Goal: Information Seeking & Learning: Find specific page/section

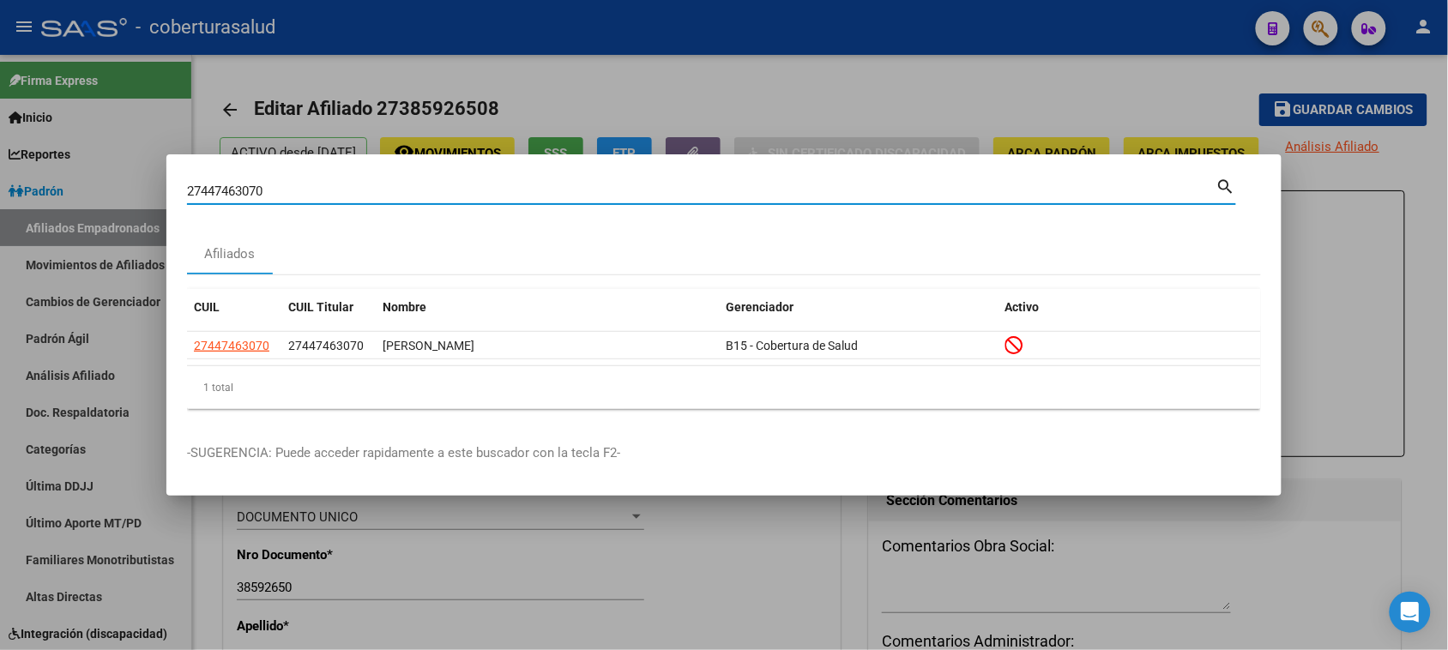
scroll to position [148, 0]
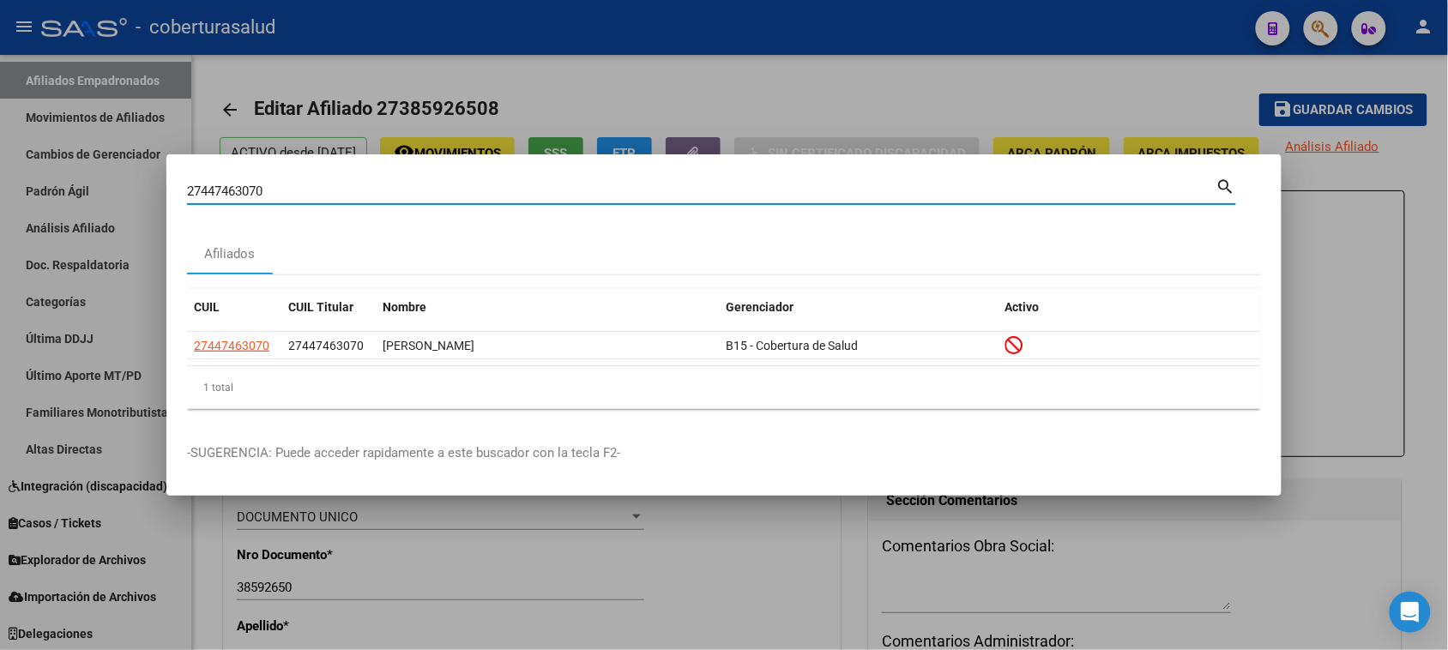
click at [339, 191] on input "27447463070" at bounding box center [701, 191] width 1029 height 15
type input "20134141809"
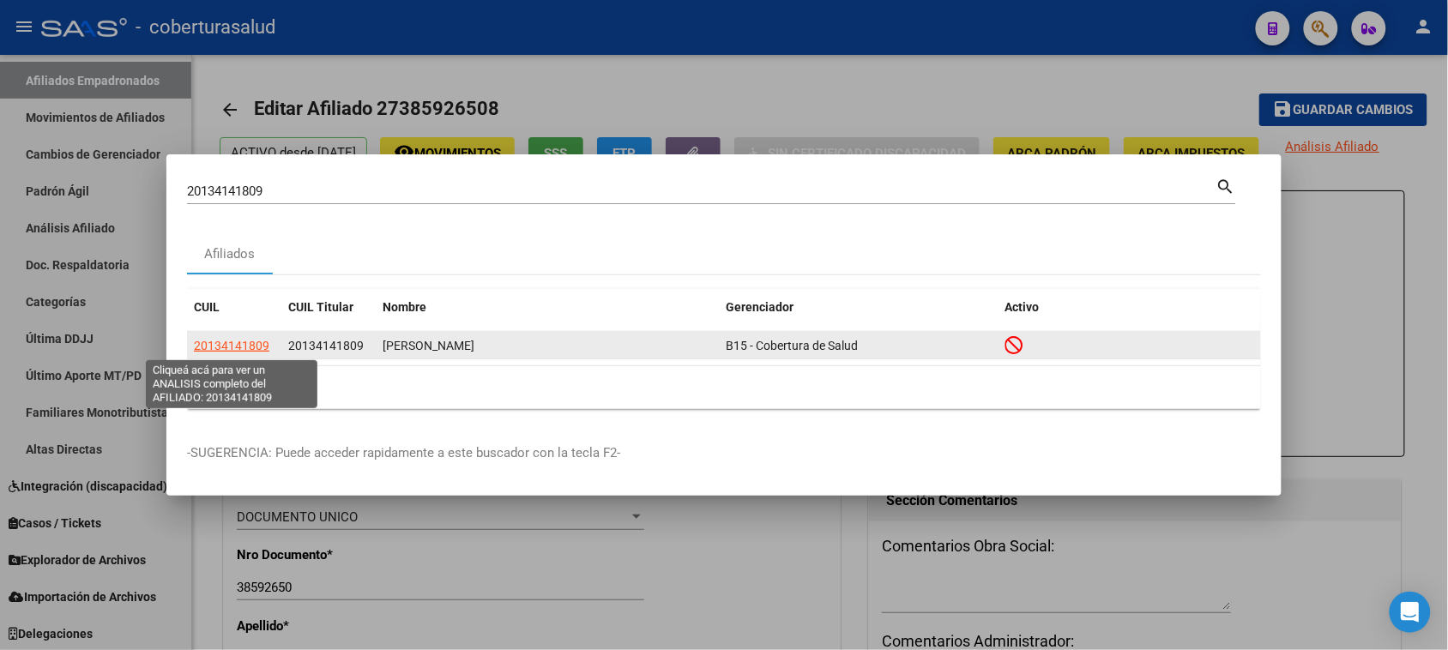
click at [250, 348] on span "20134141809" at bounding box center [231, 346] width 75 height 14
type textarea "20134141809"
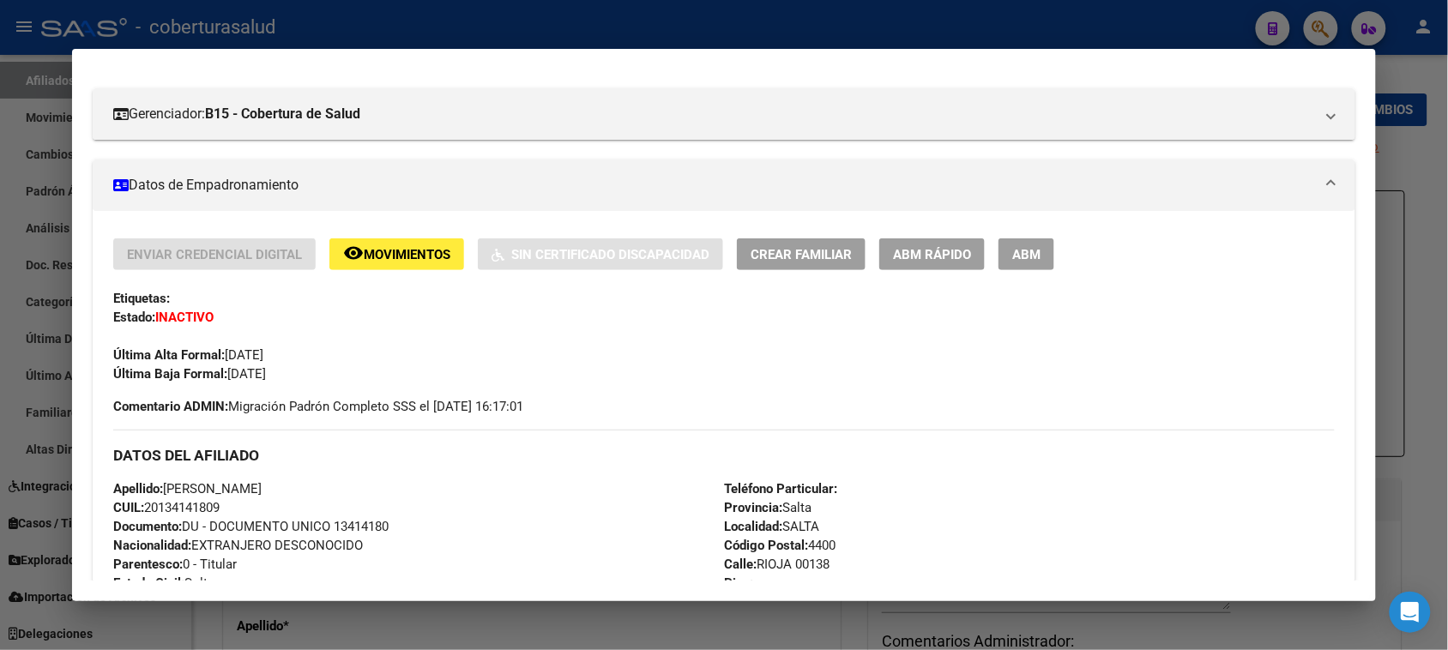
scroll to position [214, 0]
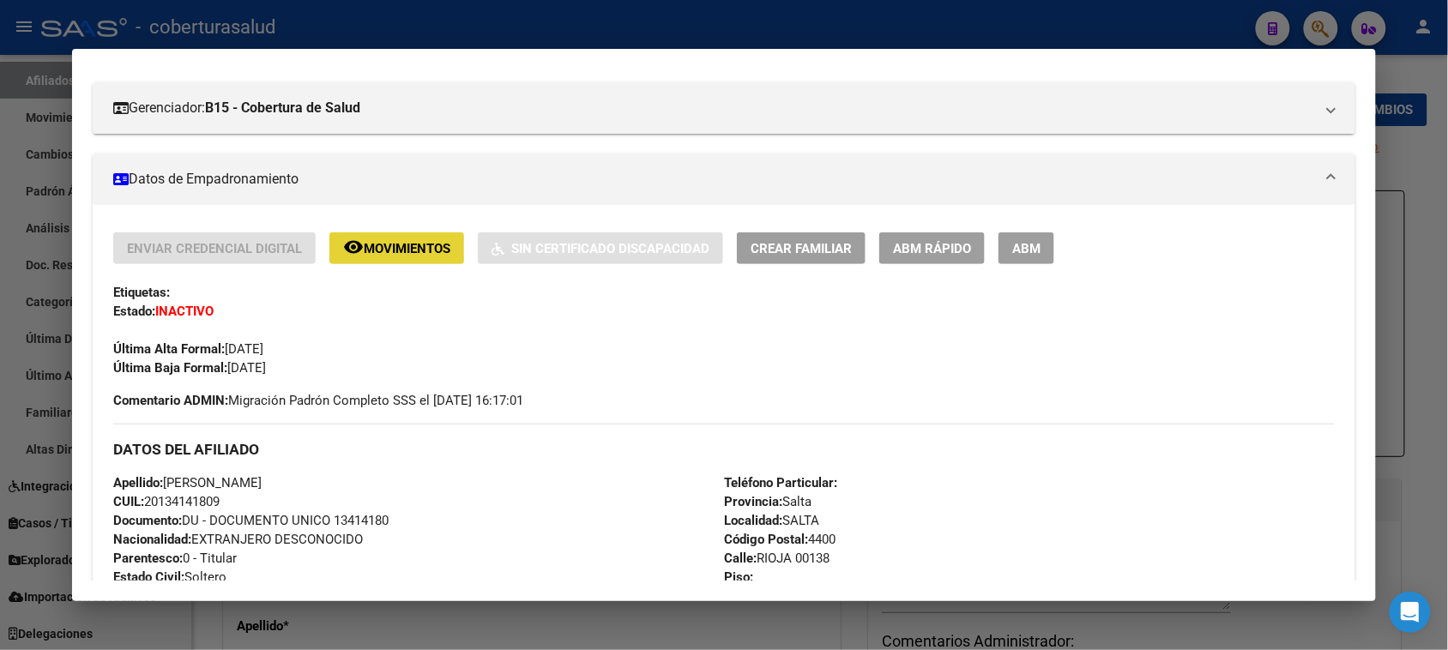
click at [413, 249] on span "Movimientos" at bounding box center [407, 248] width 87 height 15
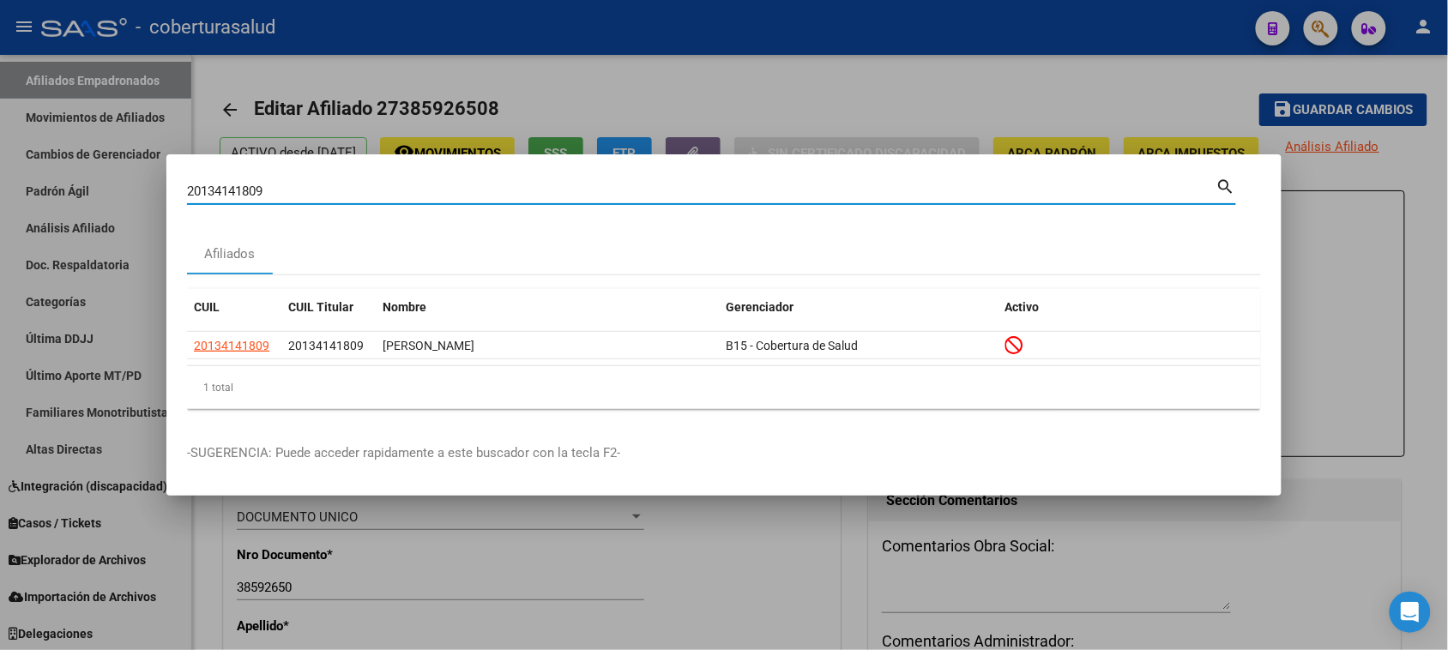
click at [323, 194] on input "20134141809" at bounding box center [701, 191] width 1029 height 15
paste input "20164574696"
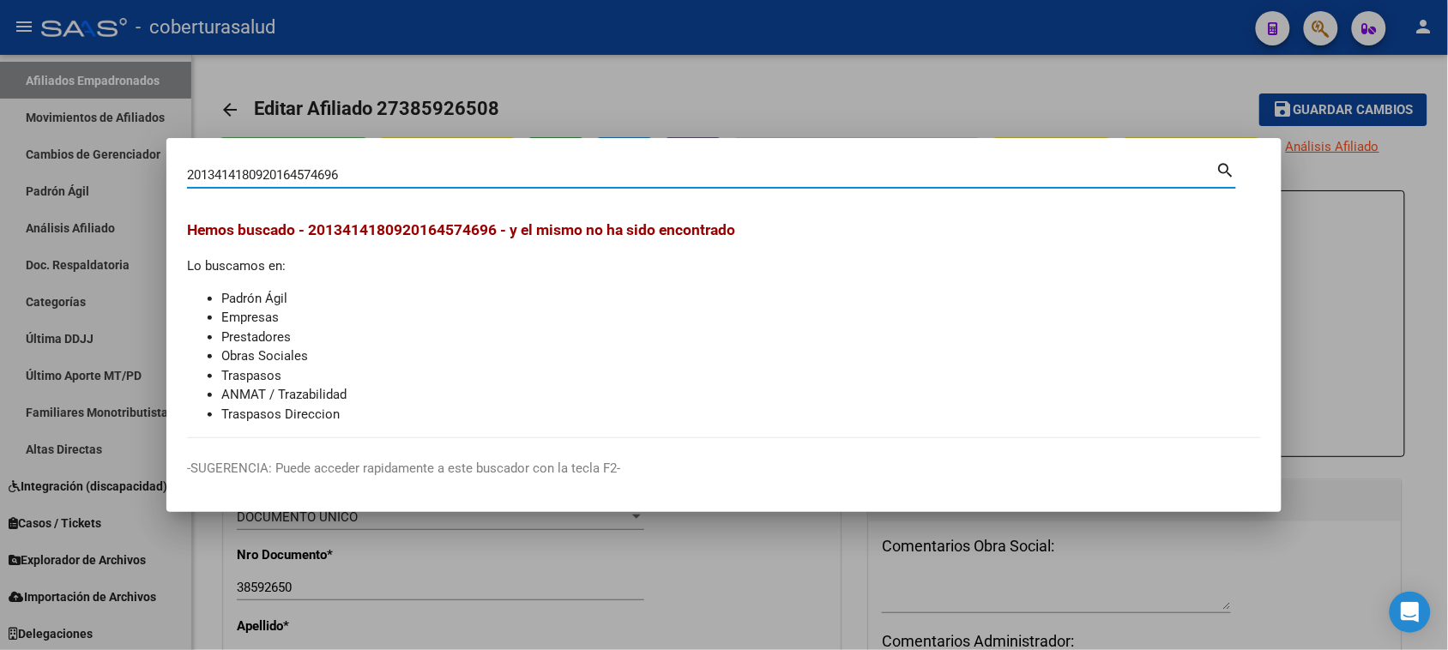
drag, startPoint x: 365, startPoint y: 181, endPoint x: 0, endPoint y: 184, distance: 365.5
click at [0, 184] on div "2013414180920164574696 Buscar (apellido, dni, cuil, nro traspaso, cuit, obra so…" at bounding box center [724, 325] width 1448 height 650
paste input
type input "20164574696"
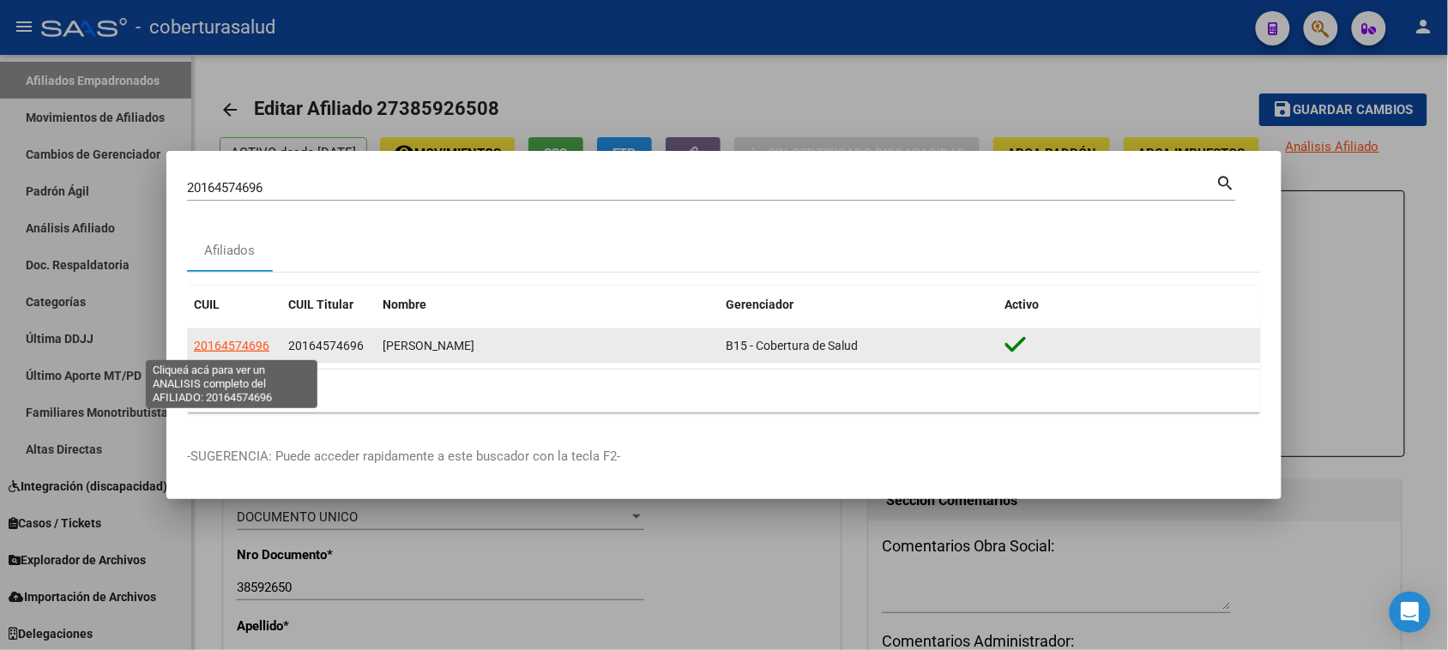
click at [242, 346] on span "20164574696" at bounding box center [231, 346] width 75 height 14
type textarea "20164574696"
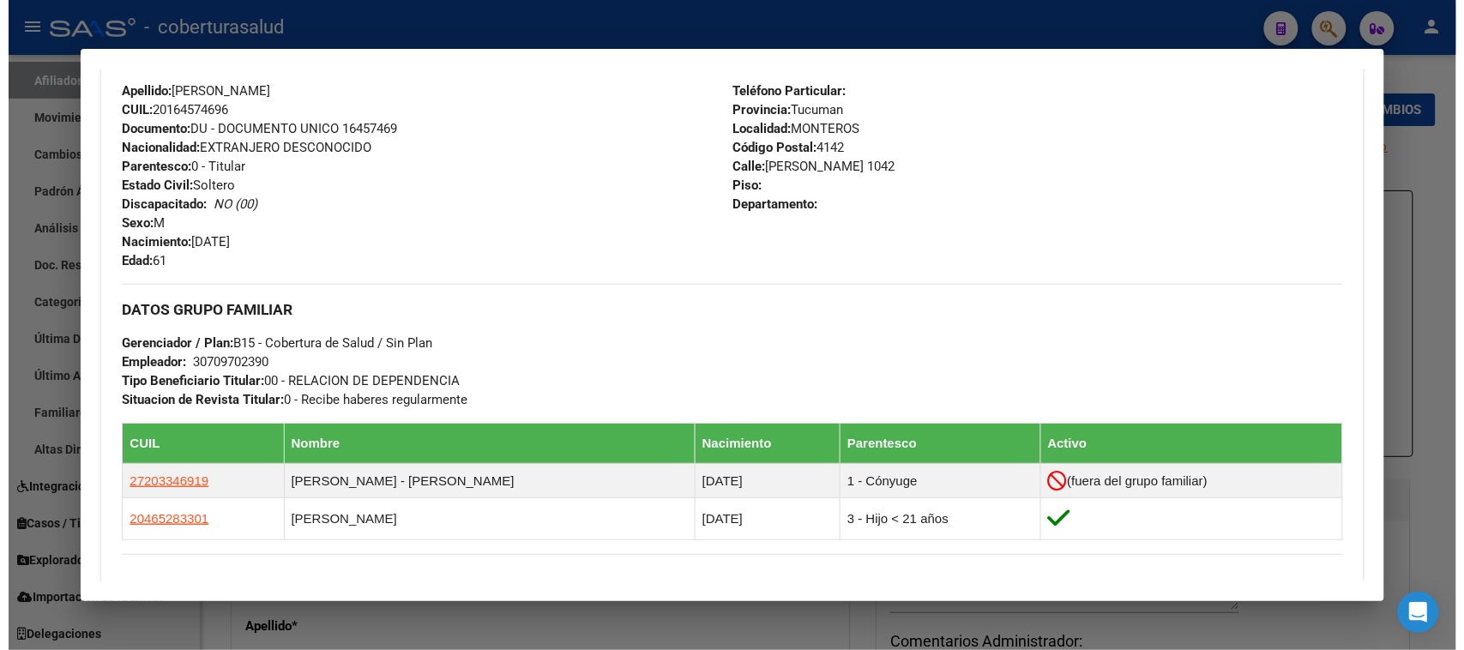
scroll to position [643, 0]
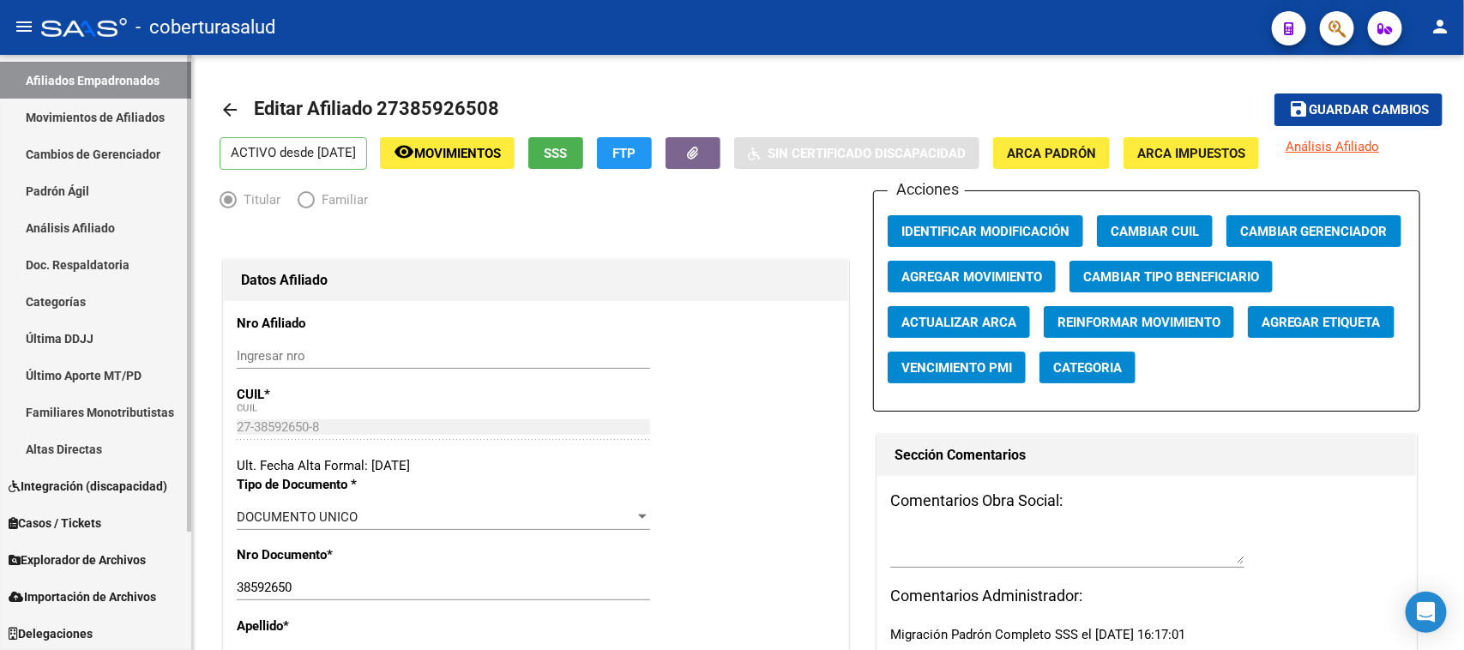
click at [99, 75] on link "Afiliados Empadronados" at bounding box center [95, 80] width 191 height 37
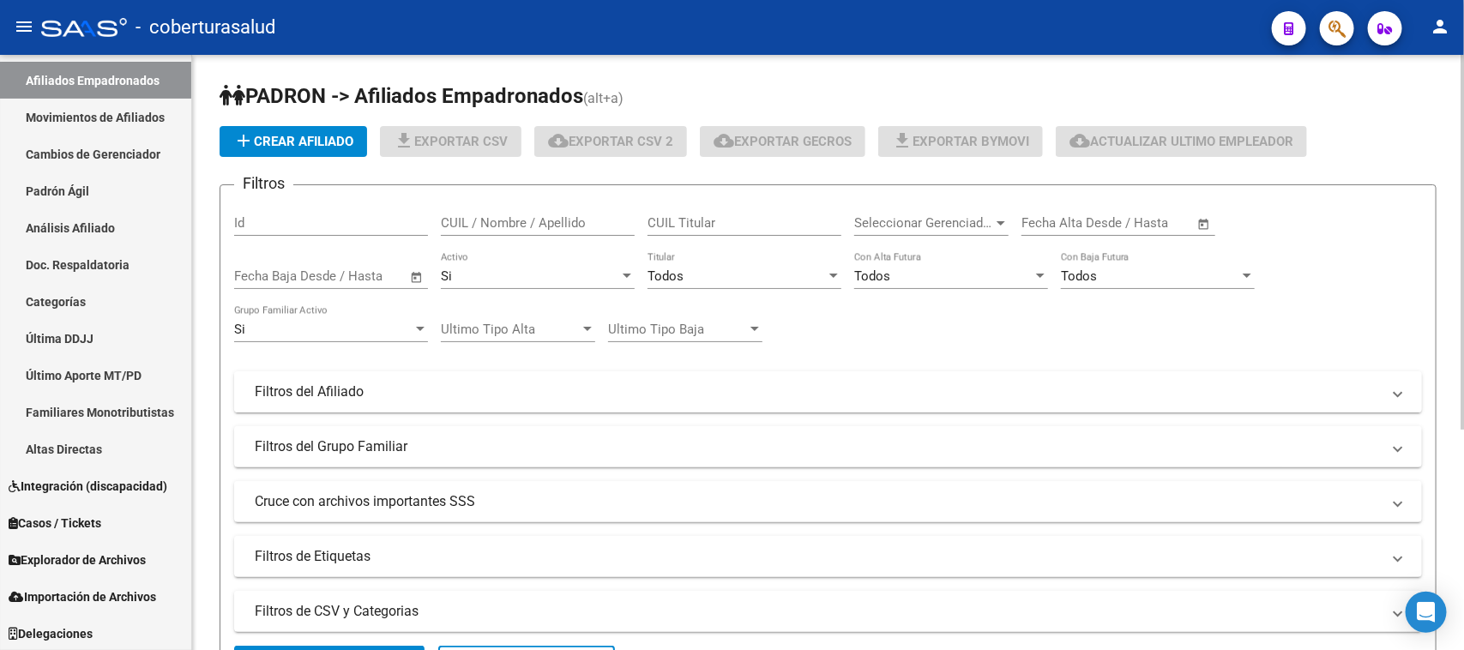
click at [356, 383] on mat-panel-title "Filtros del Afiliado" at bounding box center [818, 392] width 1126 height 19
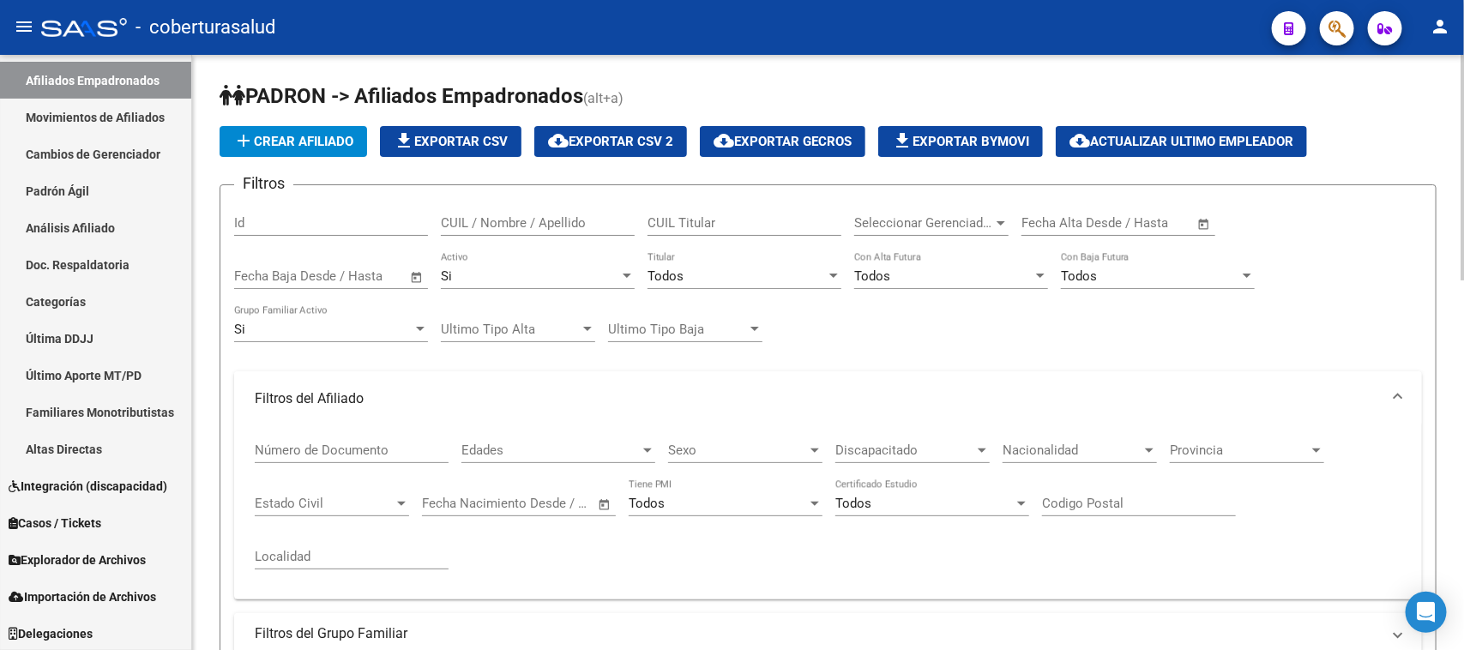
click at [540, 379] on mat-expansion-panel-header "Filtros del Afiliado" at bounding box center [828, 398] width 1188 height 55
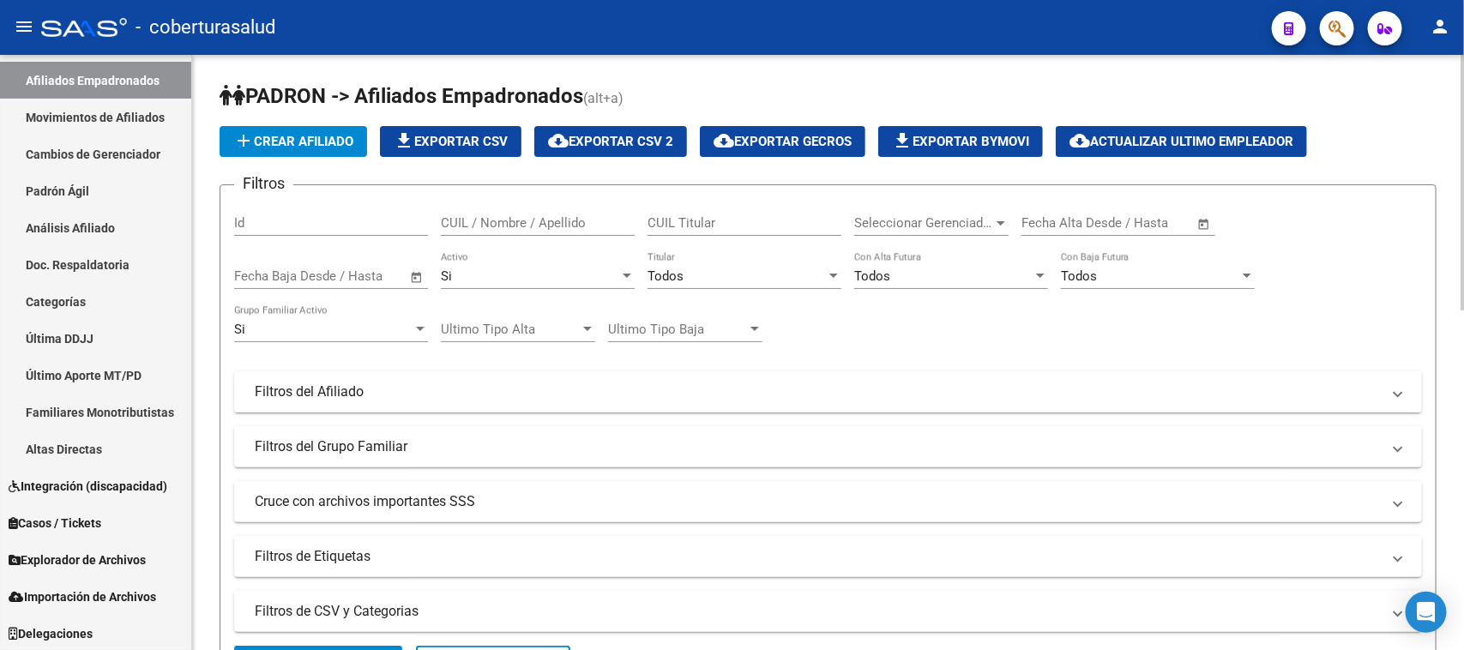
click at [632, 270] on div at bounding box center [626, 276] width 15 height 14
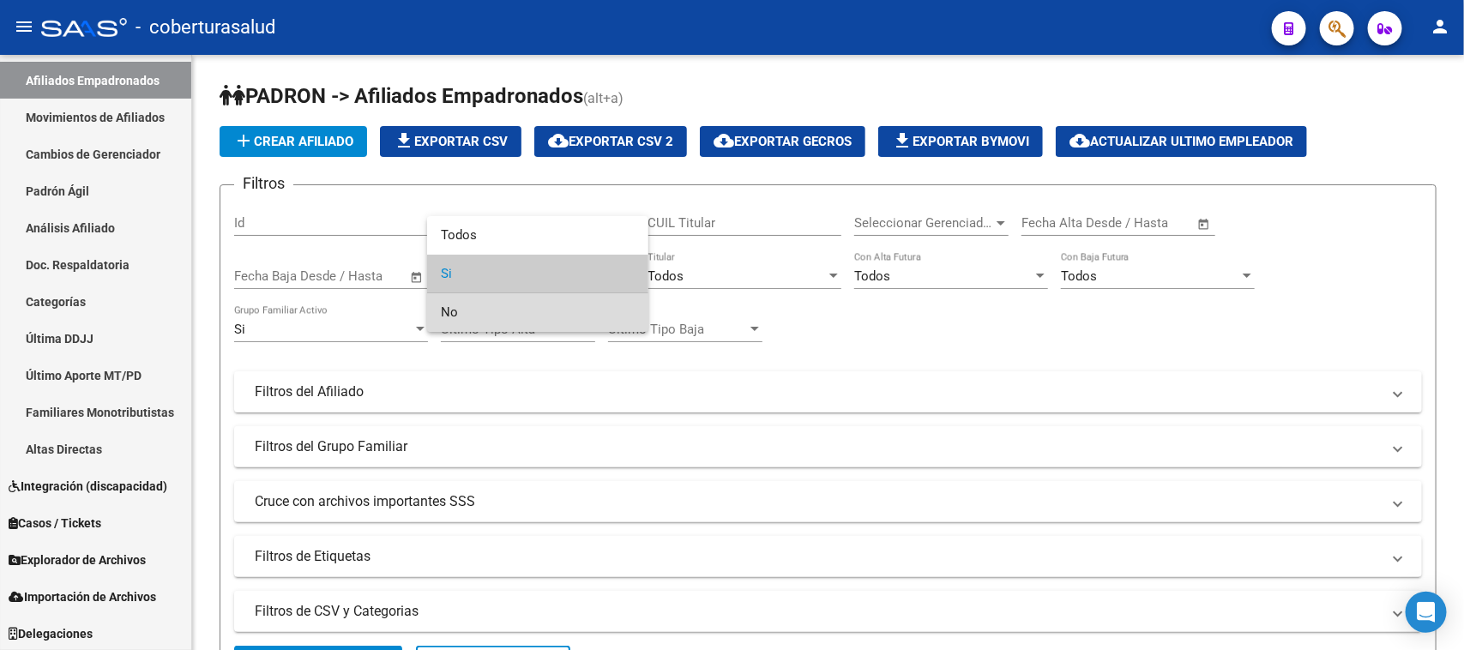
click at [528, 301] on span "No" at bounding box center [538, 312] width 194 height 39
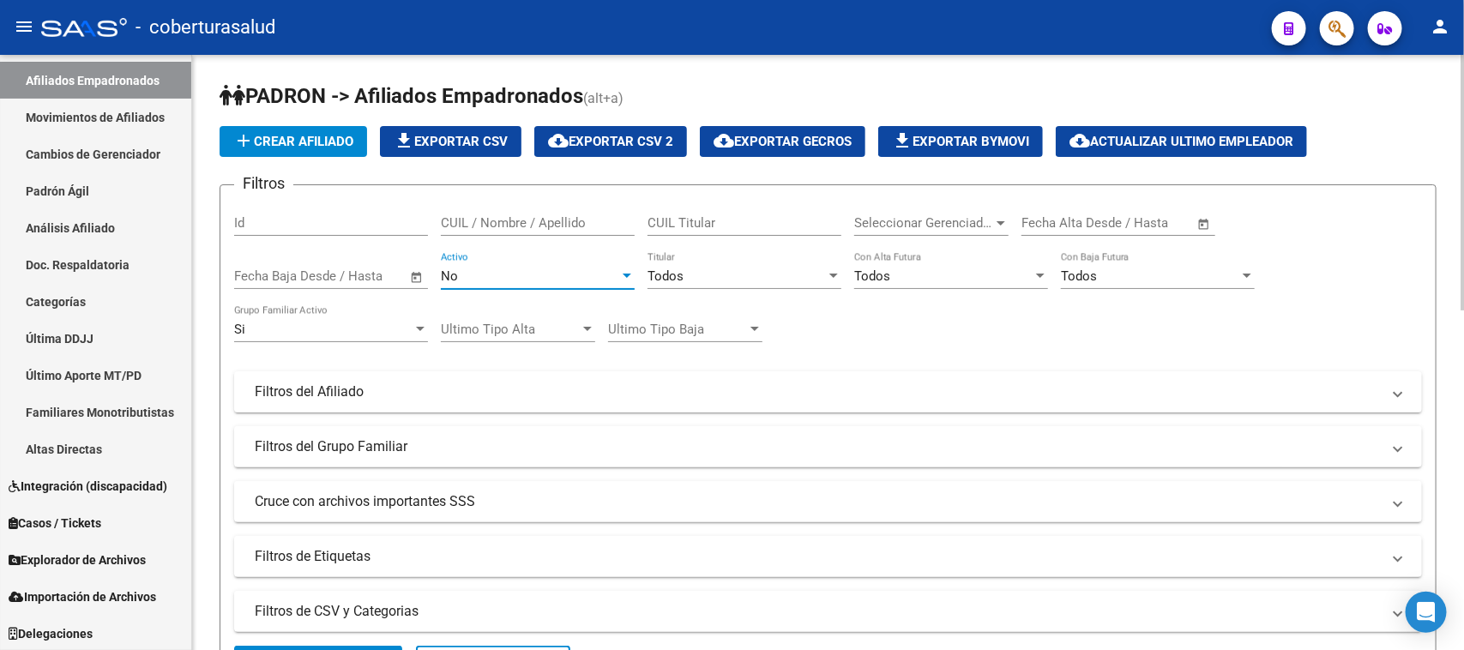
click at [396, 331] on div "Si" at bounding box center [323, 329] width 178 height 15
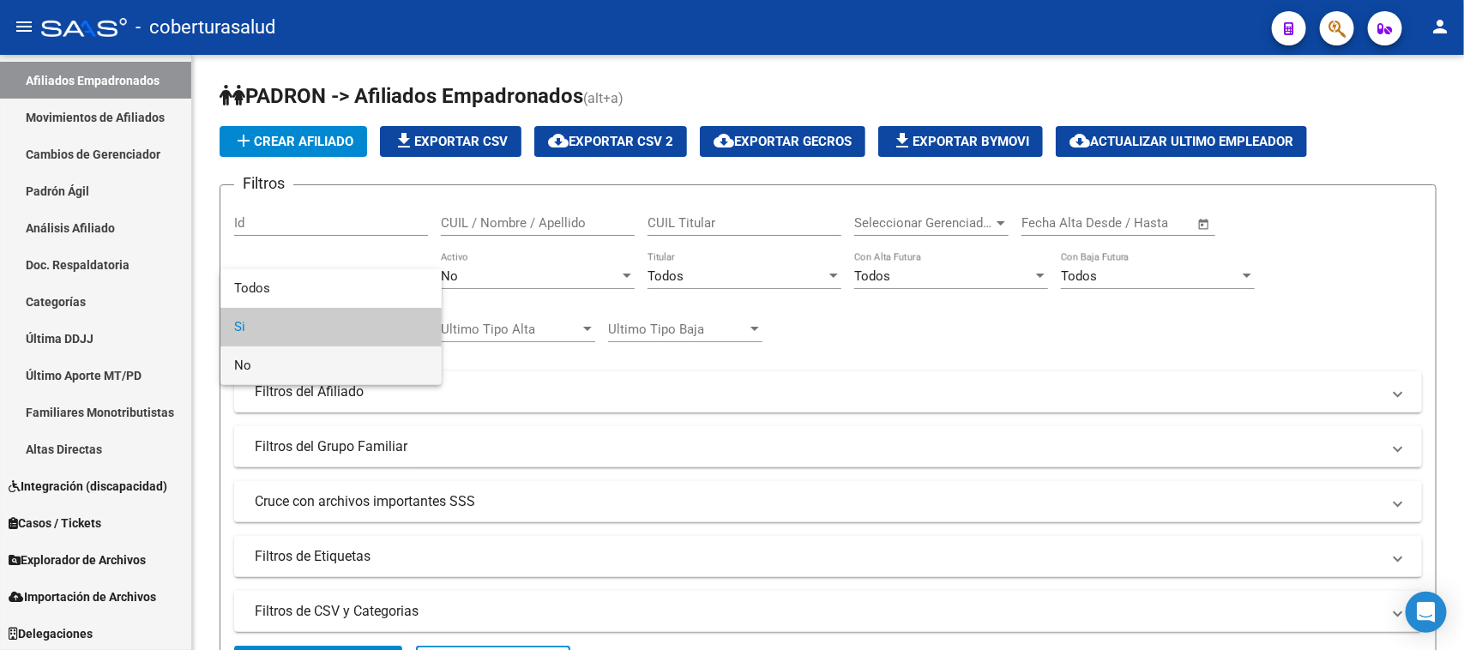
click at [386, 357] on span "No" at bounding box center [331, 366] width 194 height 39
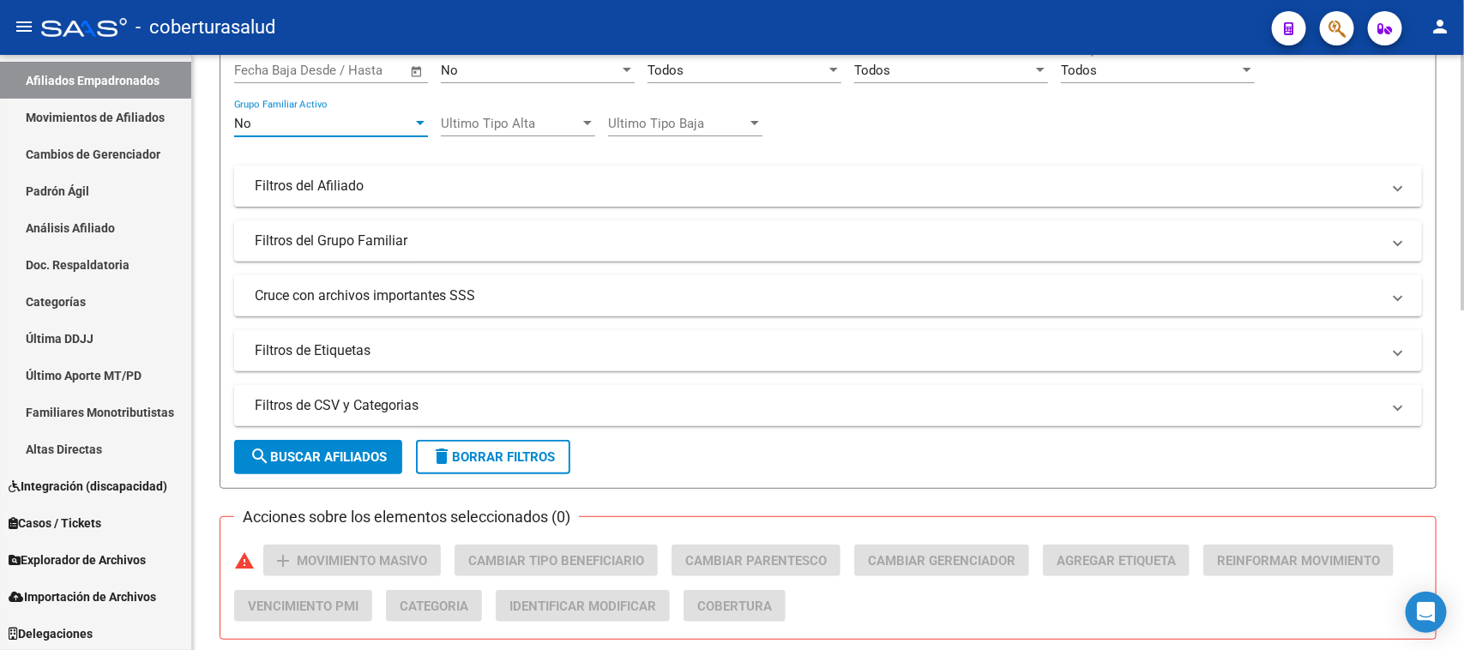
scroll to position [429, 0]
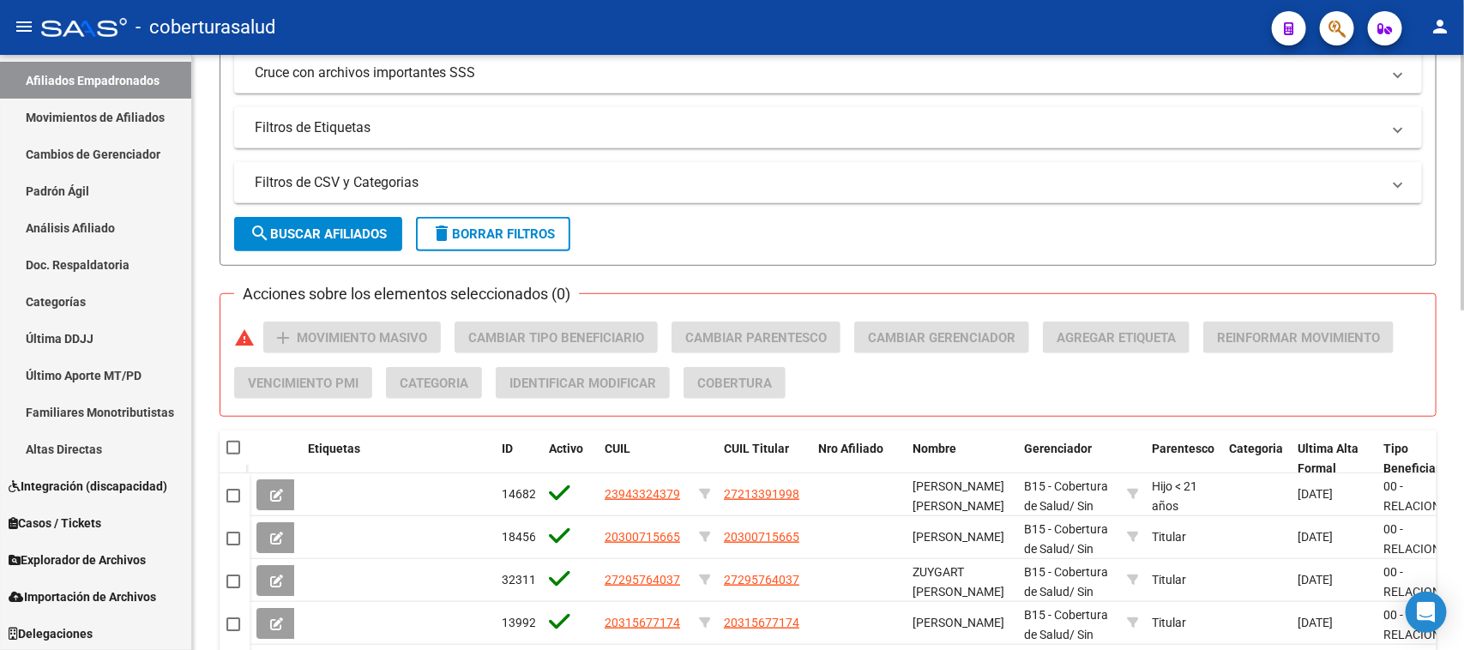
click at [350, 238] on span "search Buscar Afiliados" at bounding box center [318, 233] width 137 height 15
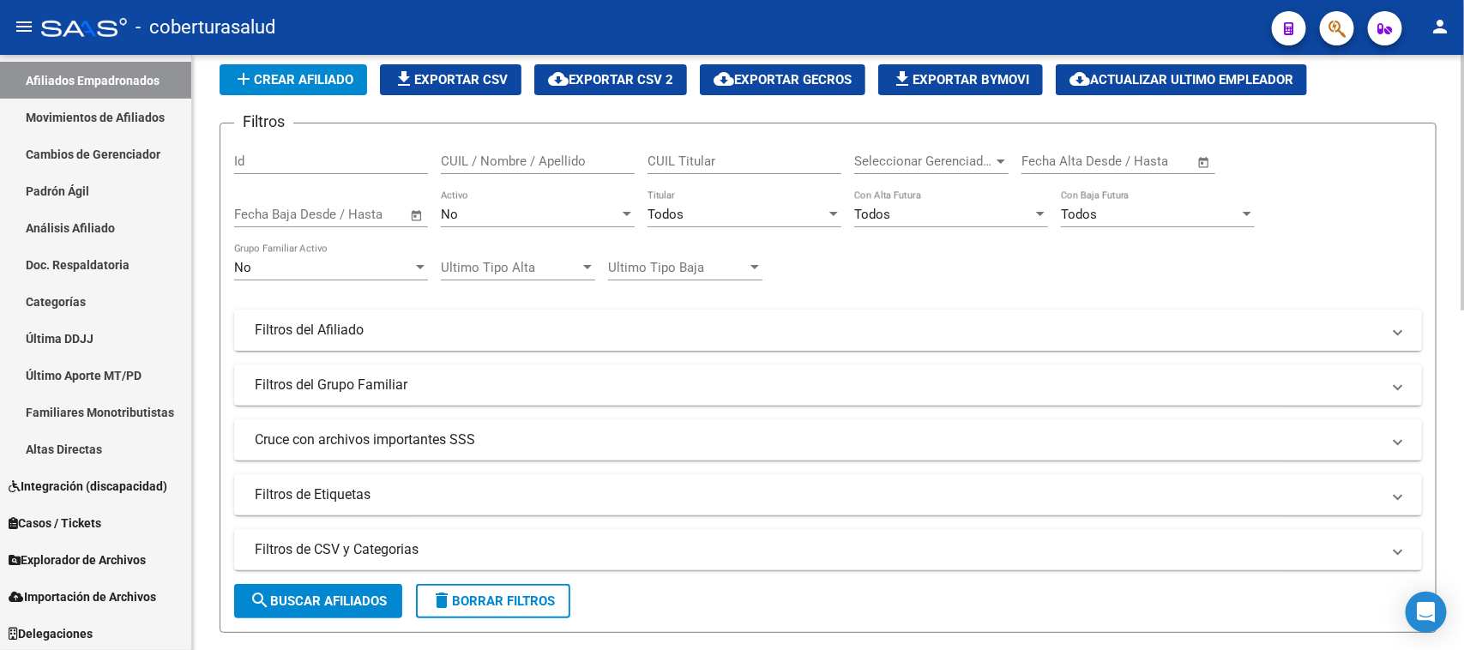
scroll to position [107, 0]
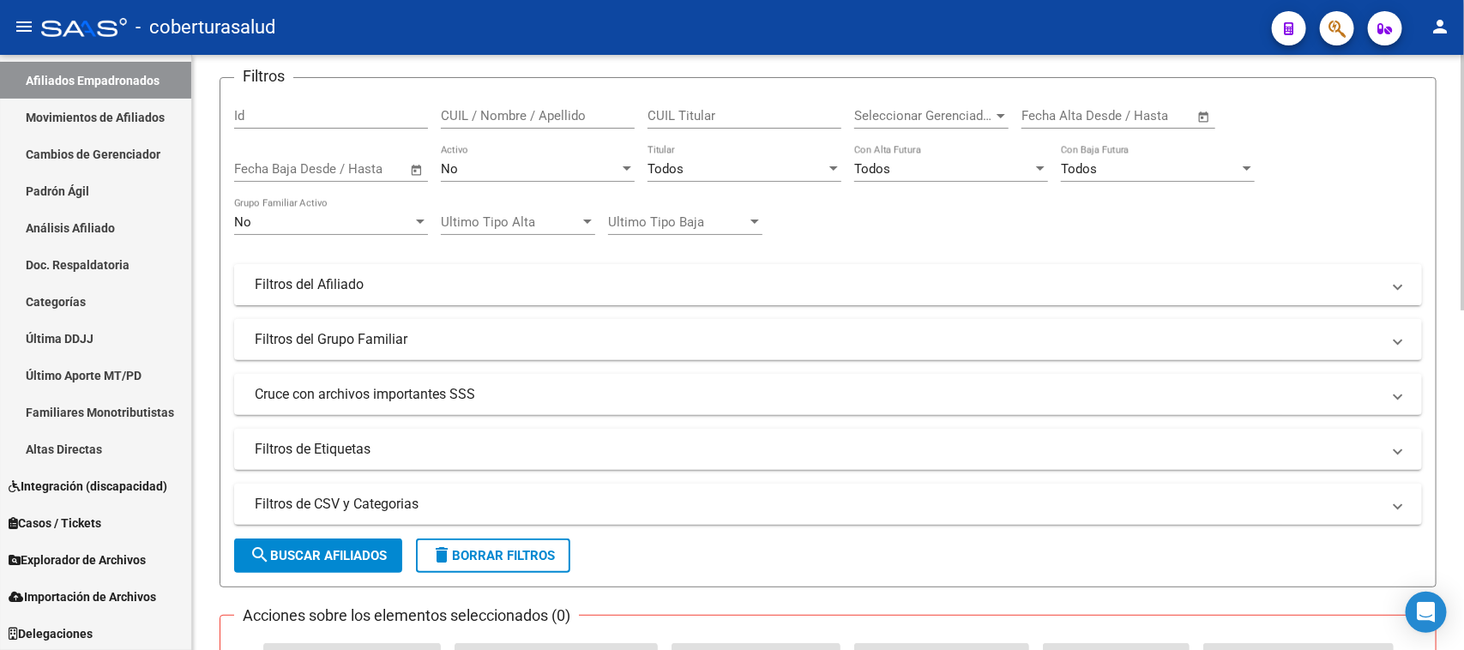
click at [516, 288] on mat-panel-title "Filtros del Afiliado" at bounding box center [818, 284] width 1126 height 19
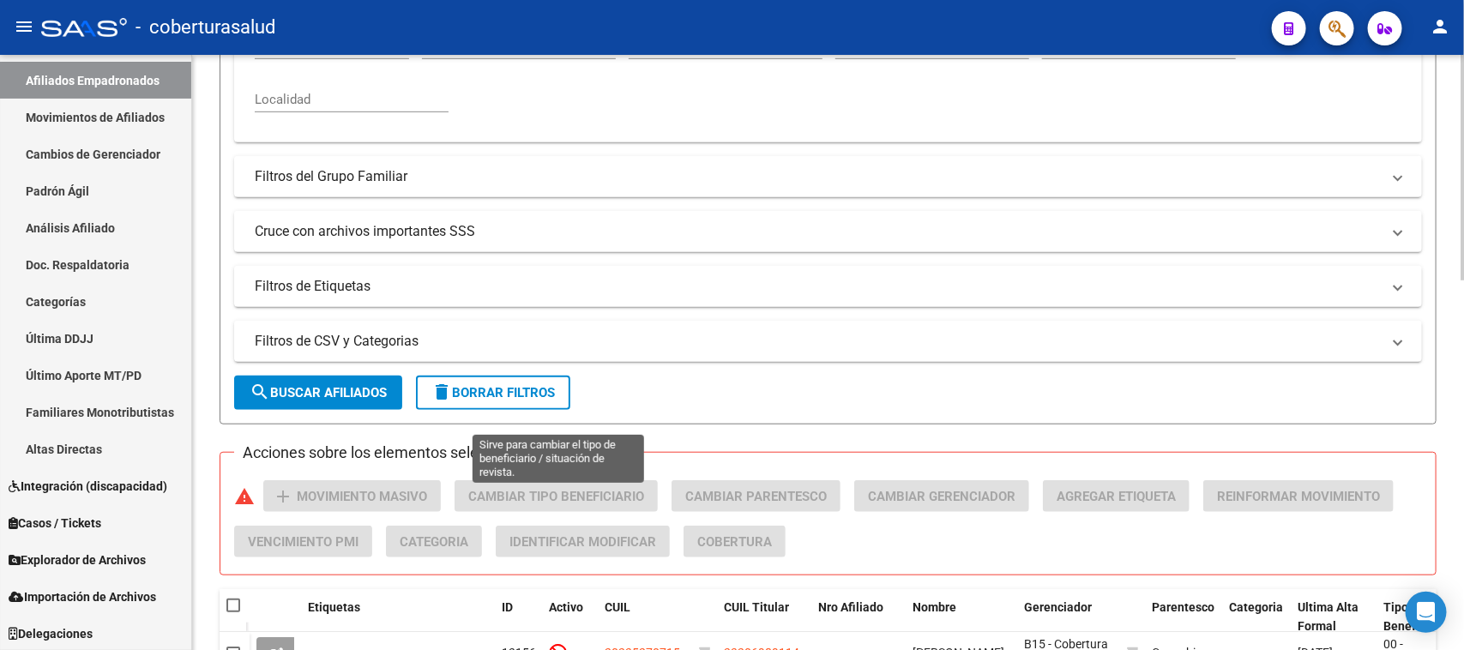
scroll to position [429, 0]
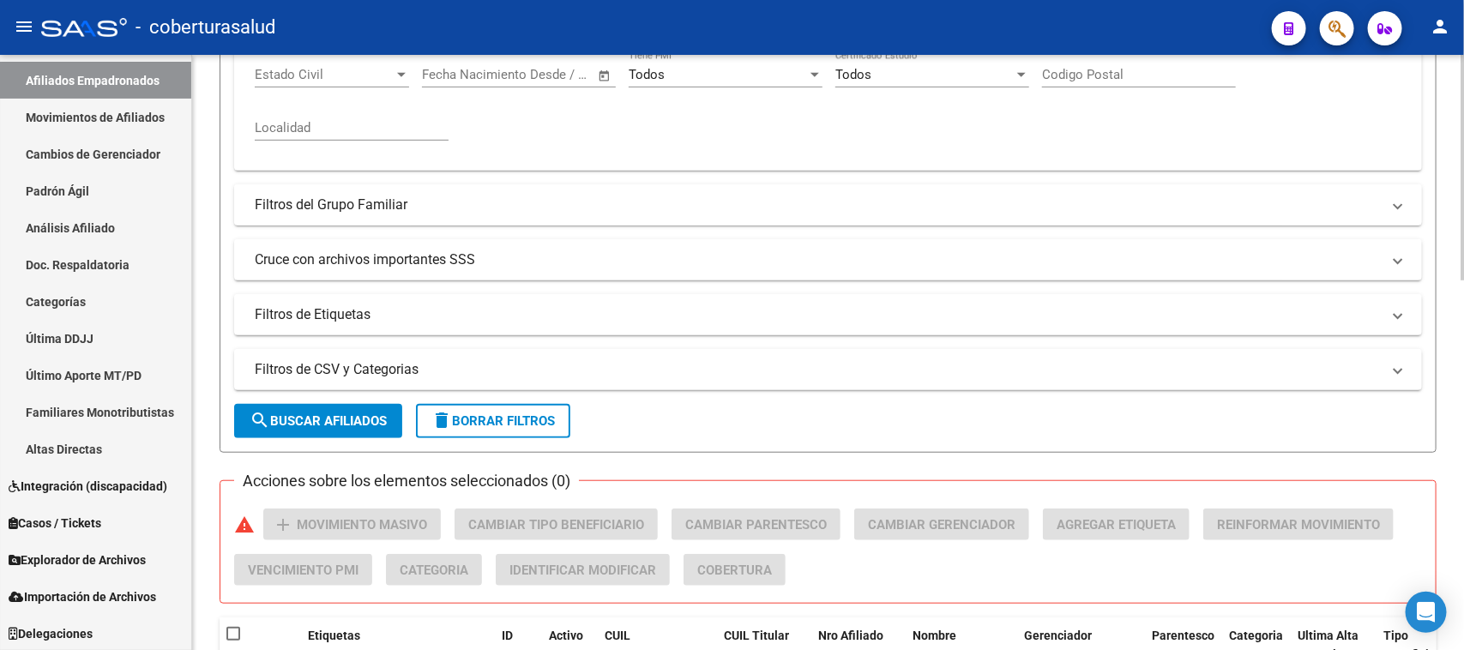
click at [339, 198] on mat-panel-title "Filtros del Grupo Familiar" at bounding box center [818, 205] width 1126 height 19
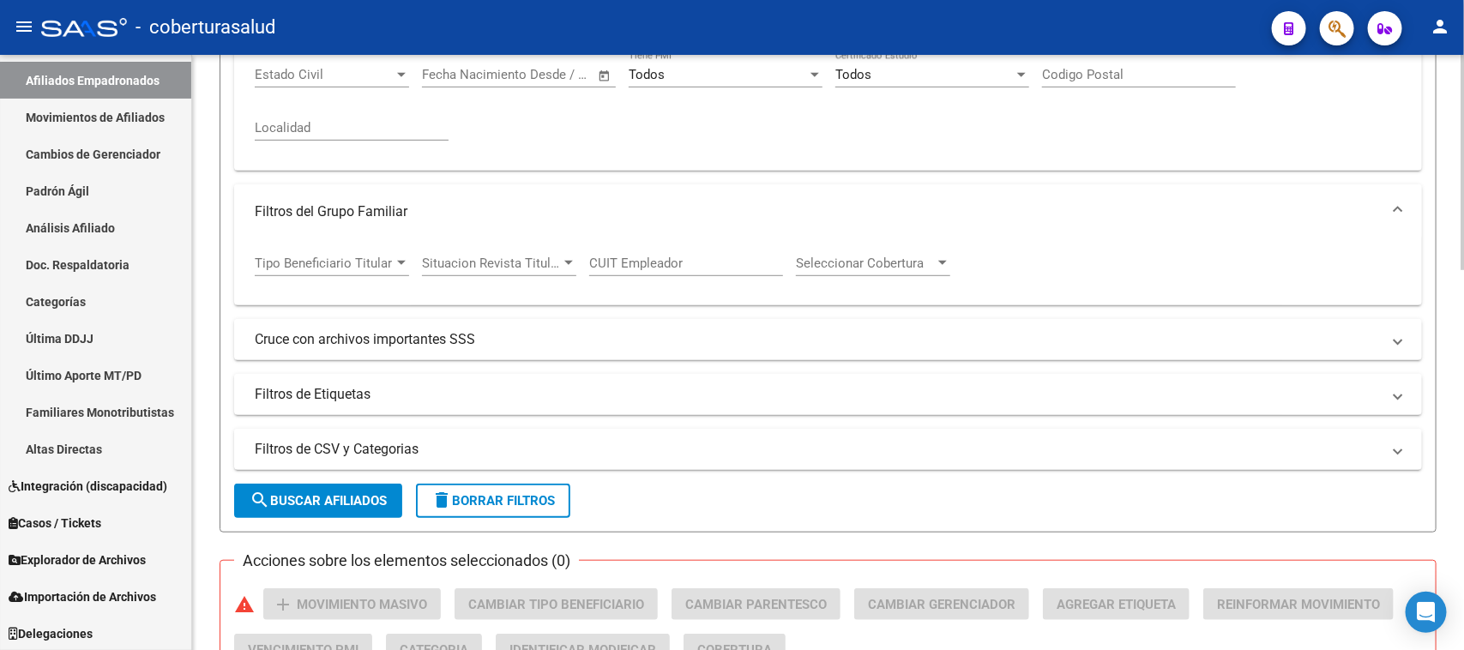
click at [339, 202] on mat-panel-title "Filtros del Grupo Familiar" at bounding box center [818, 211] width 1126 height 19
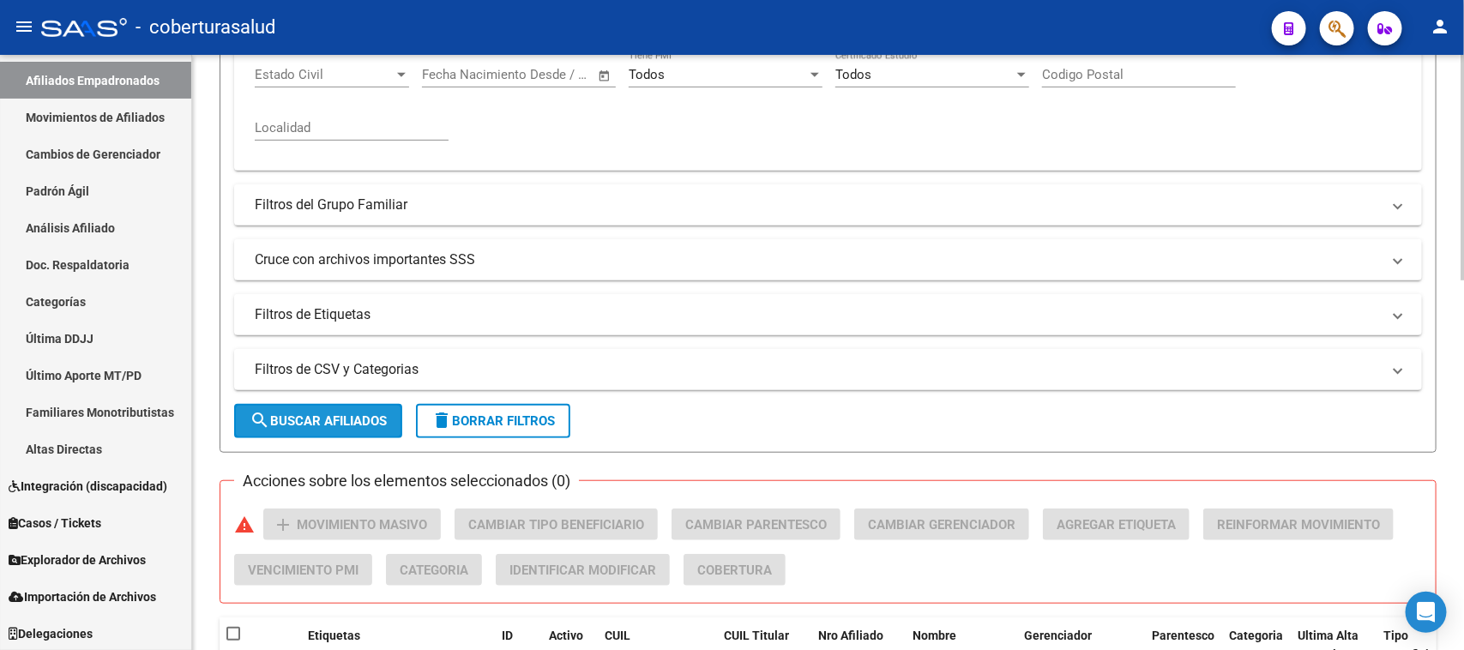
click at [341, 413] on span "search Buscar Afiliados" at bounding box center [318, 420] width 137 height 15
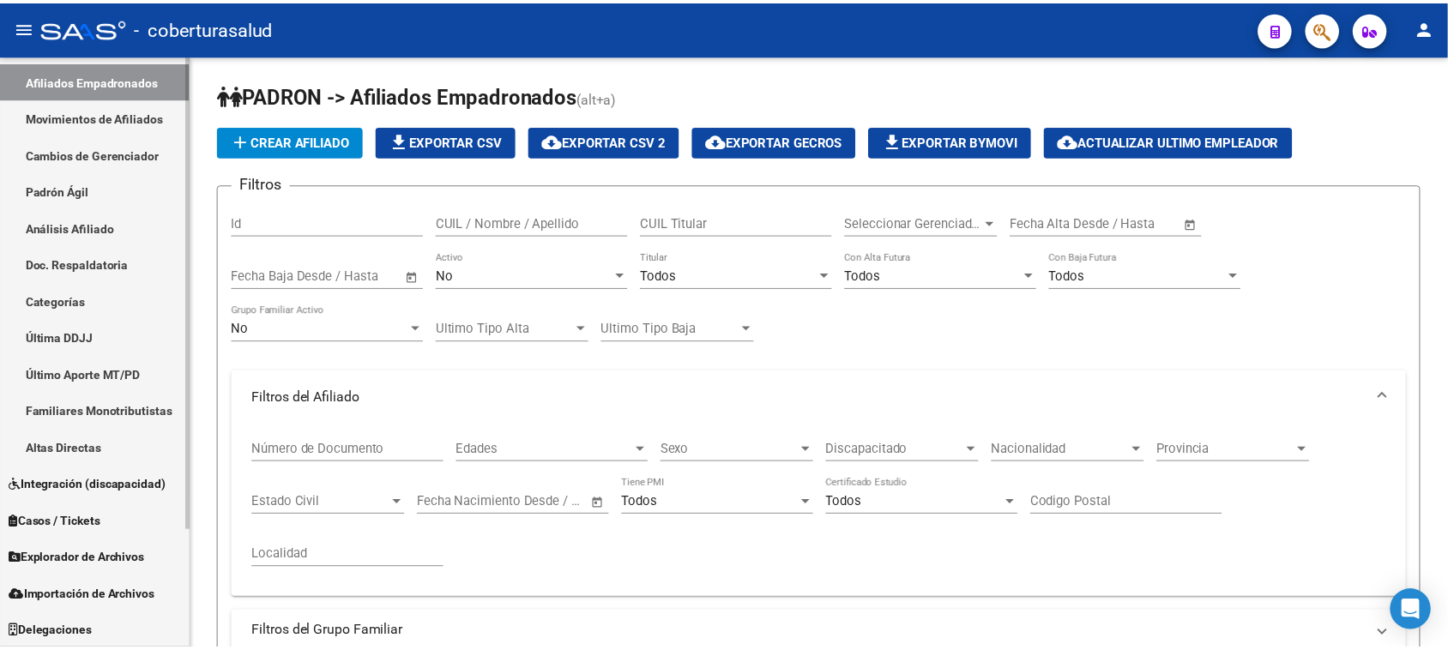
scroll to position [0, 0]
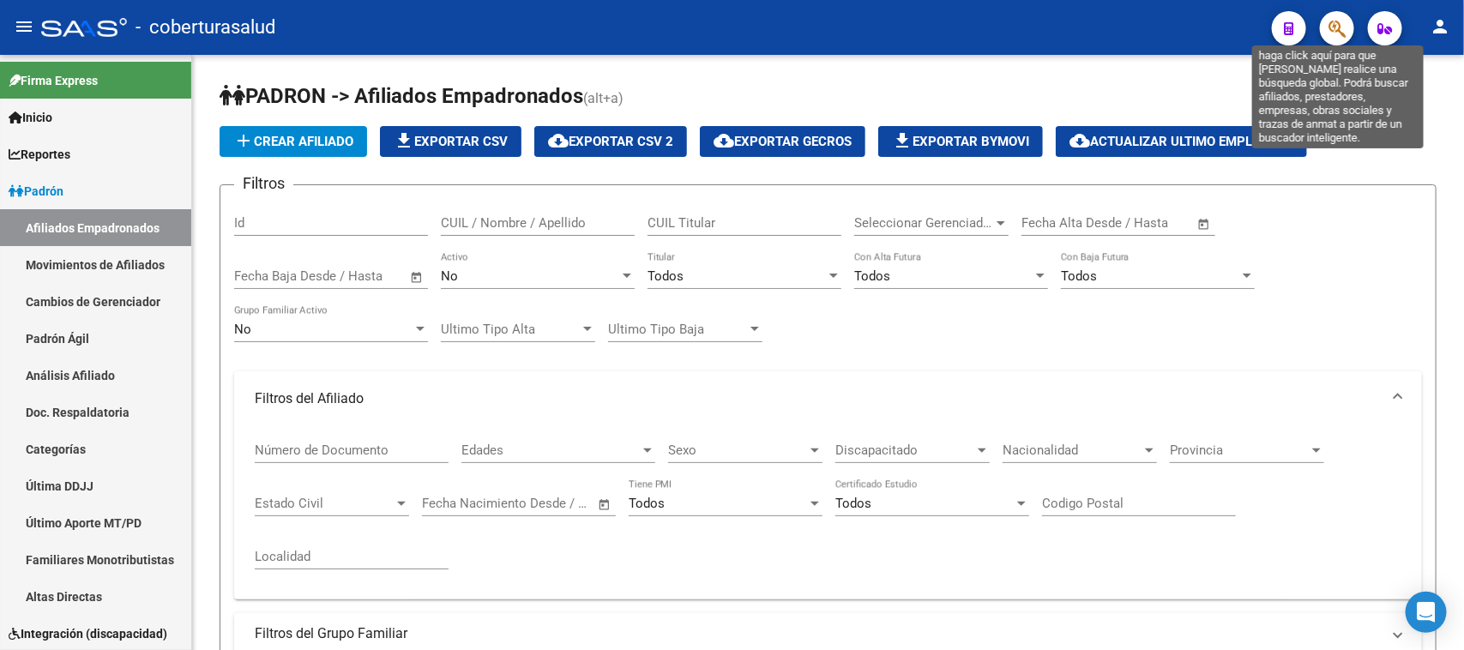
click at [1334, 26] on icon "button" at bounding box center [1337, 29] width 17 height 20
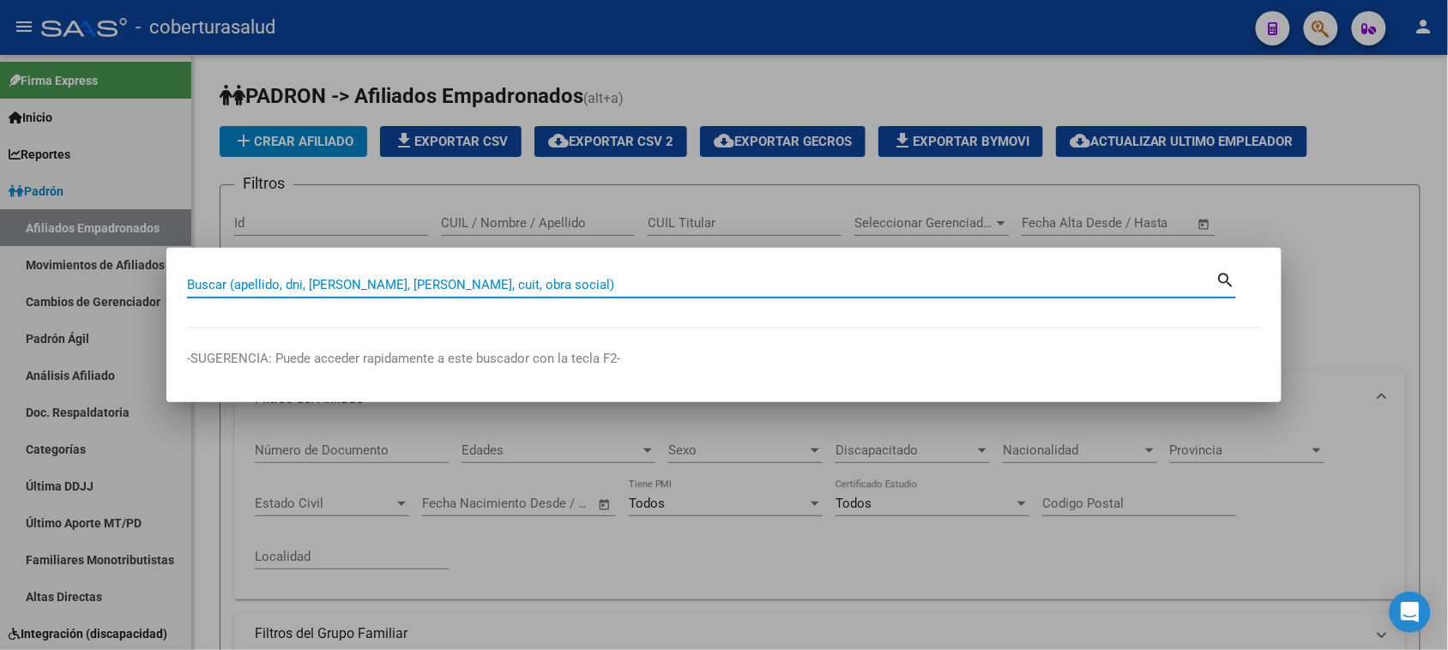
paste input "27298731768"
type input "27298731768"
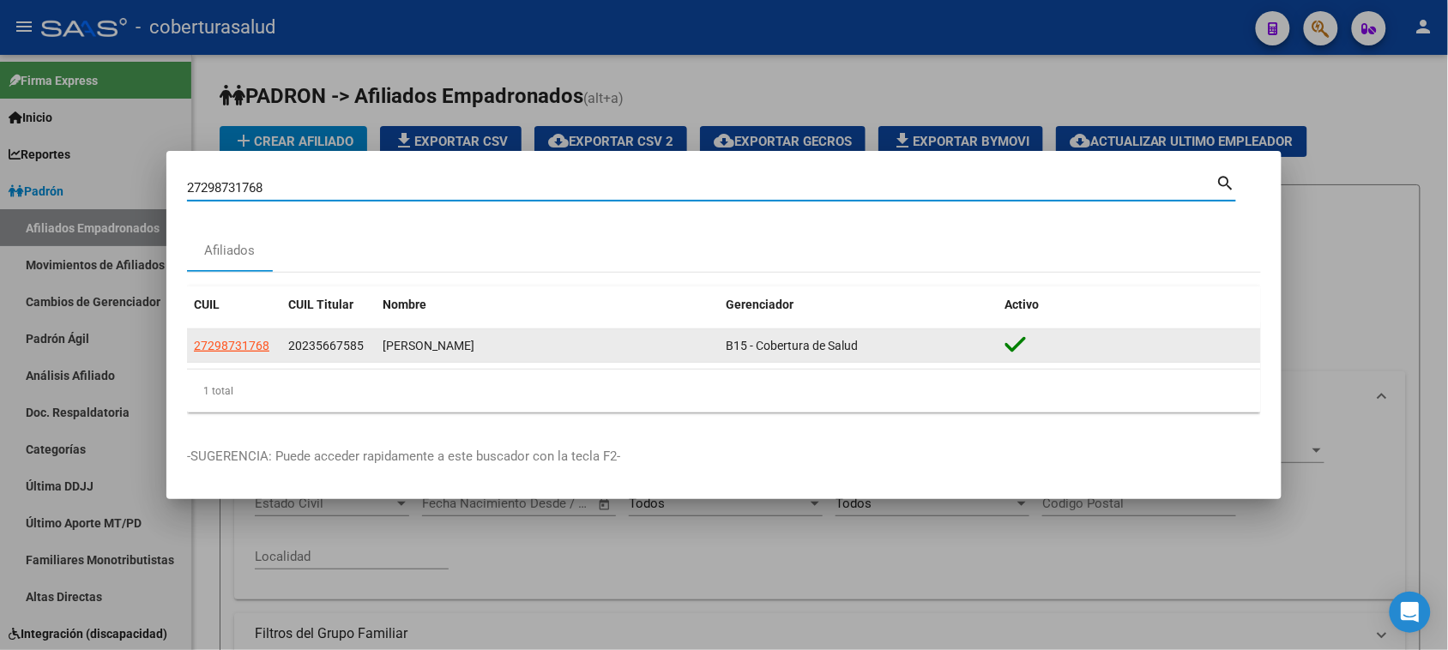
click at [216, 356] on datatable-body-cell "27298731768" at bounding box center [234, 345] width 94 height 33
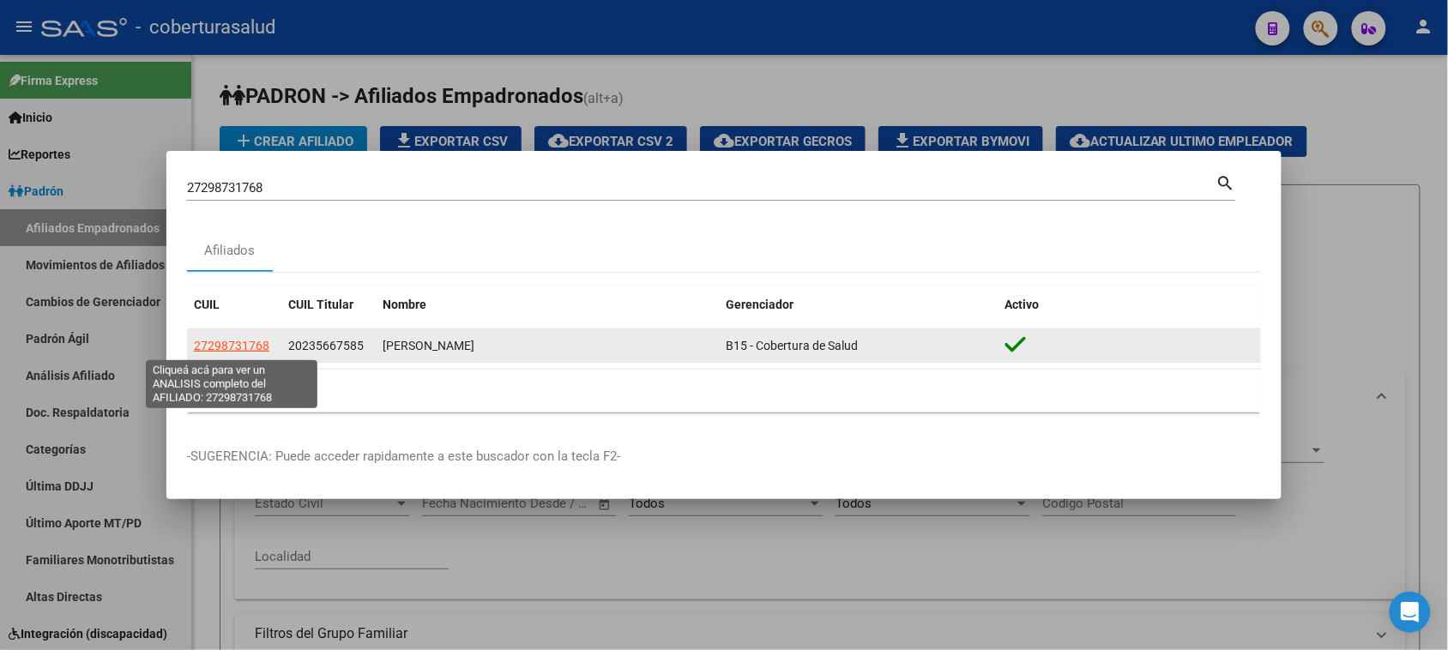
click at [215, 346] on span "27298731768" at bounding box center [231, 346] width 75 height 14
type textarea "27298731768"
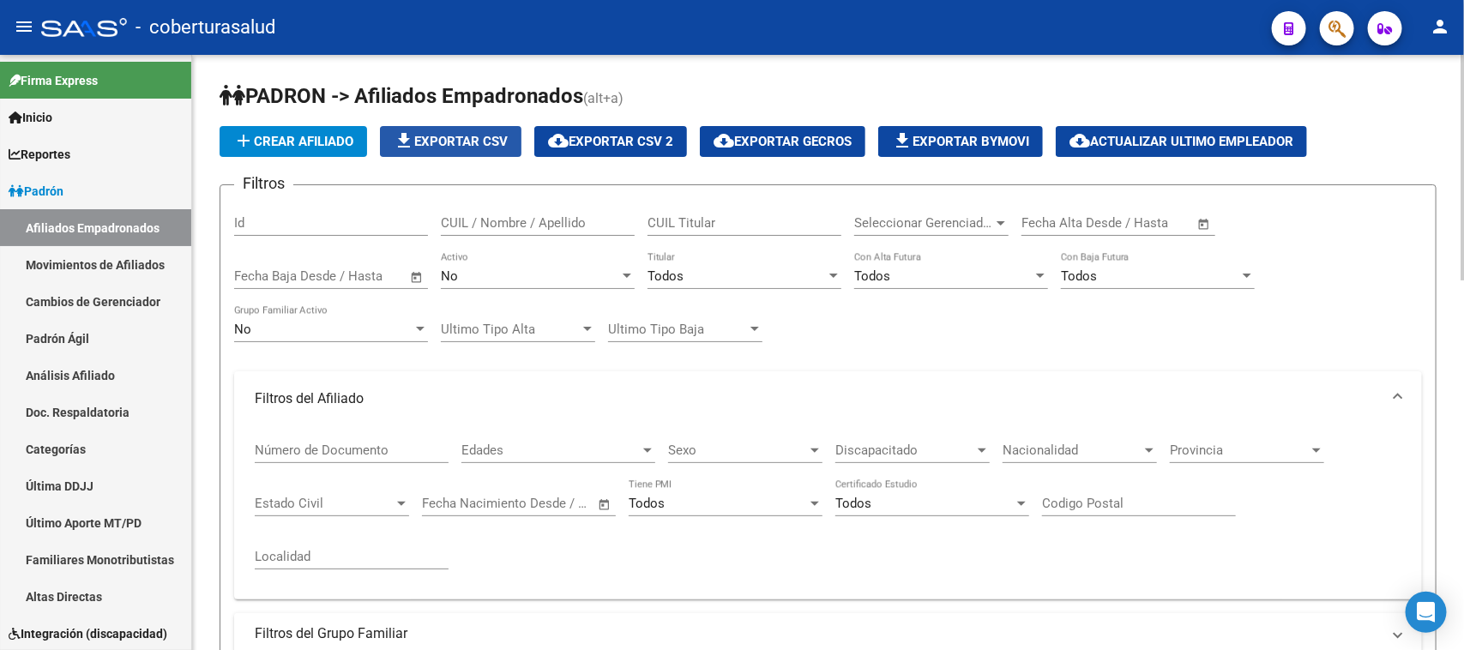
click at [438, 146] on span "file_download Exportar CSV" at bounding box center [451, 141] width 114 height 15
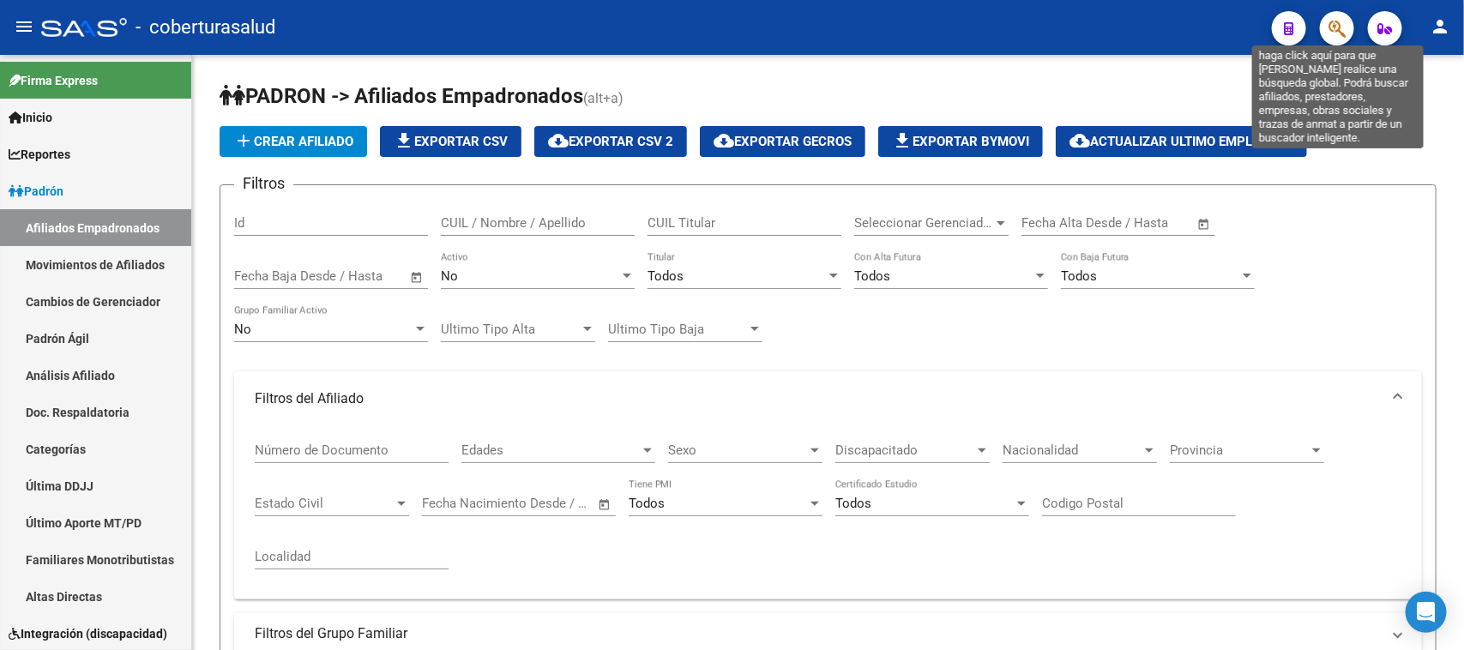
click at [1336, 30] on icon "button" at bounding box center [1337, 29] width 17 height 20
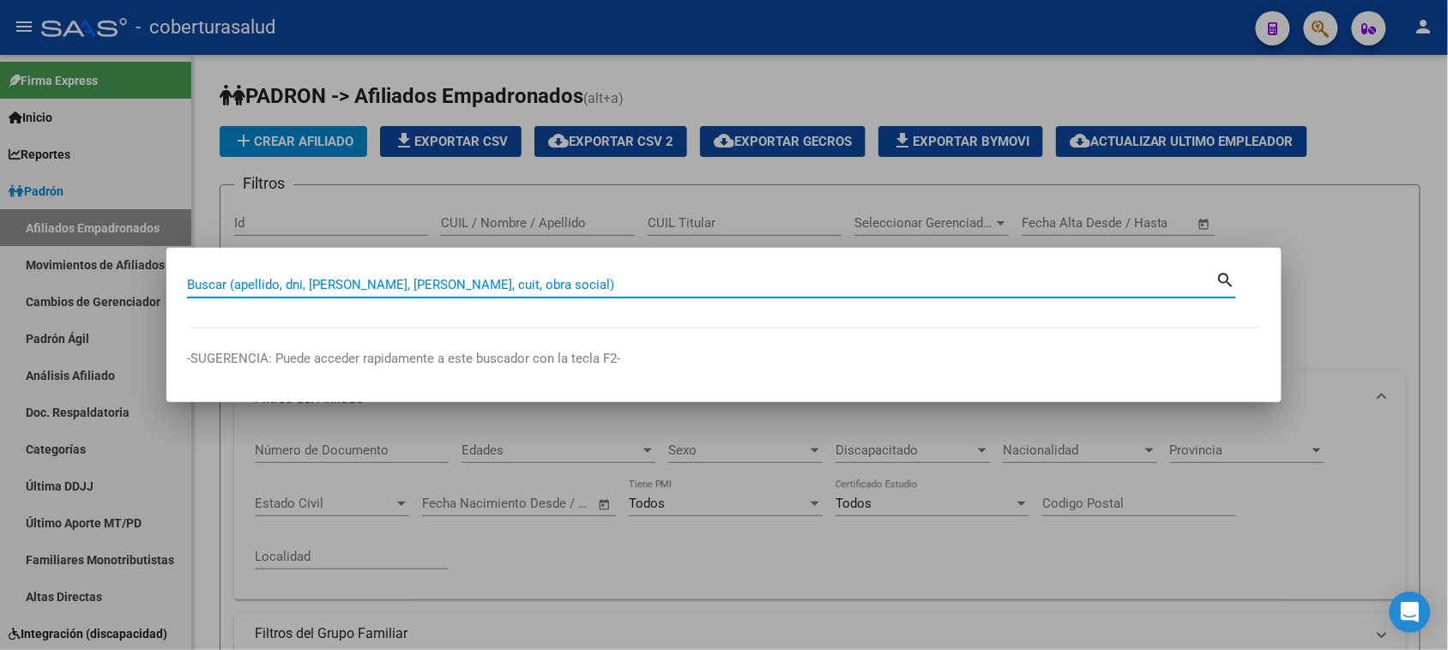
paste input "27244835606"
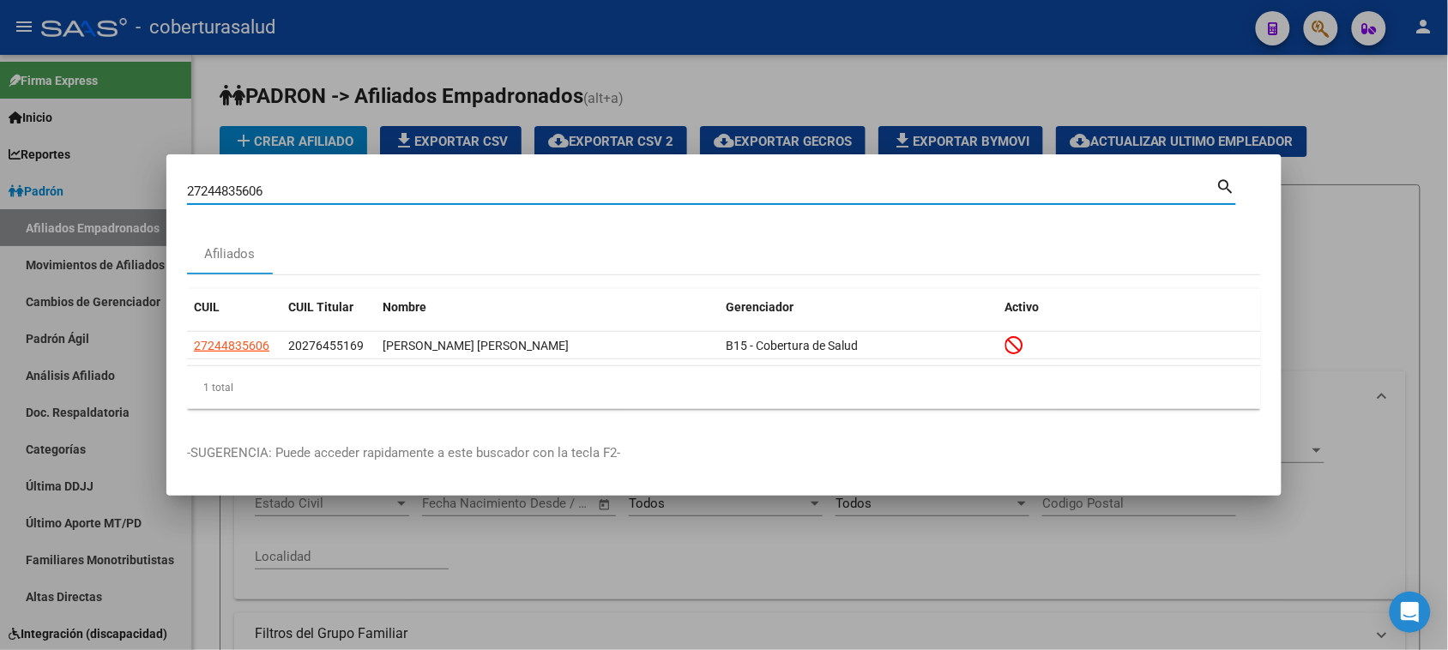
click at [487, 185] on input "27244835606" at bounding box center [701, 191] width 1029 height 15
paste input "57359334"
click at [292, 187] on input "27573593346" at bounding box center [701, 191] width 1029 height 15
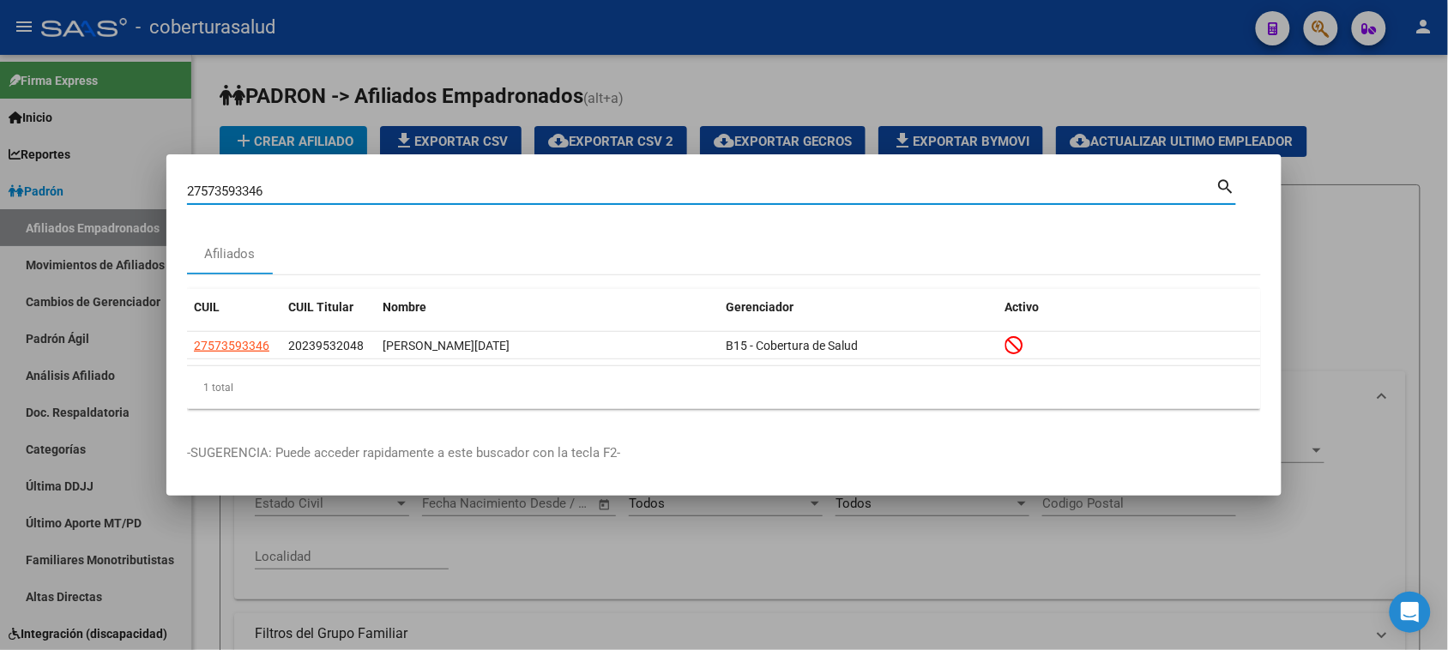
paste input "0181563592"
type input "20181563592"
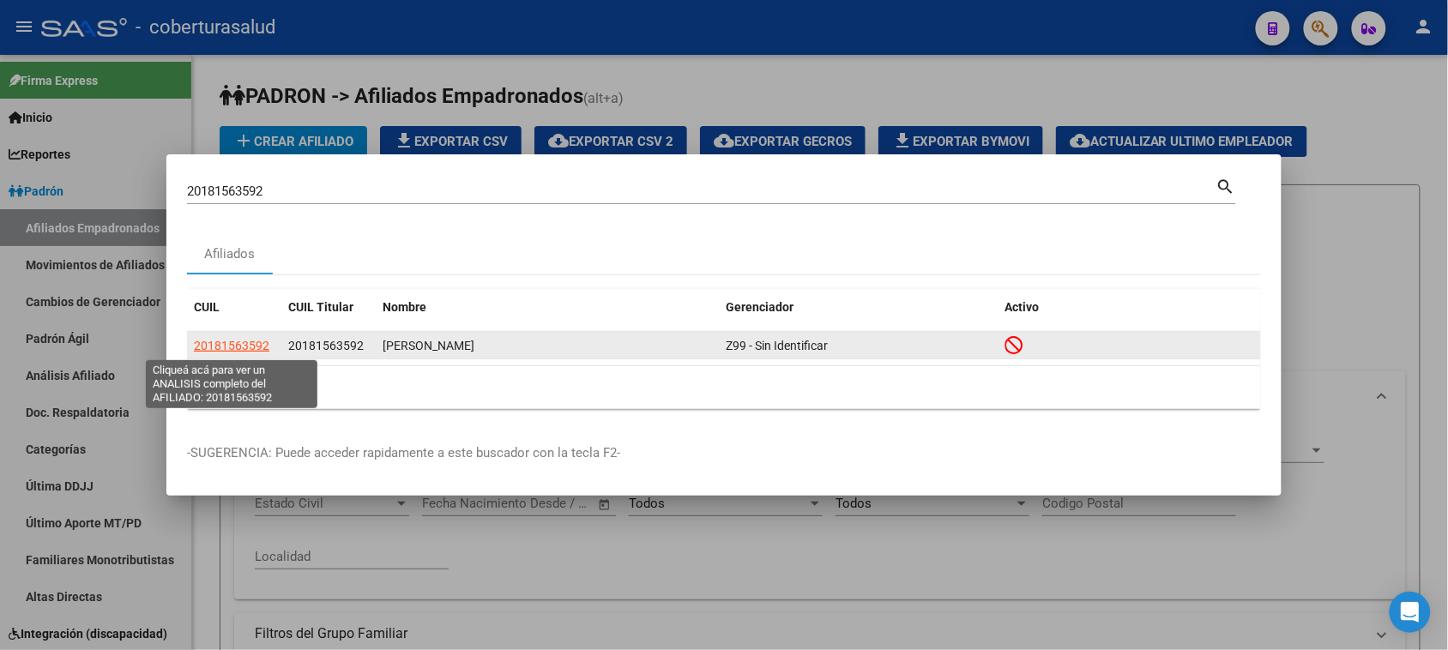
click at [234, 348] on span "20181563592" at bounding box center [231, 346] width 75 height 14
type textarea "20181563592"
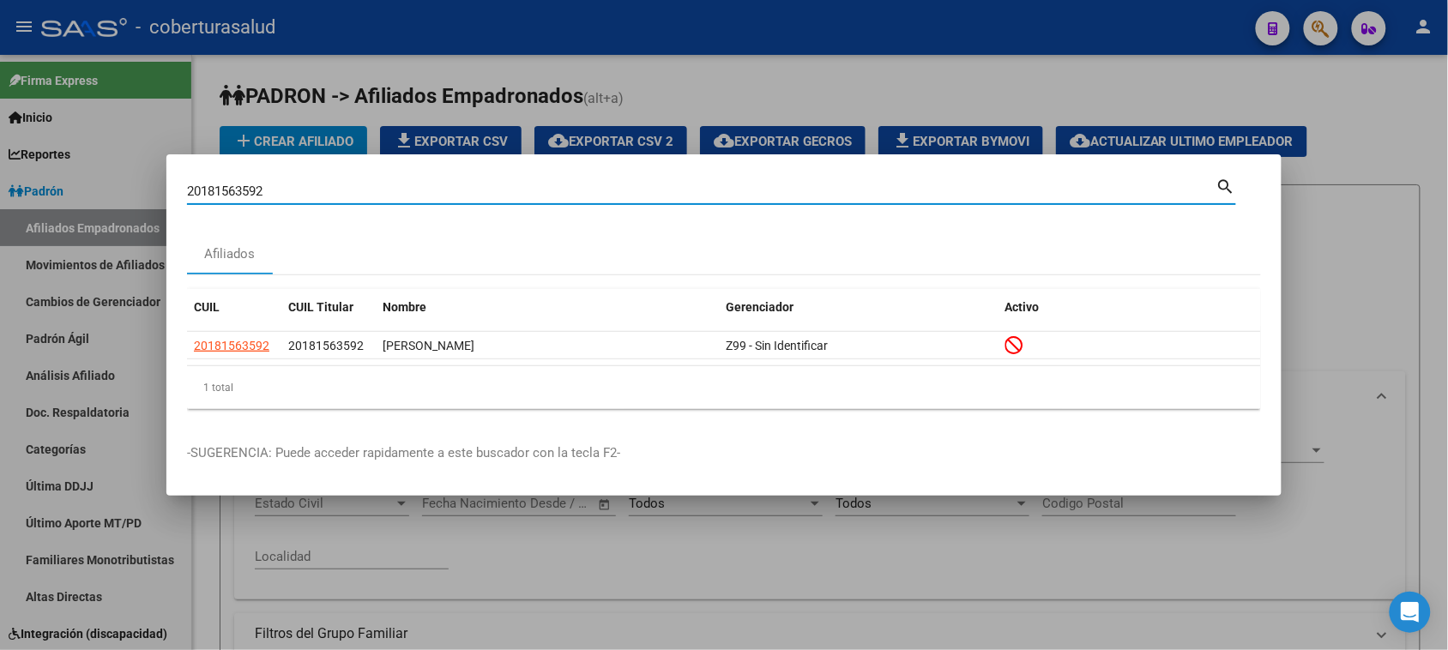
click at [412, 184] on input "20181563592" at bounding box center [701, 191] width 1029 height 15
paste input "3182762474"
type input "23182762474"
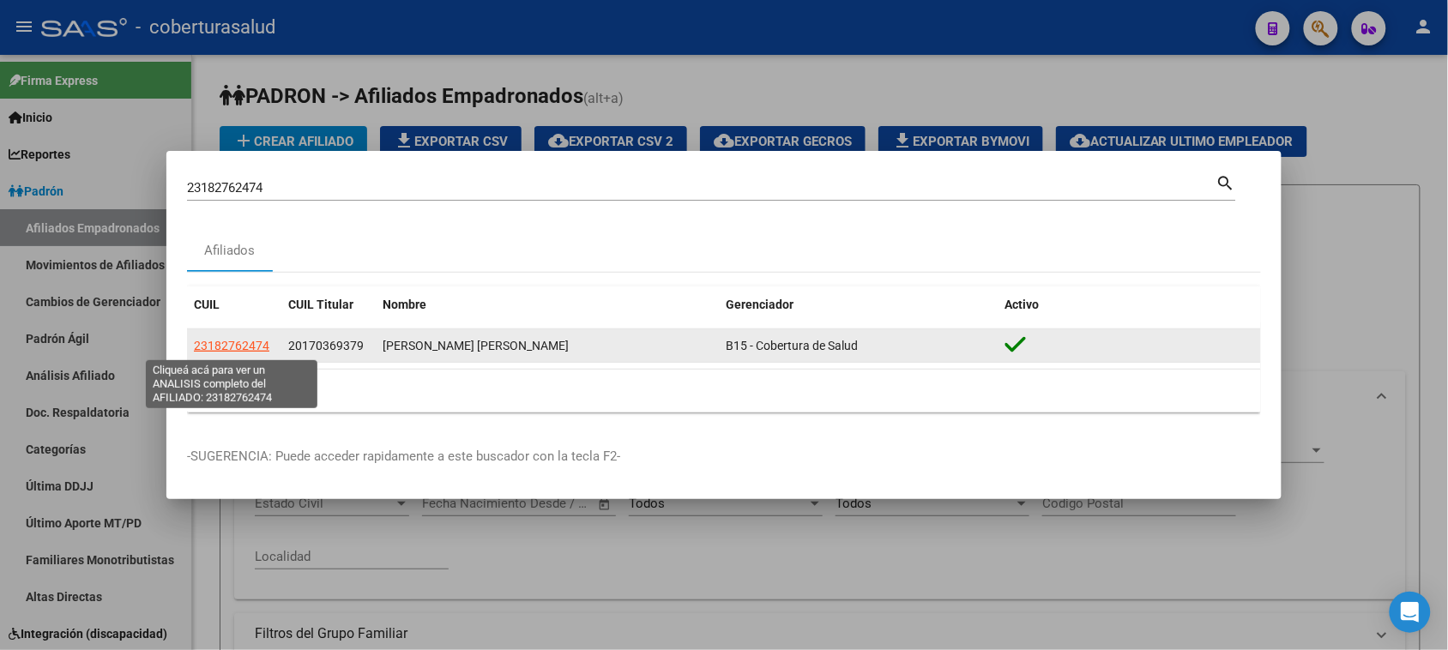
click at [242, 353] on span "23182762474" at bounding box center [231, 346] width 75 height 14
type textarea "23182762474"
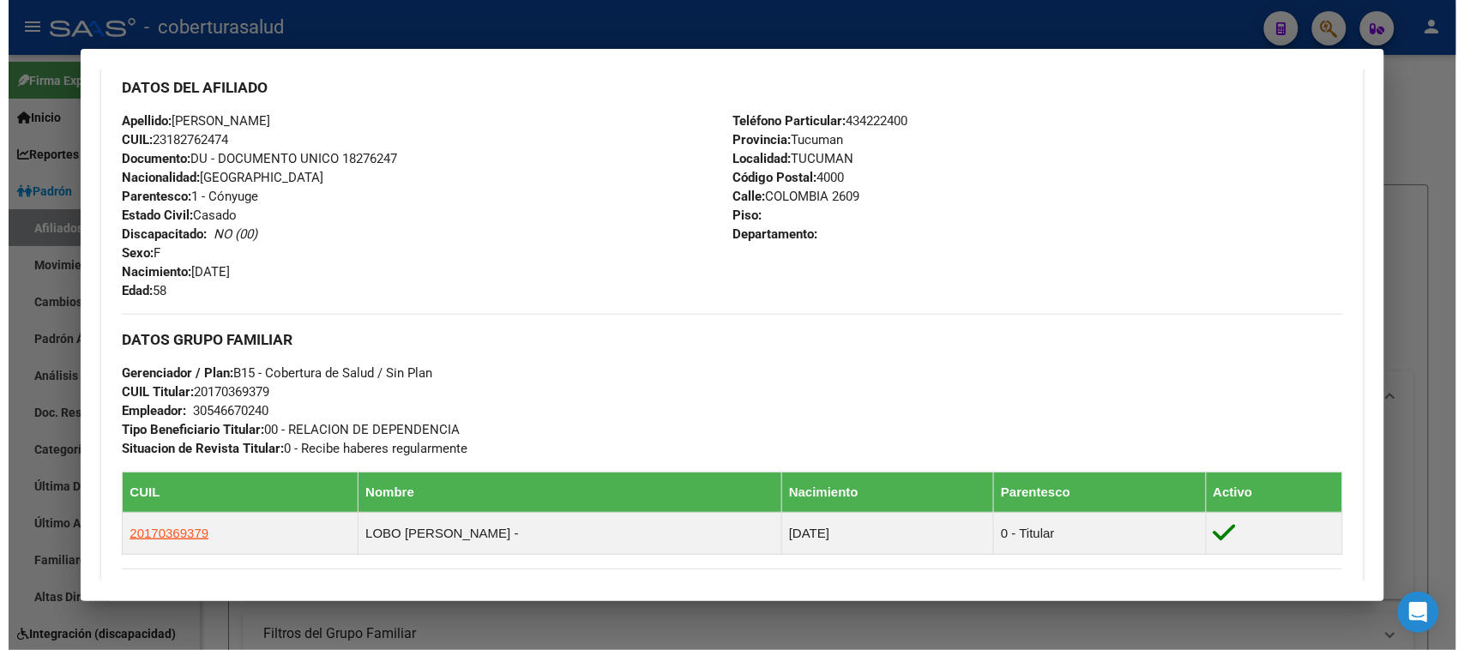
scroll to position [643, 0]
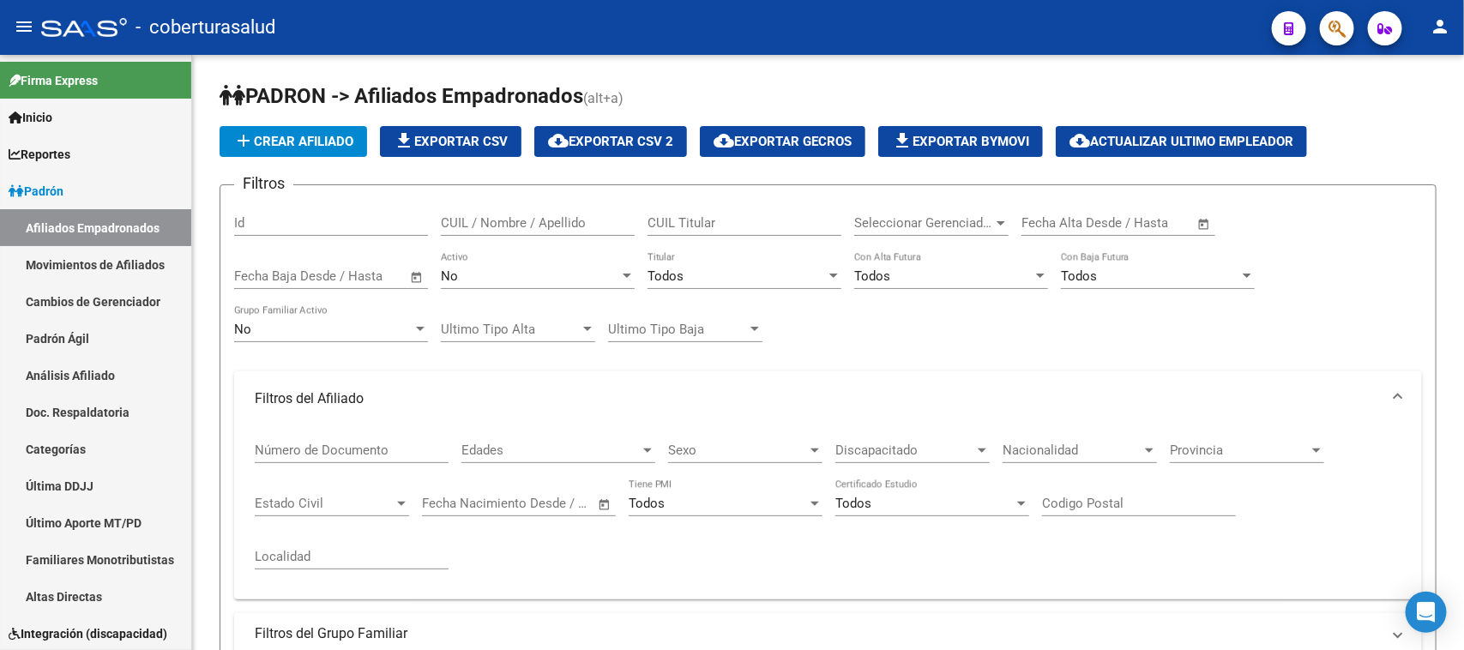
click at [62, 30] on div at bounding box center [84, 27] width 86 height 19
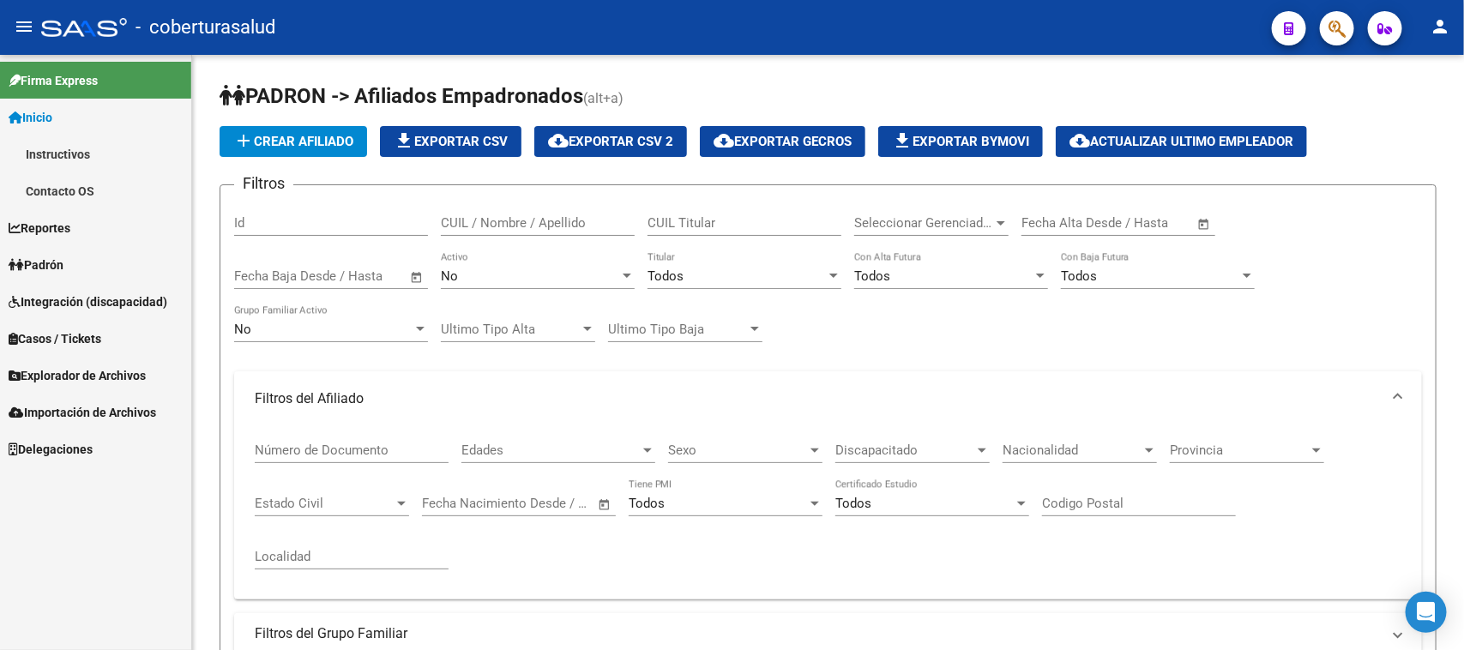
click at [62, 30] on div at bounding box center [84, 27] width 86 height 19
click at [83, 32] on div at bounding box center [84, 27] width 86 height 19
click at [118, 31] on div at bounding box center [84, 27] width 86 height 19
click at [195, 28] on span "- coberturasalud" at bounding box center [206, 28] width 140 height 38
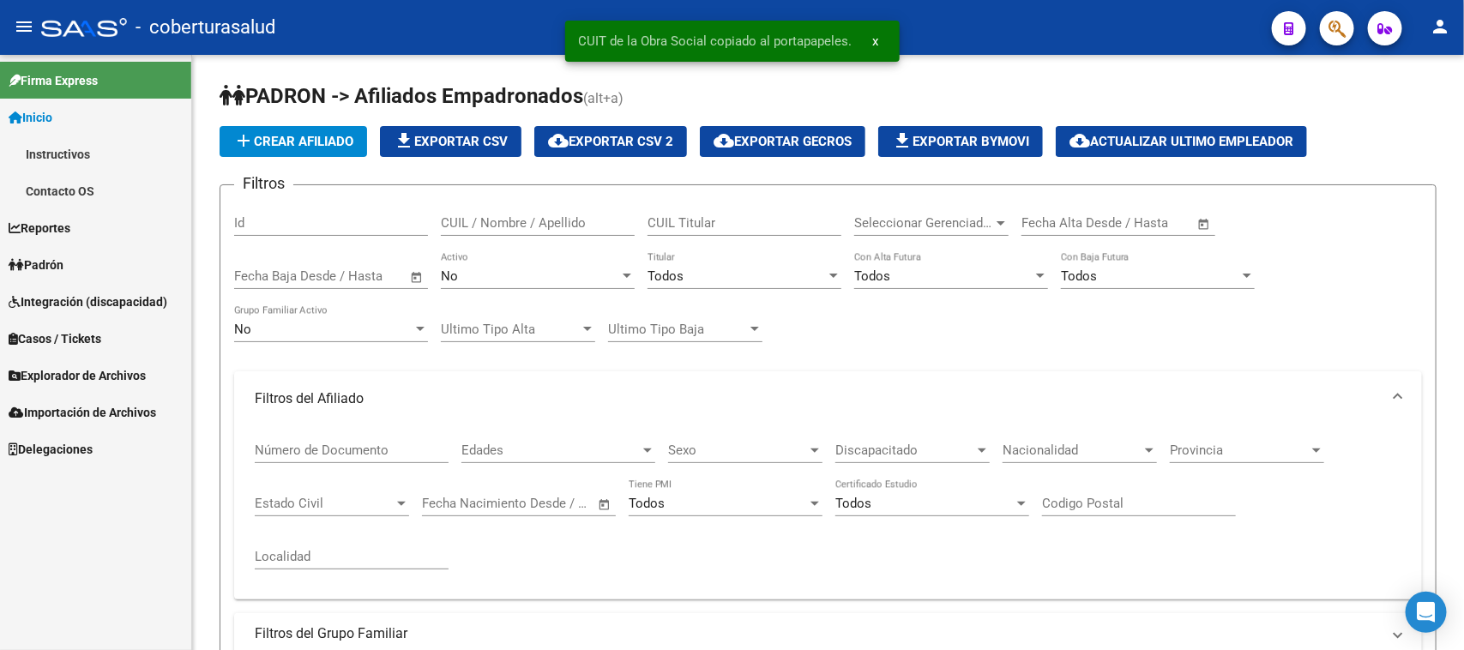
click at [195, 28] on span "- coberturasalud" at bounding box center [206, 28] width 140 height 38
type textarea "904302"
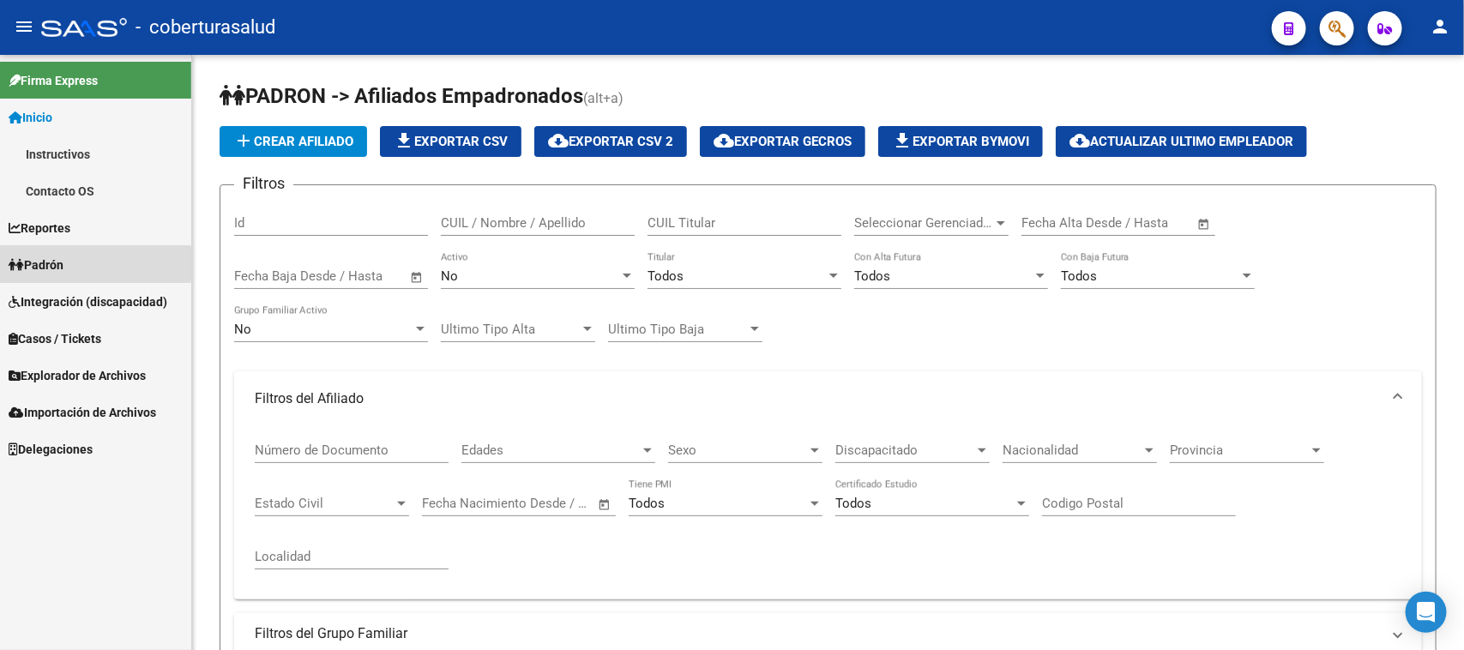
click at [39, 264] on span "Padrón" at bounding box center [36, 265] width 55 height 19
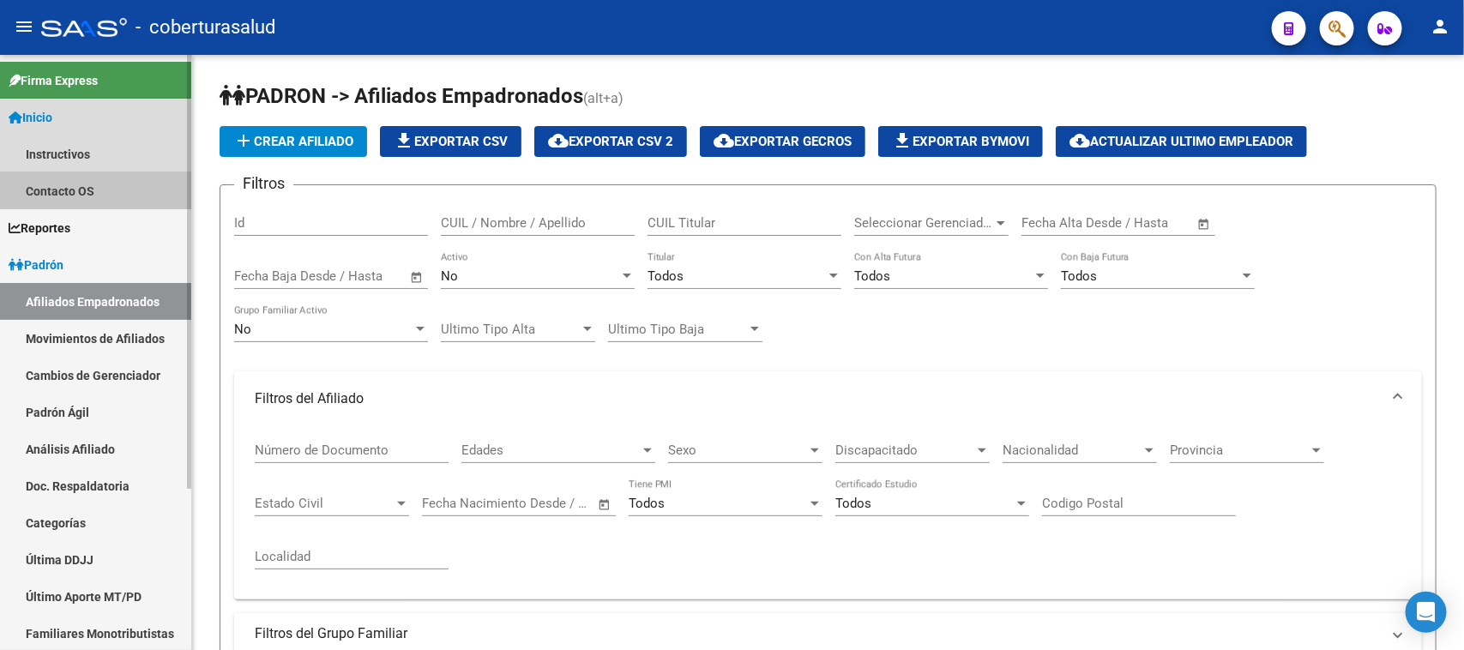
click at [40, 178] on link "Contacto OS" at bounding box center [95, 190] width 191 height 37
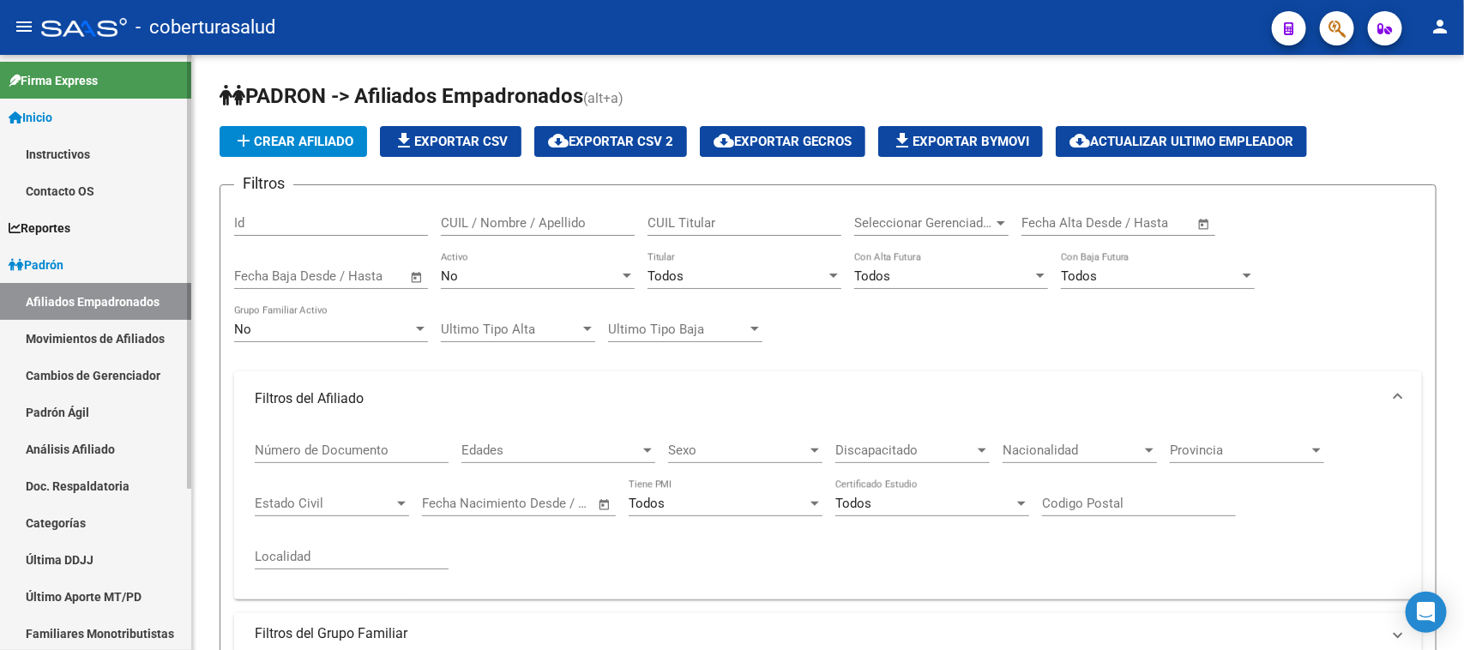
click at [53, 150] on link "Instructivos" at bounding box center [95, 154] width 191 height 37
click at [51, 253] on link "Padrón" at bounding box center [95, 264] width 191 height 37
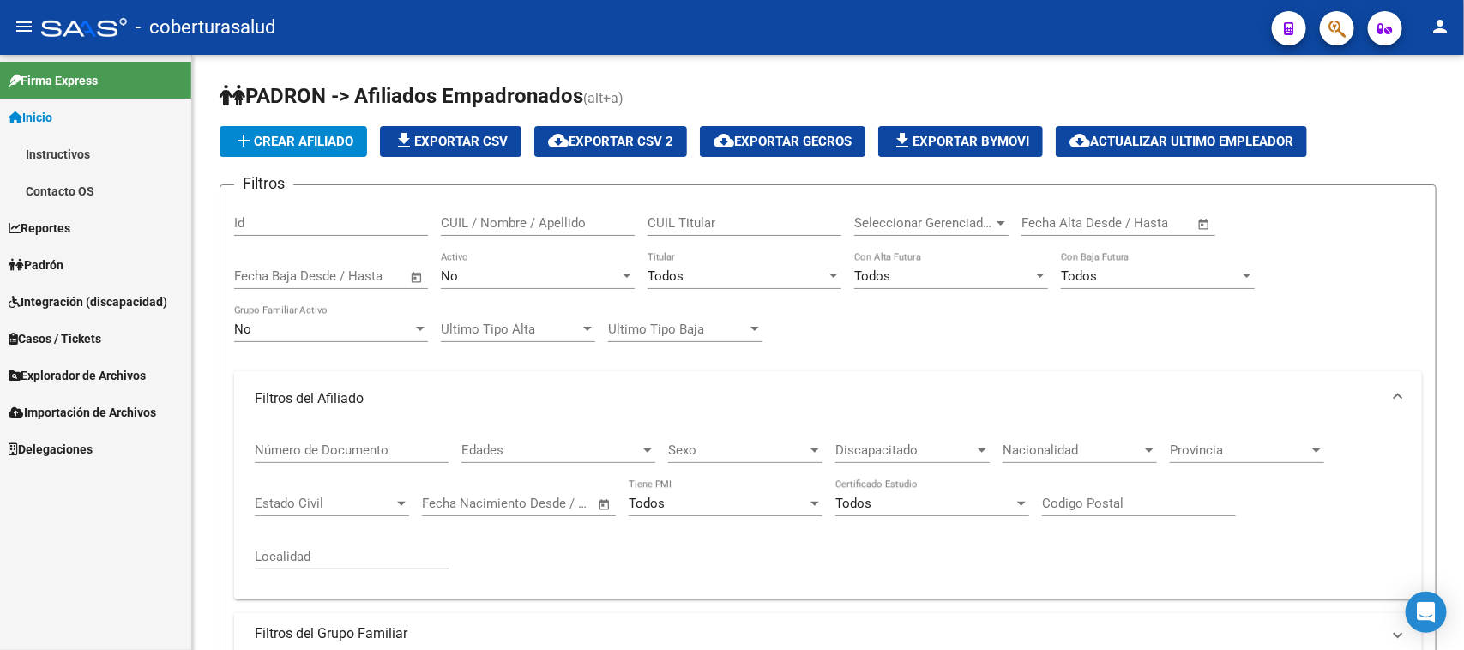
click at [74, 264] on link "Padrón" at bounding box center [95, 264] width 191 height 37
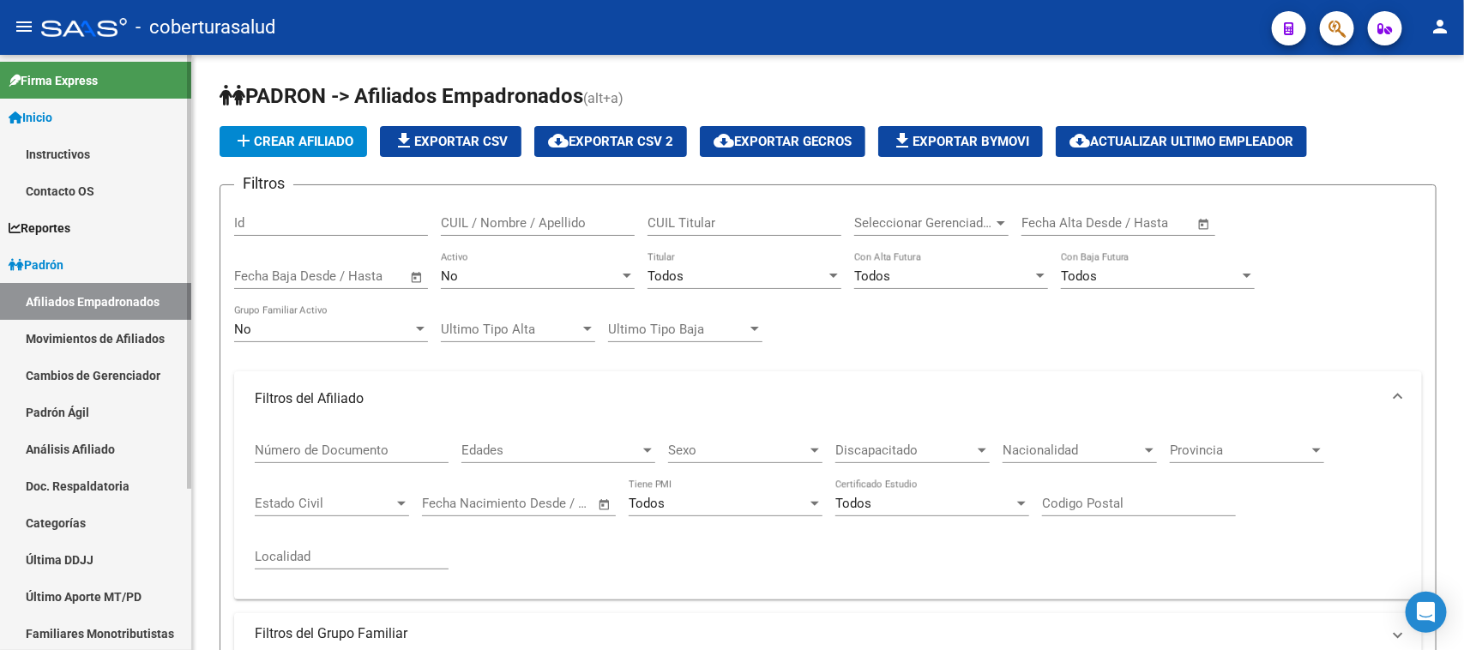
click at [75, 293] on link "Afiliados Empadronados" at bounding box center [95, 301] width 191 height 37
click at [88, 365] on link "Cambios de Gerenciador" at bounding box center [95, 375] width 191 height 37
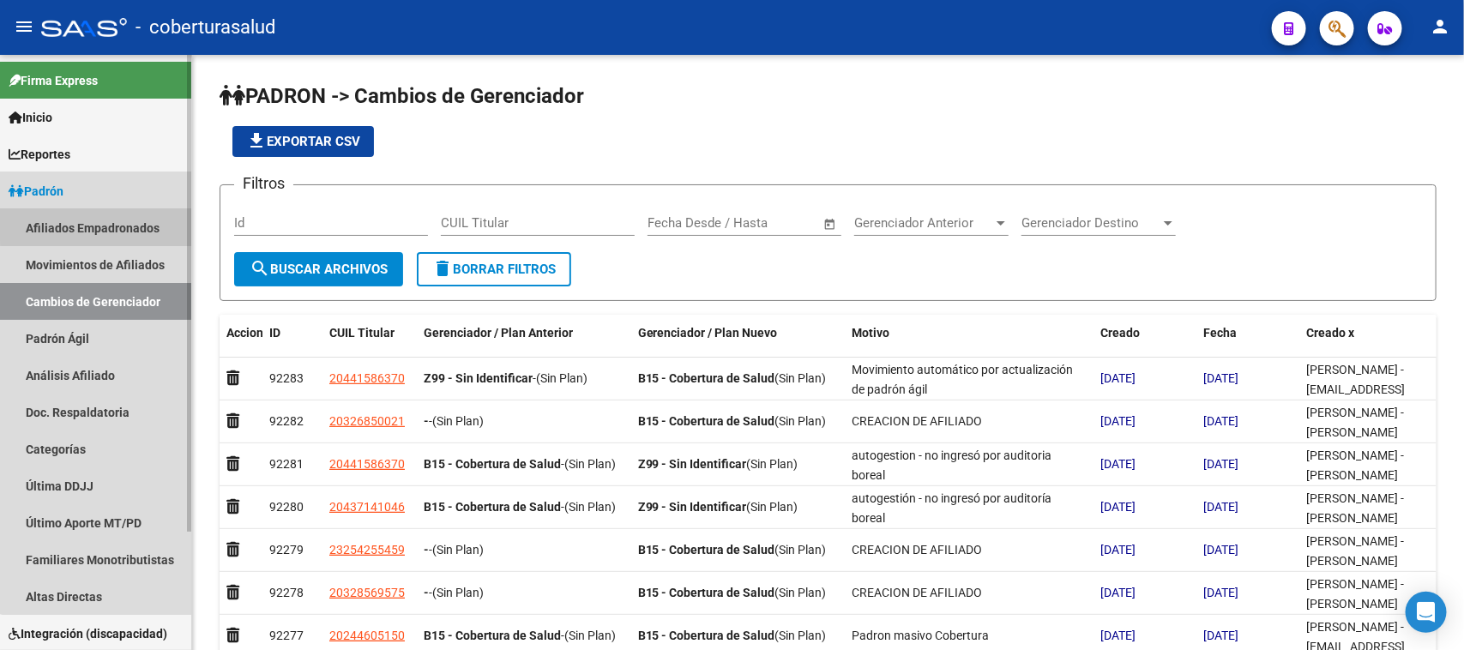
click at [103, 223] on link "Afiliados Empadronados" at bounding box center [95, 227] width 191 height 37
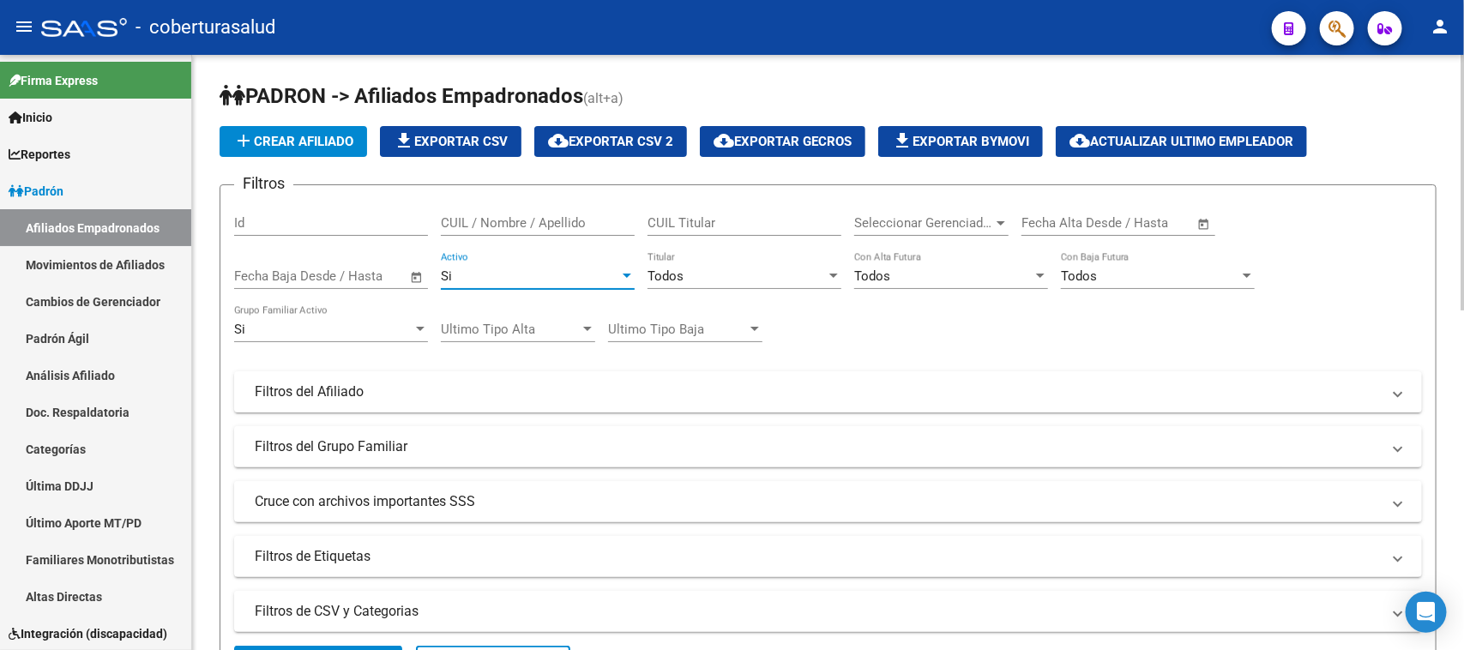
click at [553, 269] on div "Si" at bounding box center [530, 276] width 178 height 15
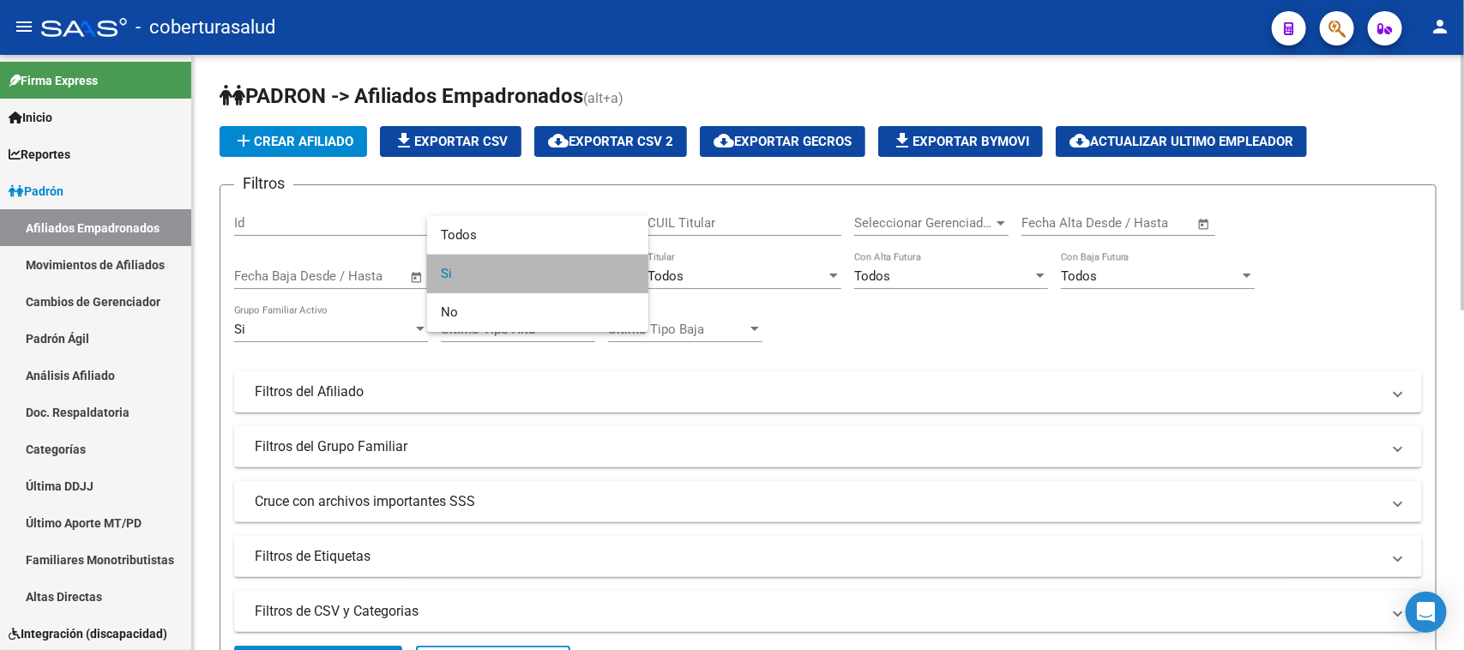
click at [553, 267] on span "Si" at bounding box center [538, 274] width 194 height 39
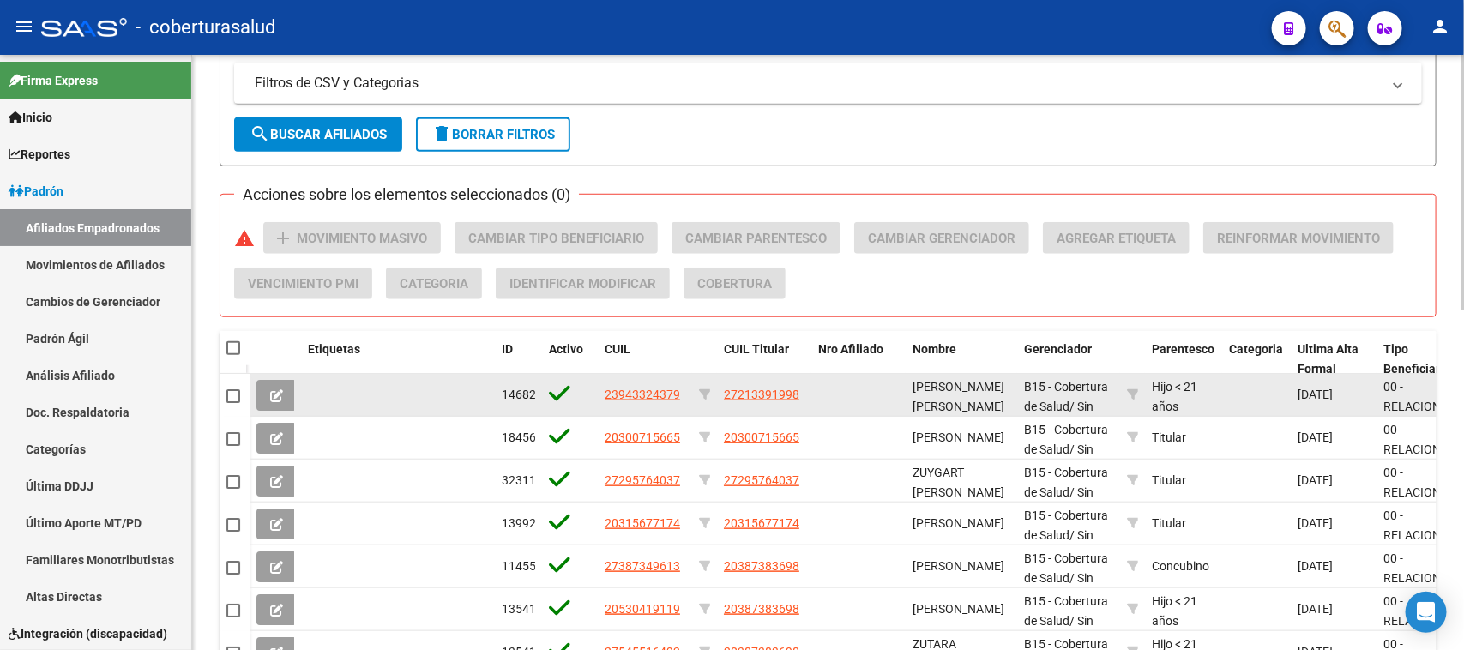
scroll to position [536, 0]
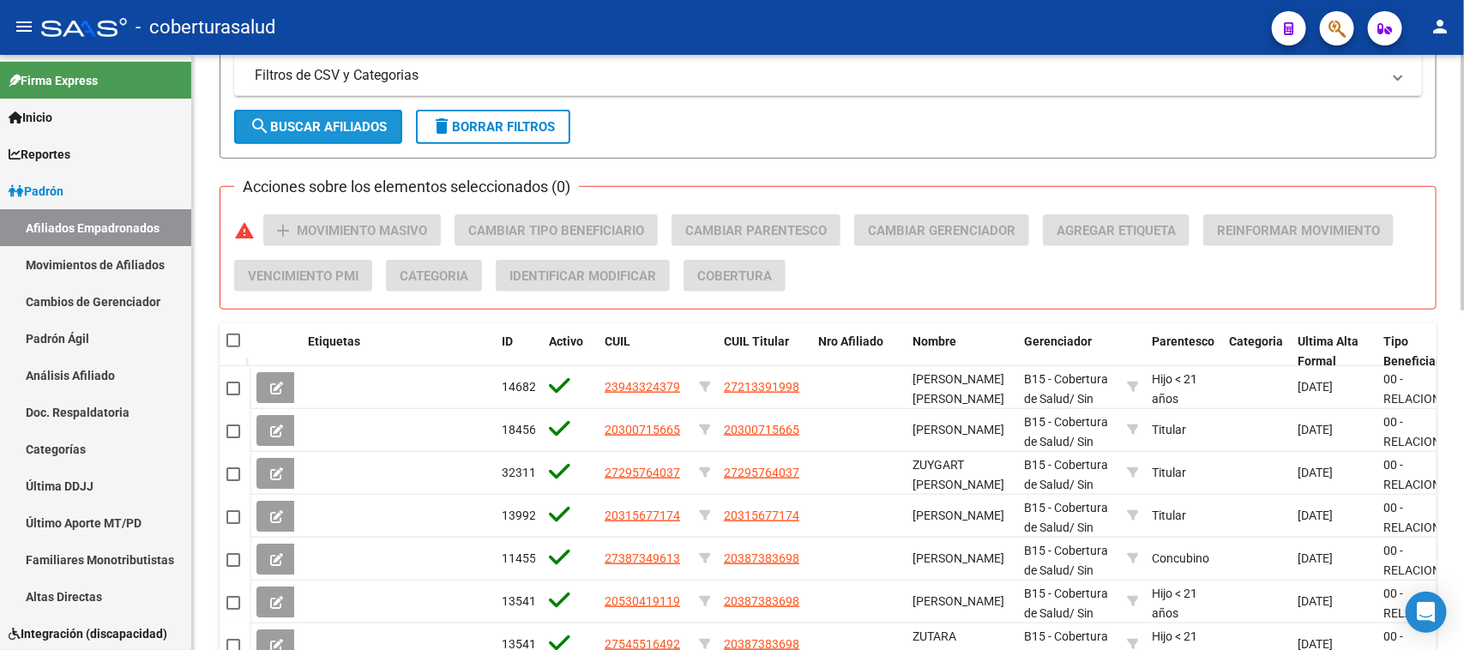
click at [327, 125] on span "search Buscar Afiliados" at bounding box center [318, 126] width 137 height 15
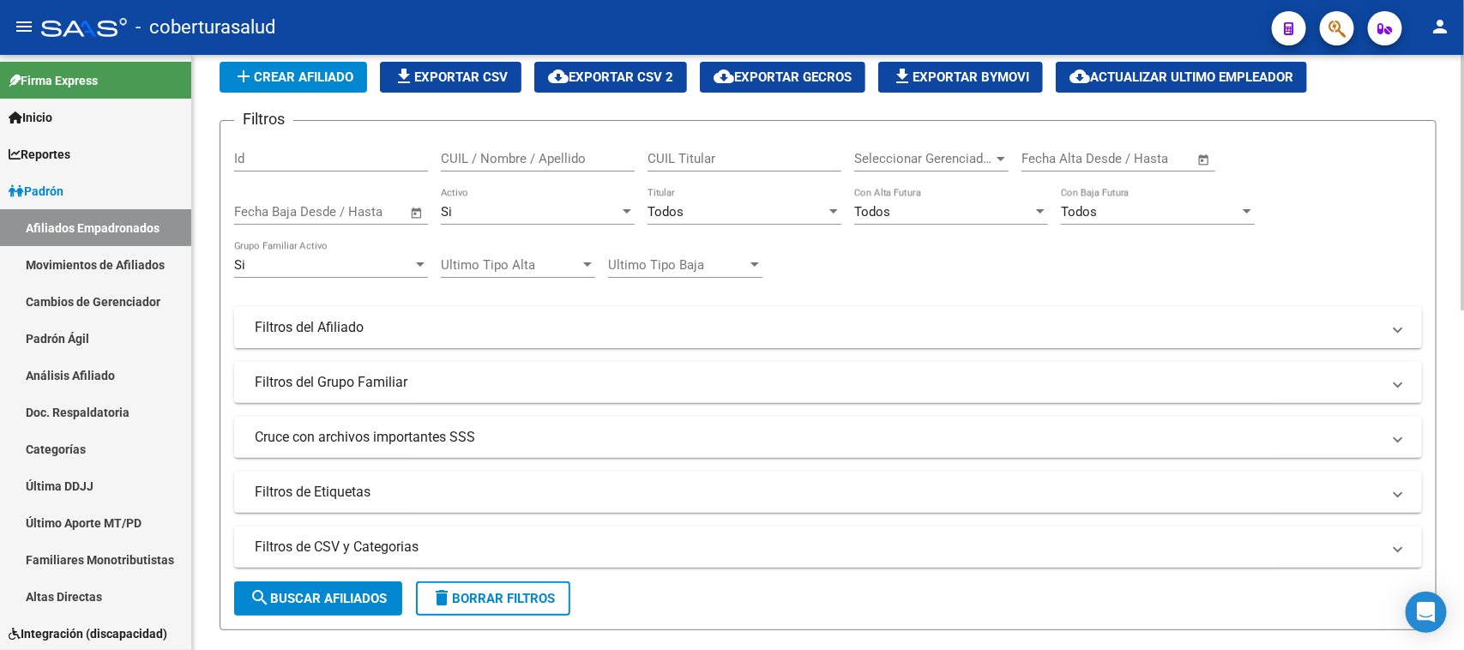
scroll to position [41, 0]
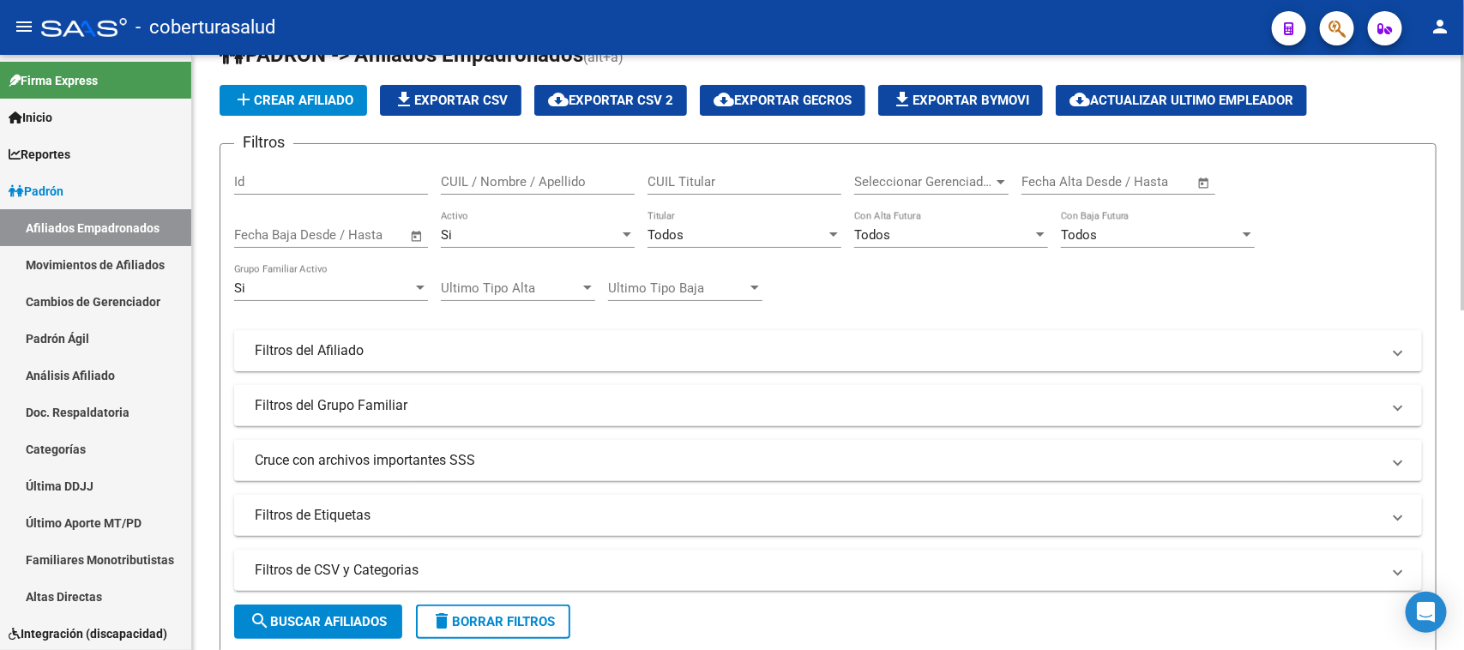
click at [511, 232] on div "Si" at bounding box center [530, 234] width 178 height 15
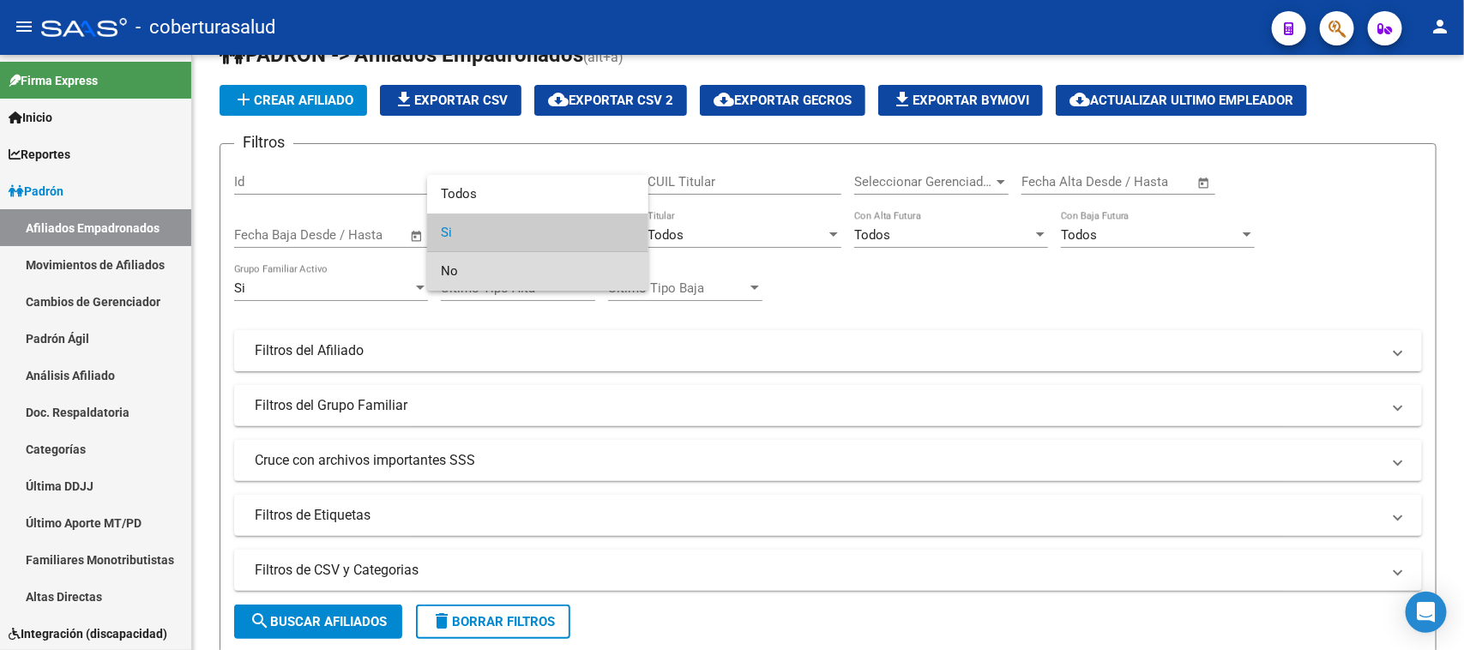
click at [515, 270] on span "No" at bounding box center [538, 271] width 194 height 39
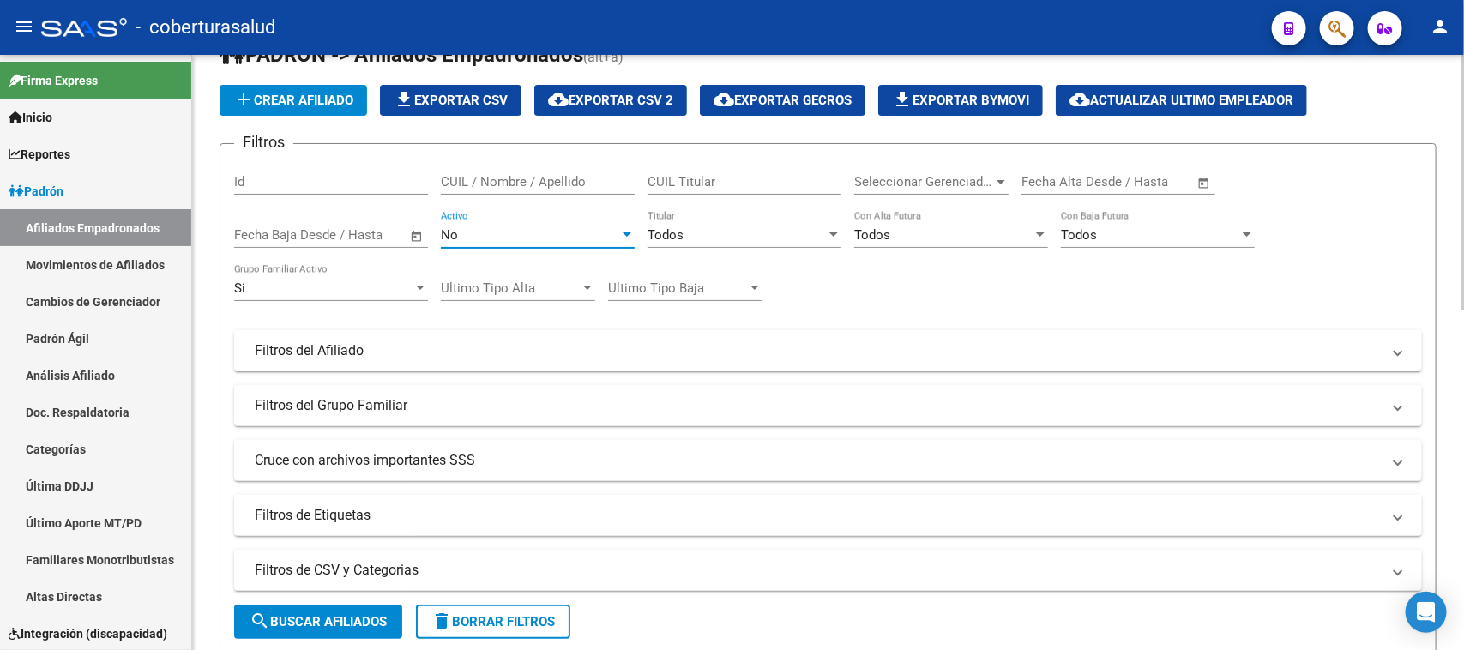
click at [356, 281] on div "Si" at bounding box center [323, 288] width 178 height 15
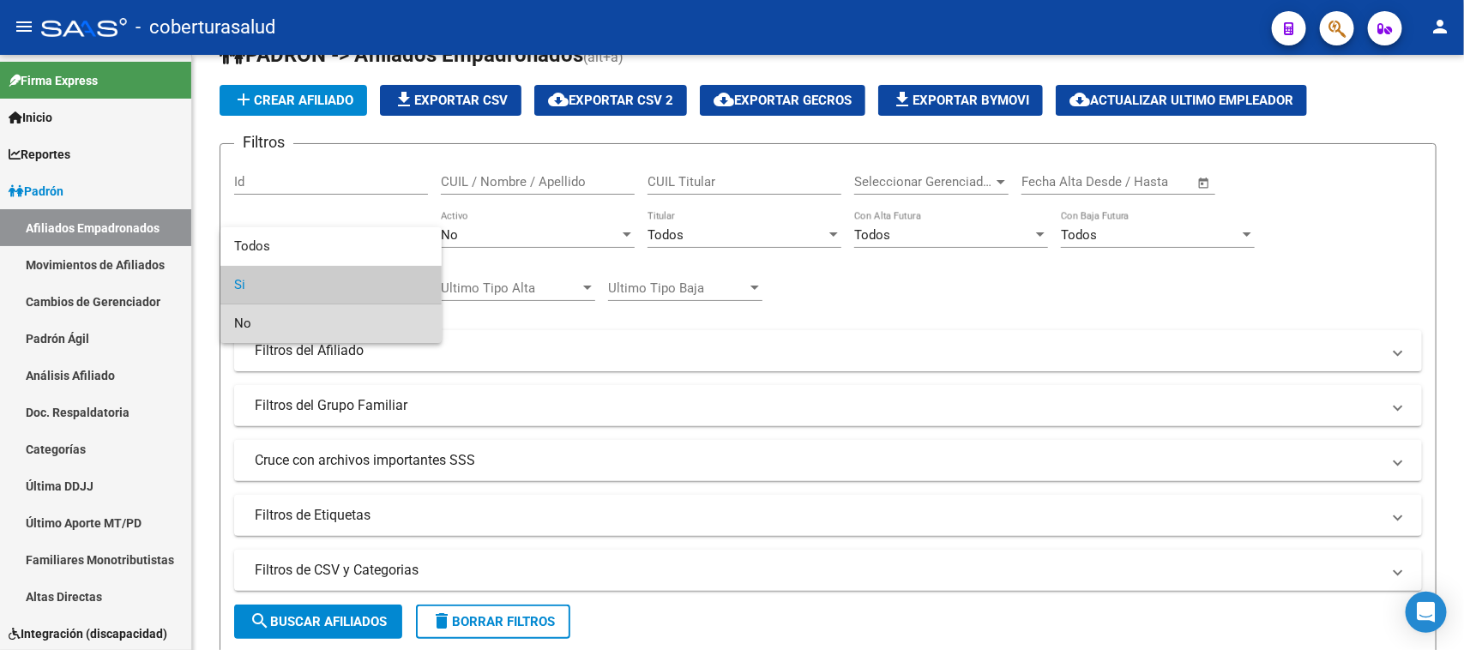
click at [362, 326] on span "No" at bounding box center [331, 324] width 194 height 39
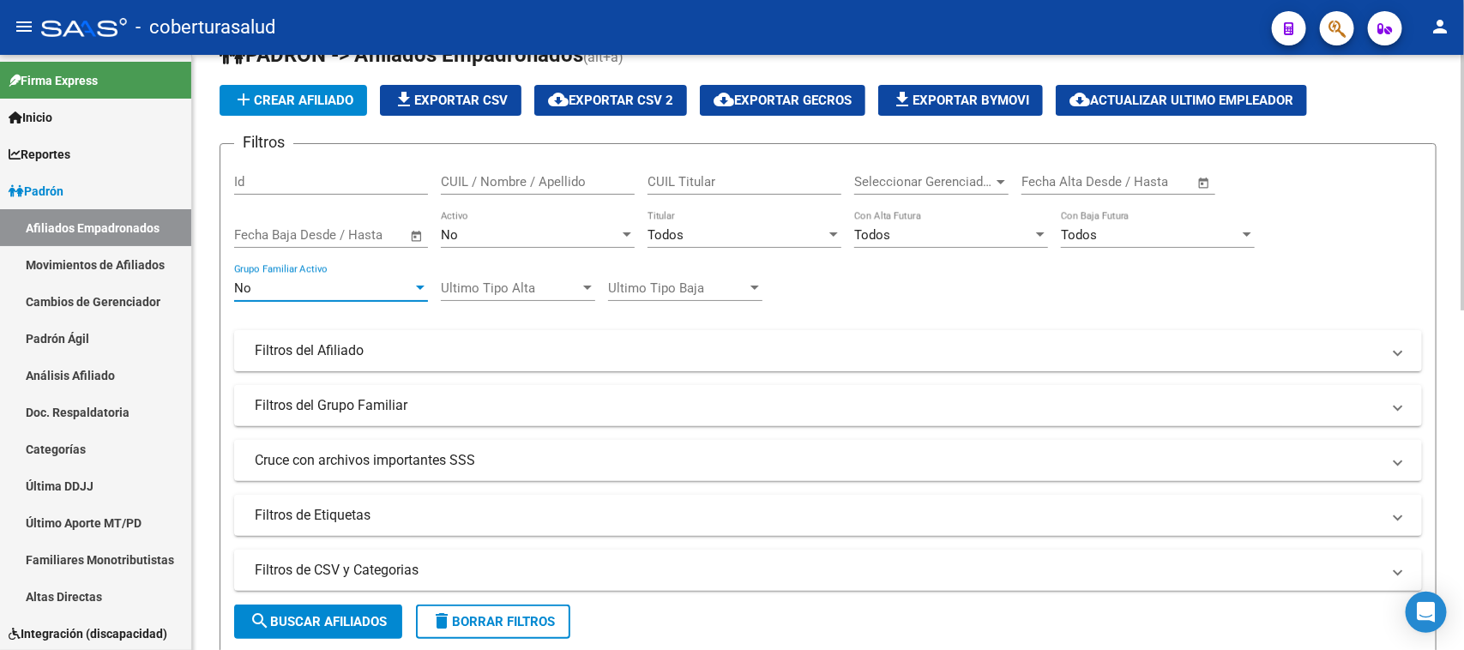
click at [854, 309] on div "Filtros Id CUIL / Nombre / Apellido CUIL Titular Seleccionar Gerenciador Selecc…" at bounding box center [828, 347] width 1188 height 378
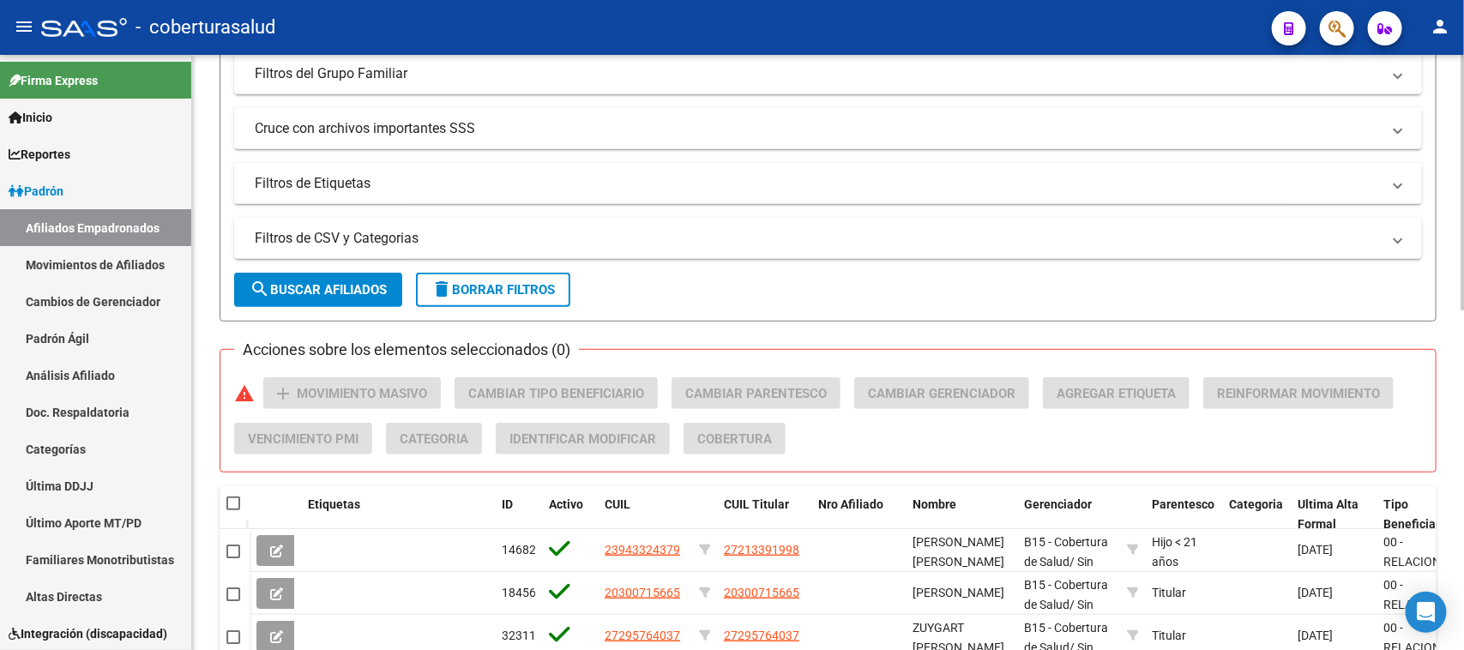
scroll to position [470, 0]
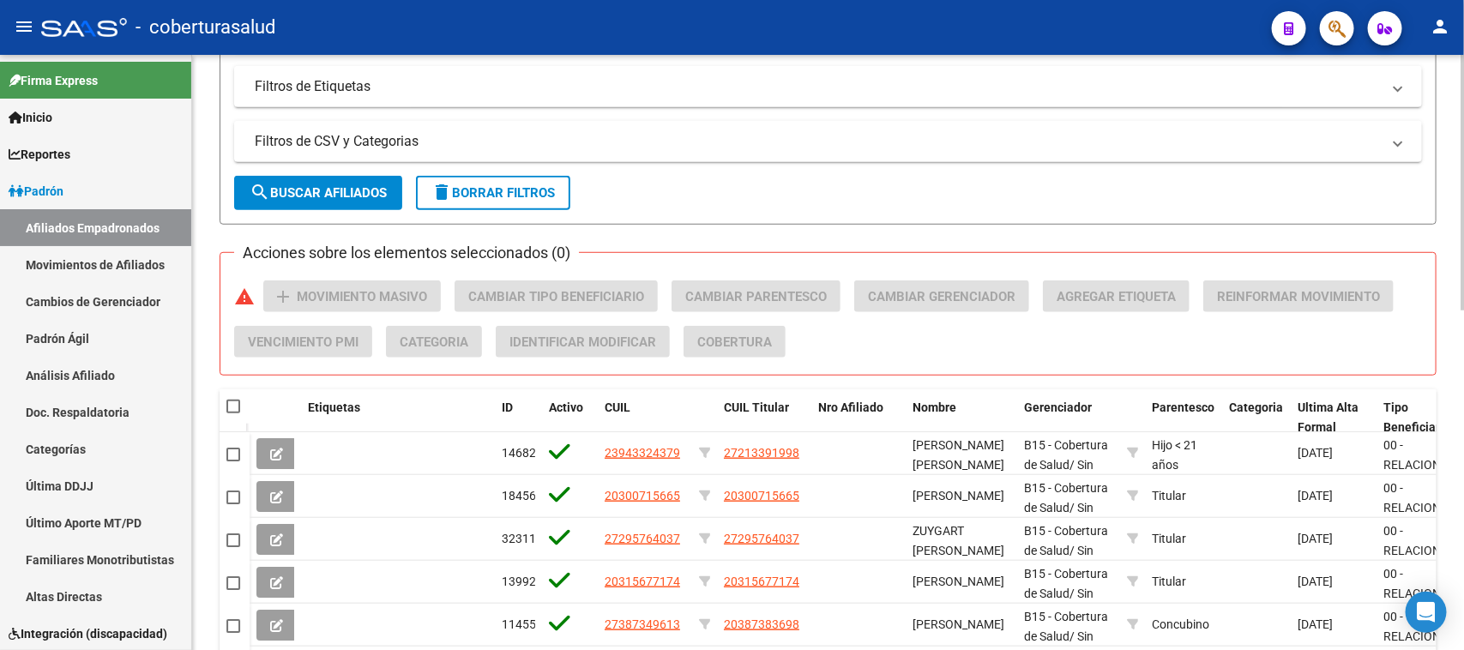
click at [335, 195] on span "search Buscar Afiliados" at bounding box center [318, 192] width 137 height 15
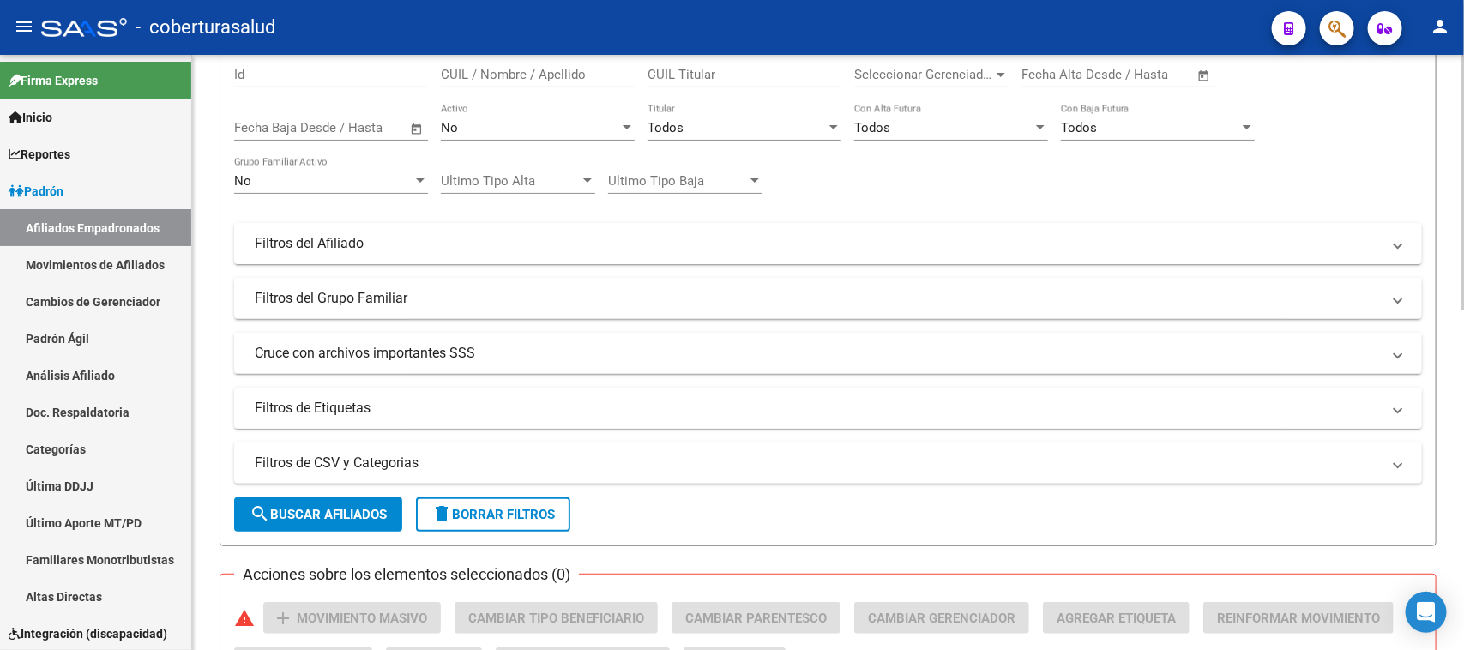
scroll to position [0, 0]
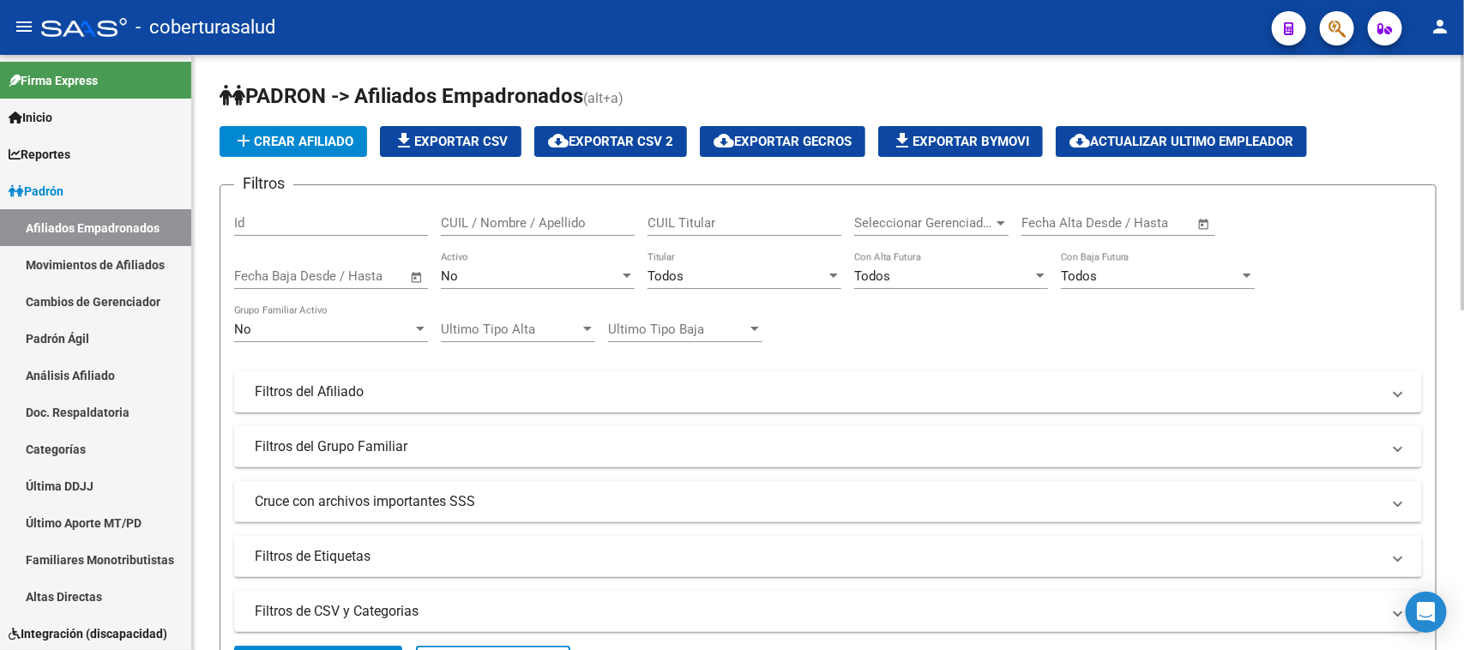
click at [721, 269] on div "Todos" at bounding box center [737, 276] width 178 height 15
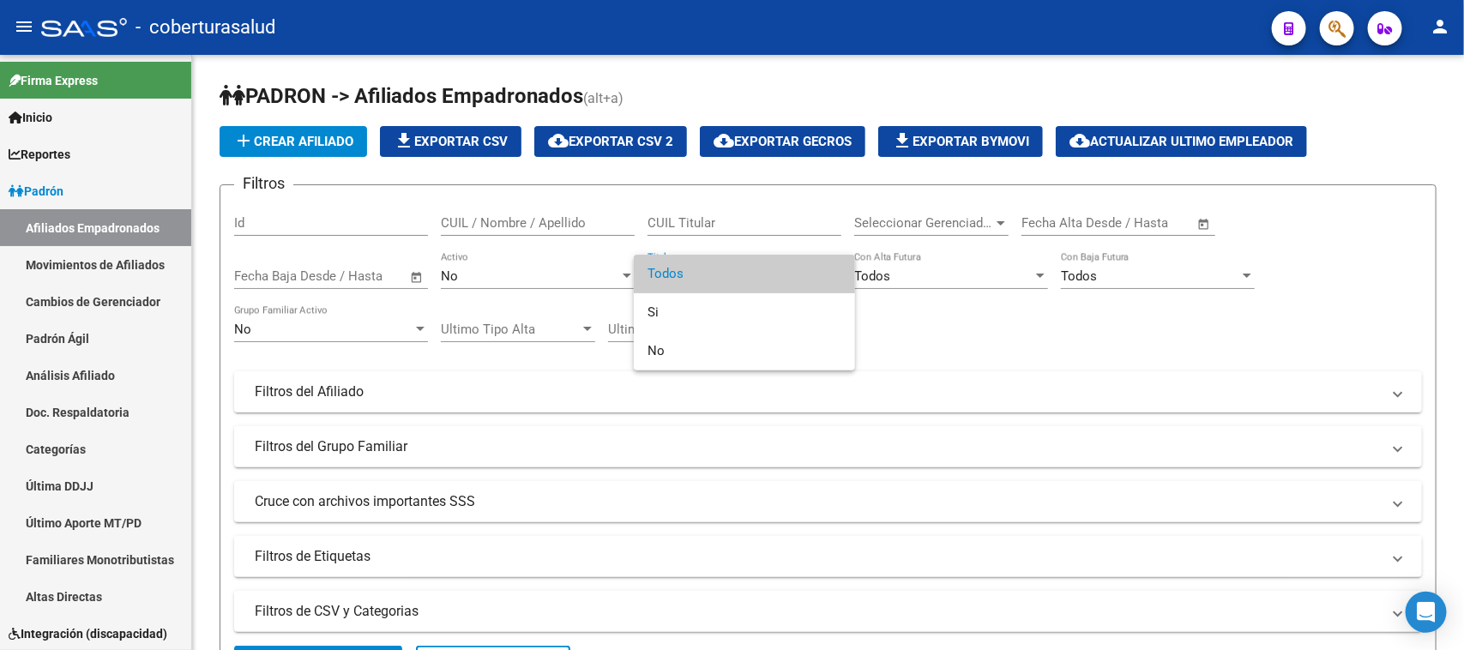
click at [536, 264] on div at bounding box center [732, 325] width 1464 height 650
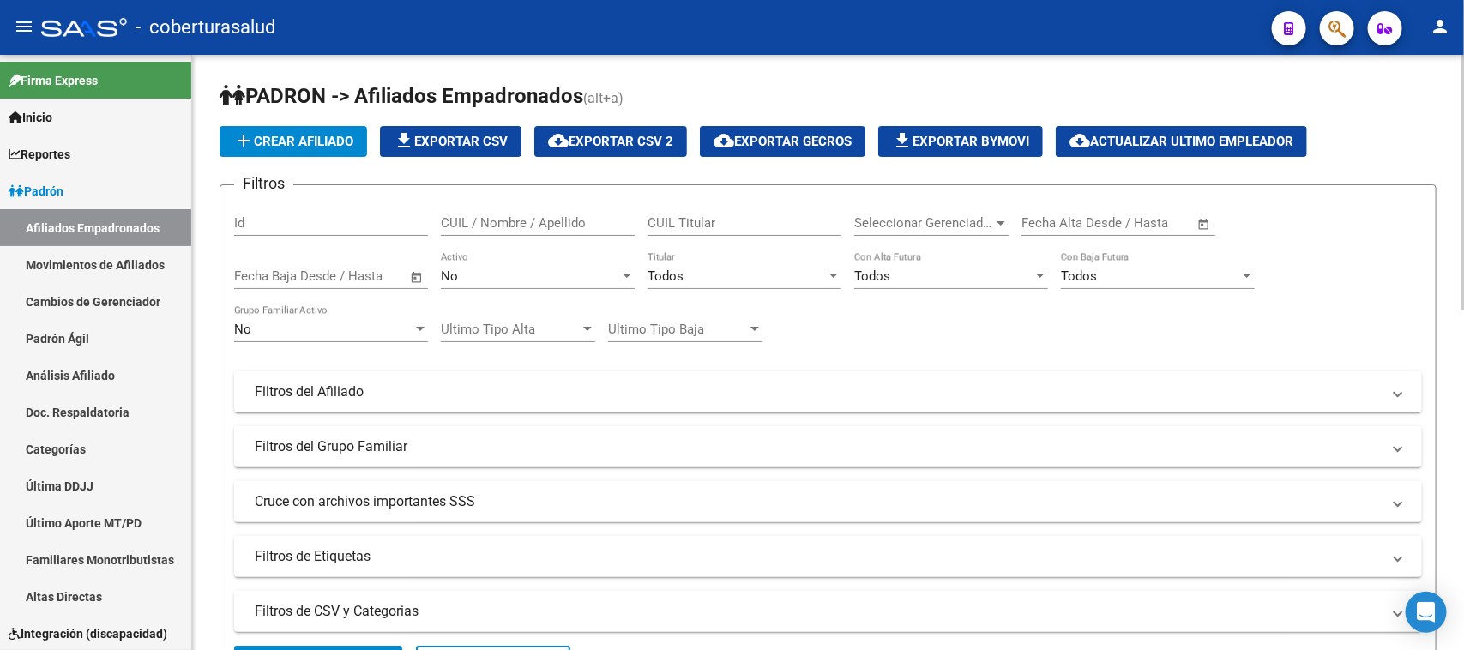
click at [550, 276] on div "No" at bounding box center [530, 276] width 178 height 15
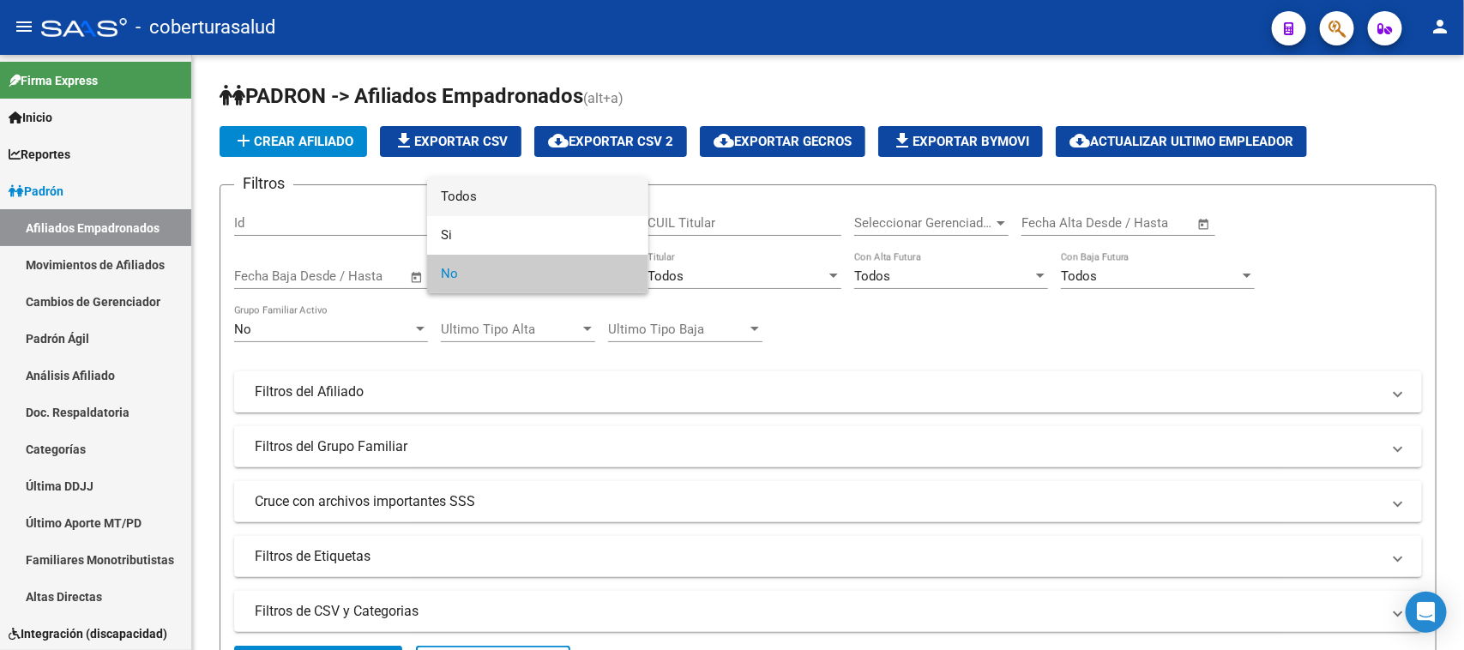
click at [532, 190] on span "Todos" at bounding box center [538, 197] width 194 height 39
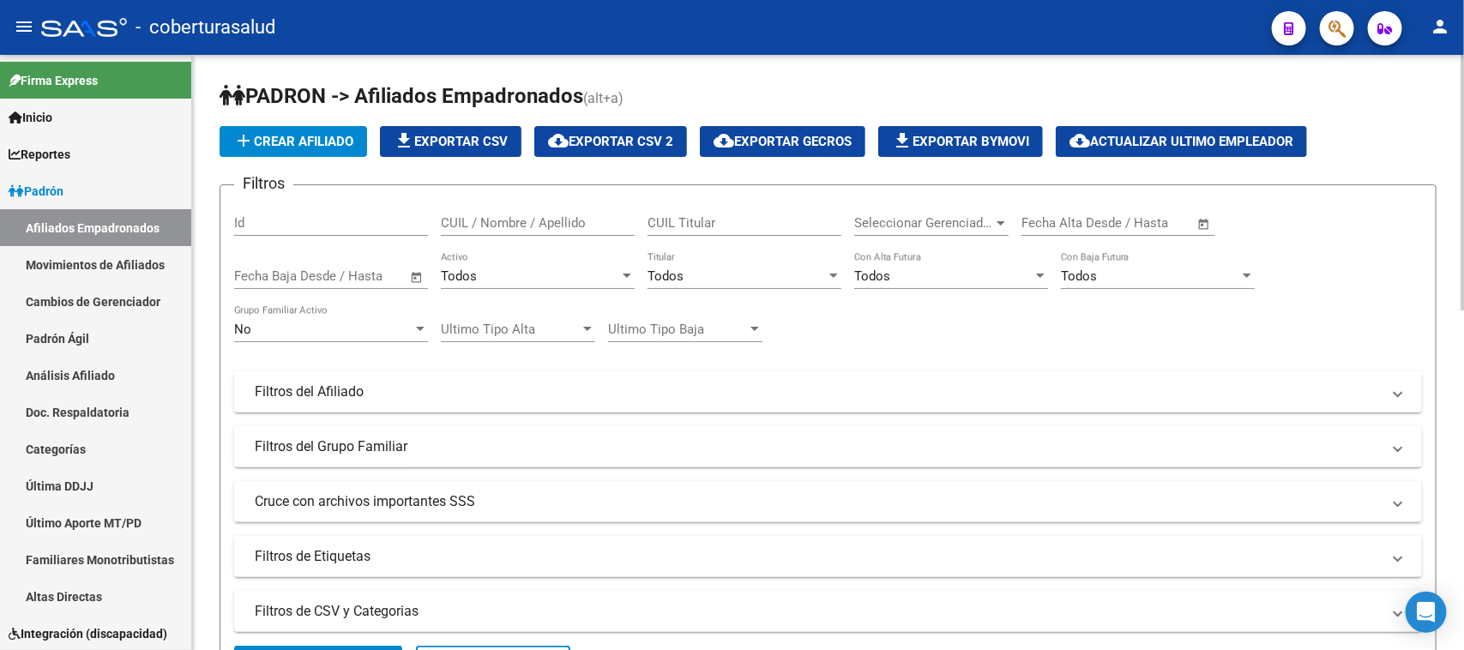
click at [298, 316] on div "No Grupo Familiar Activo" at bounding box center [331, 323] width 194 height 37
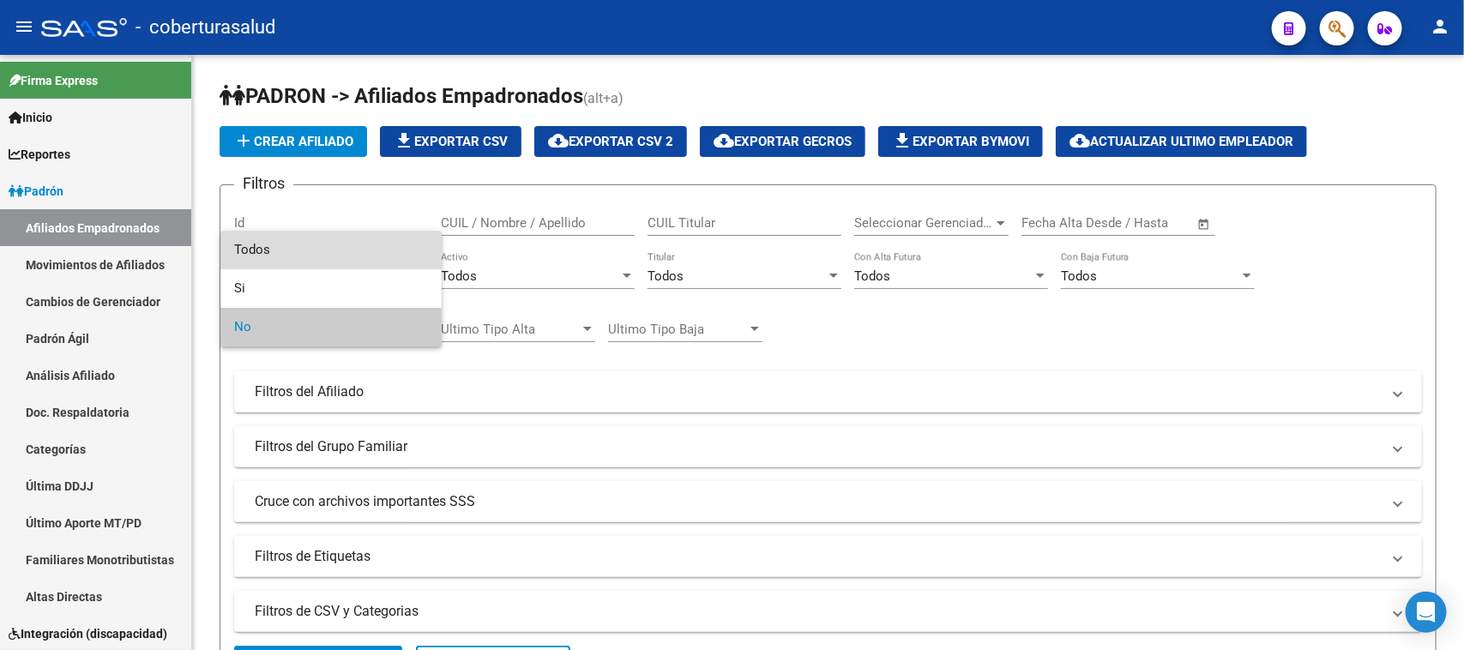
click at [345, 250] on span "Todos" at bounding box center [331, 250] width 194 height 39
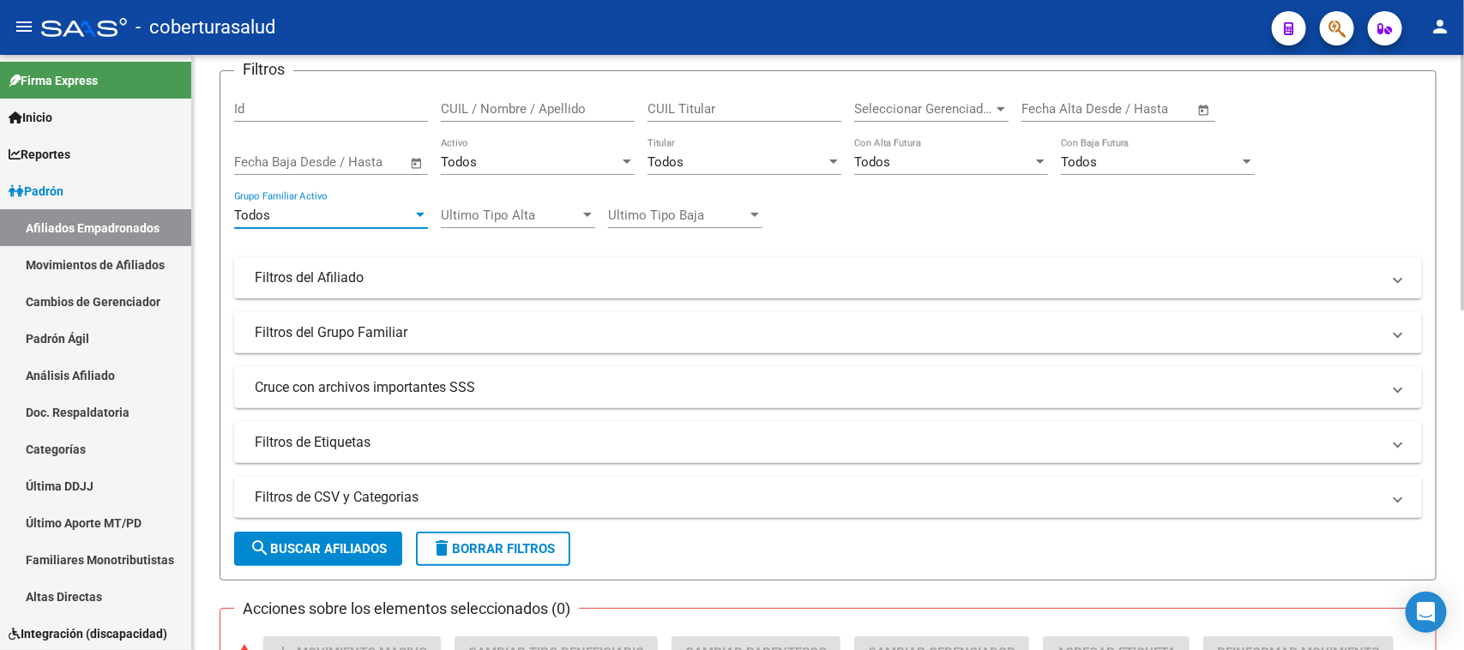
scroll to position [214, 0]
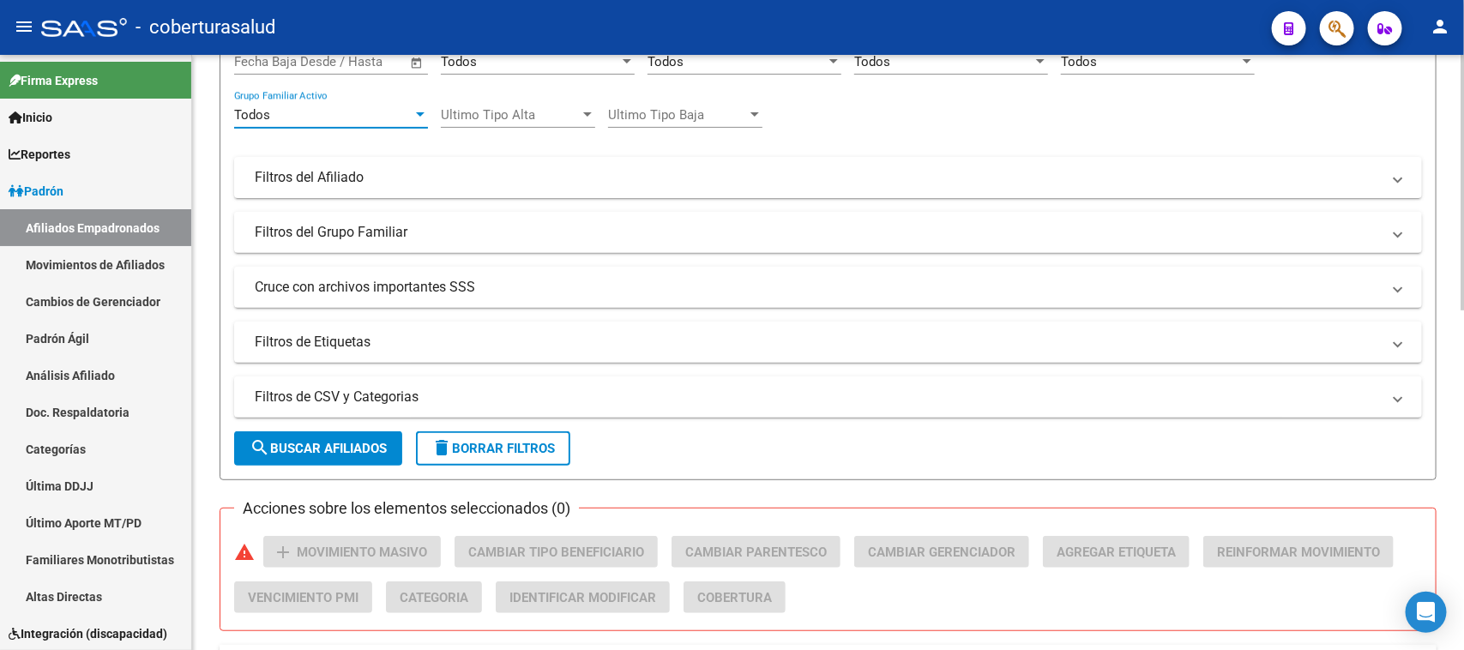
click at [375, 447] on span "search Buscar Afiliados" at bounding box center [318, 448] width 137 height 15
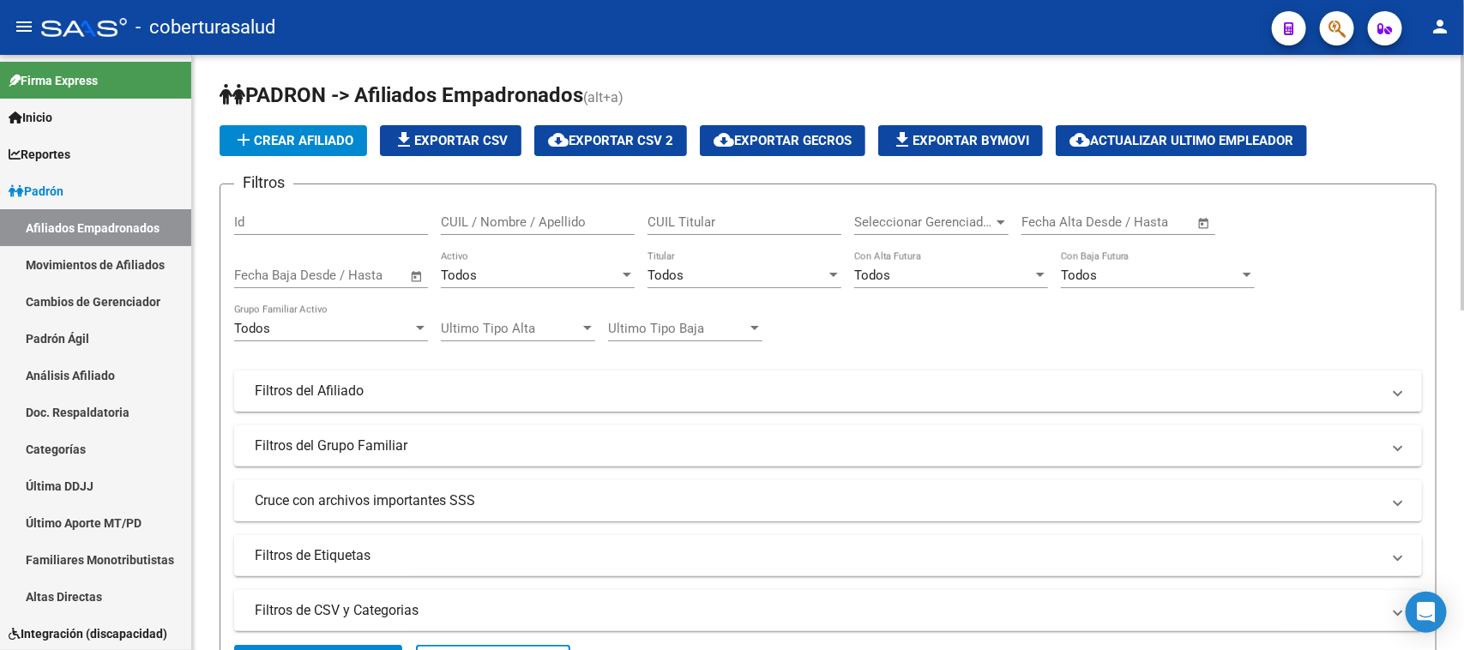
scroll to position [0, 0]
click at [585, 259] on div "Todos Activo" at bounding box center [538, 270] width 194 height 37
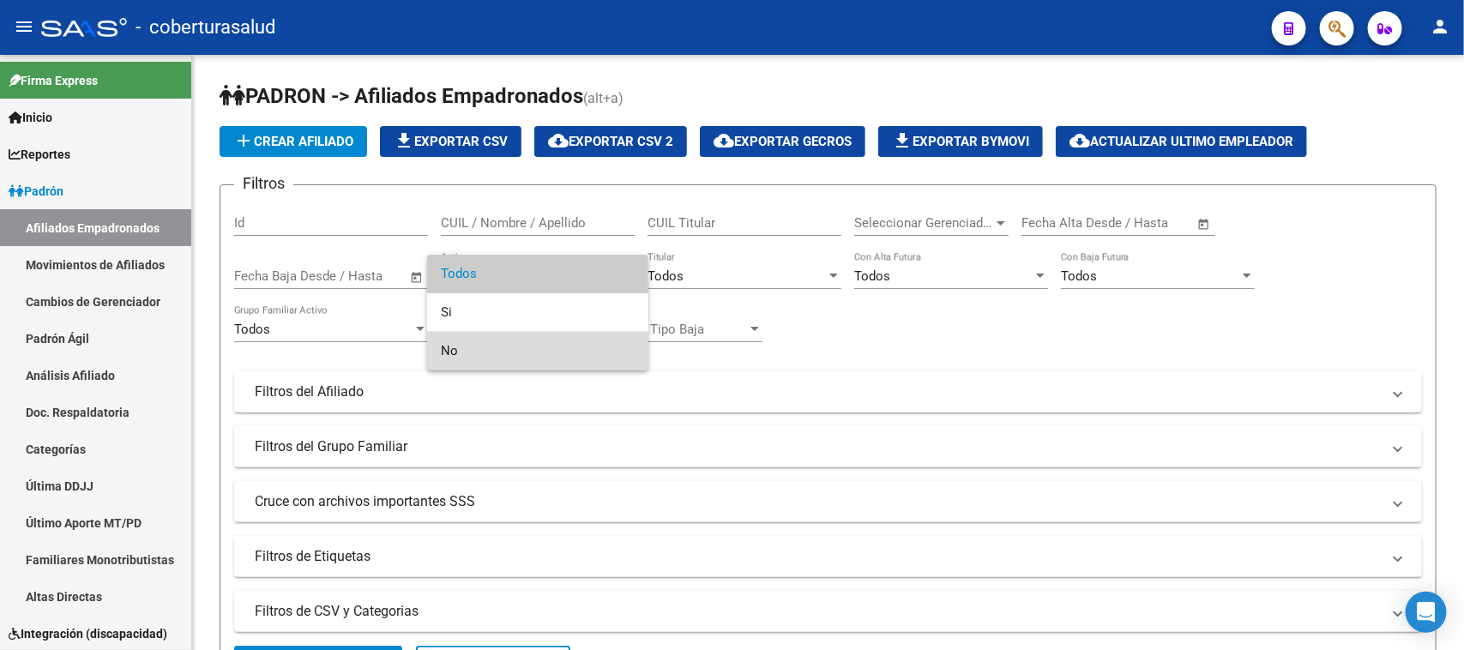
click at [537, 350] on span "No" at bounding box center [538, 351] width 194 height 39
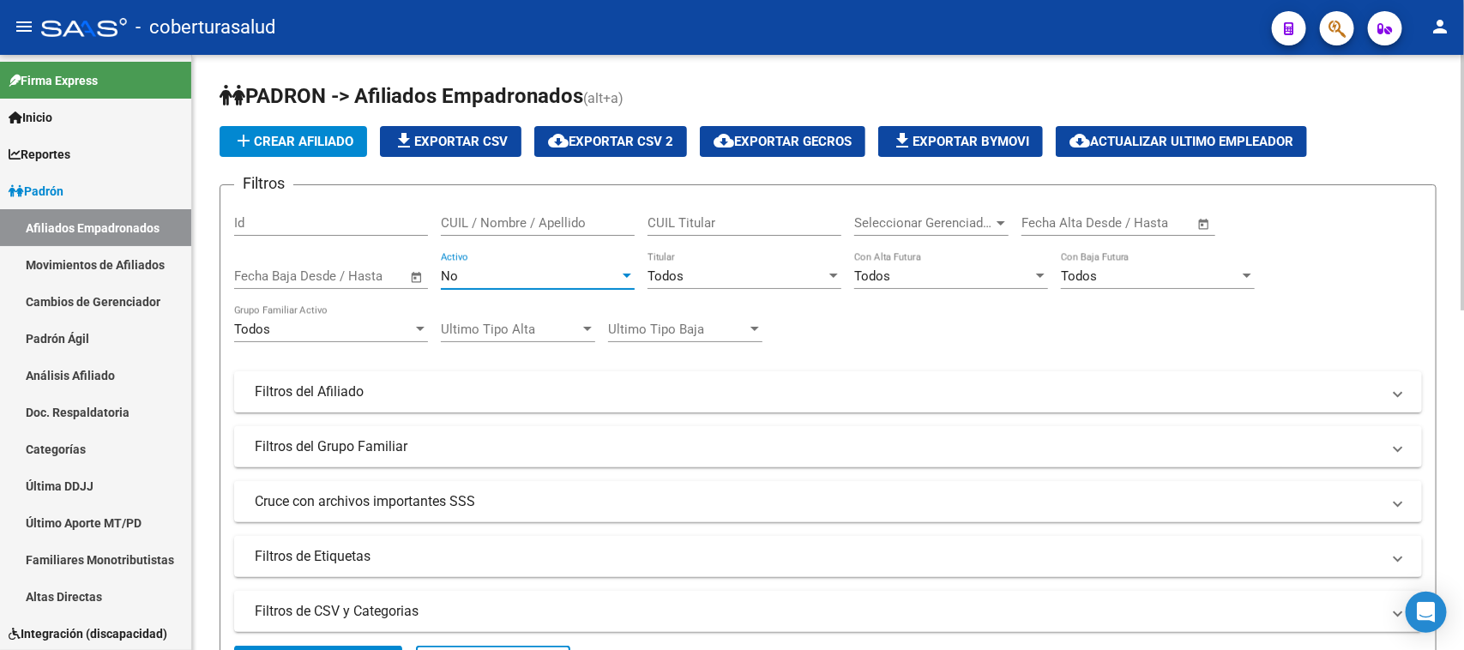
click at [399, 317] on div "Todos Grupo Familiar Activo" at bounding box center [331, 323] width 194 height 37
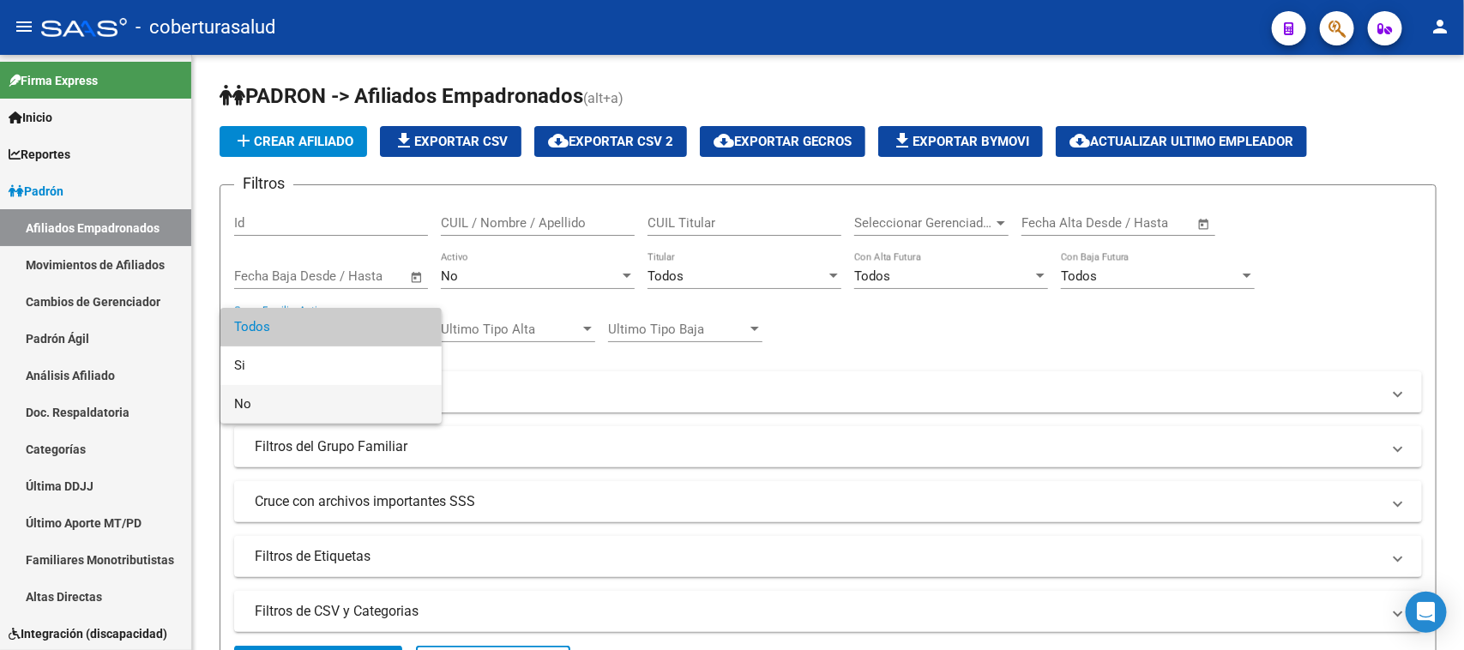
click at [396, 403] on span "No" at bounding box center [331, 404] width 194 height 39
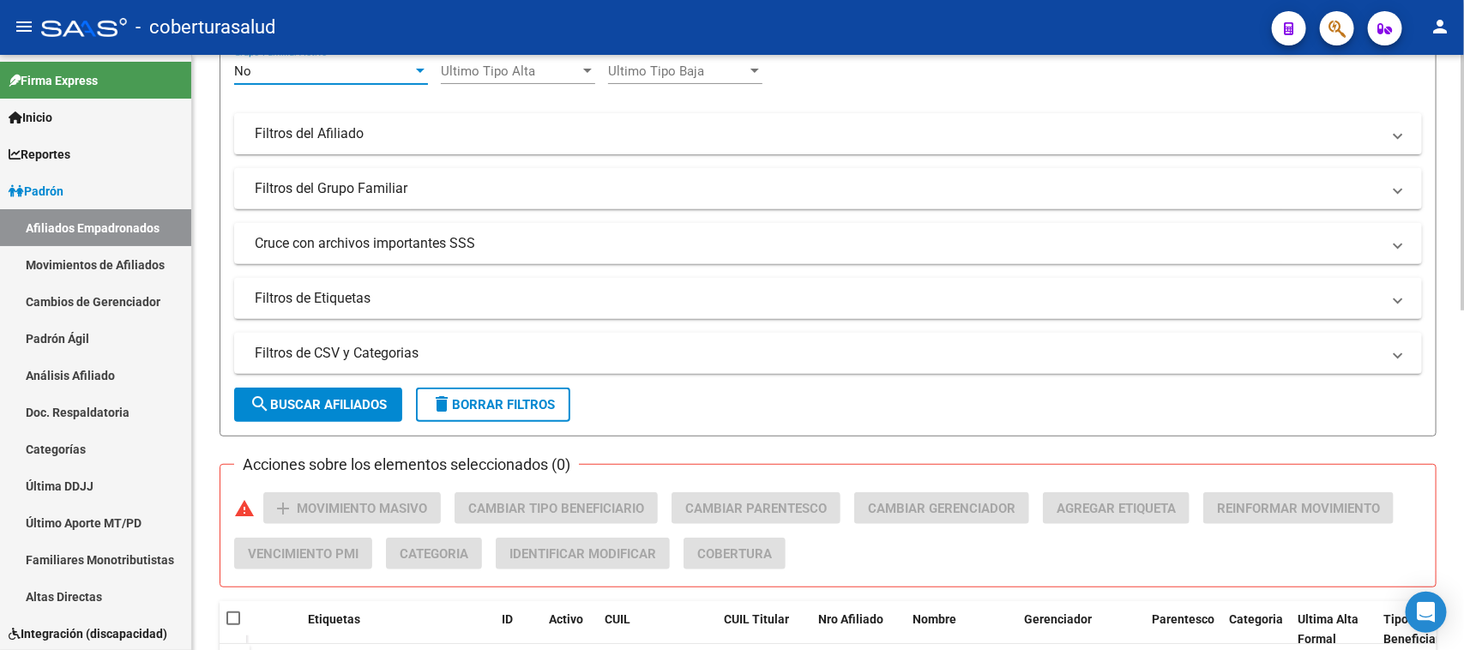
scroll to position [256, 0]
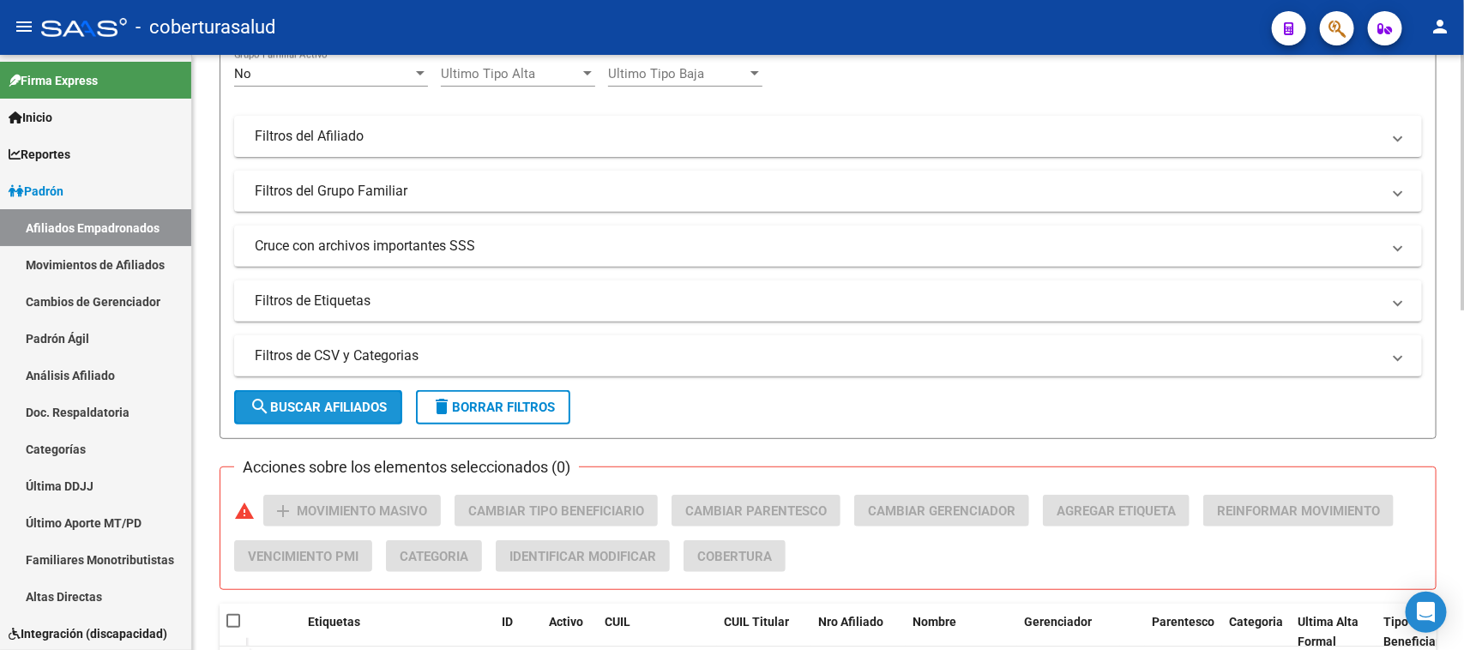
click at [287, 418] on button "search Buscar Afiliados" at bounding box center [318, 407] width 168 height 34
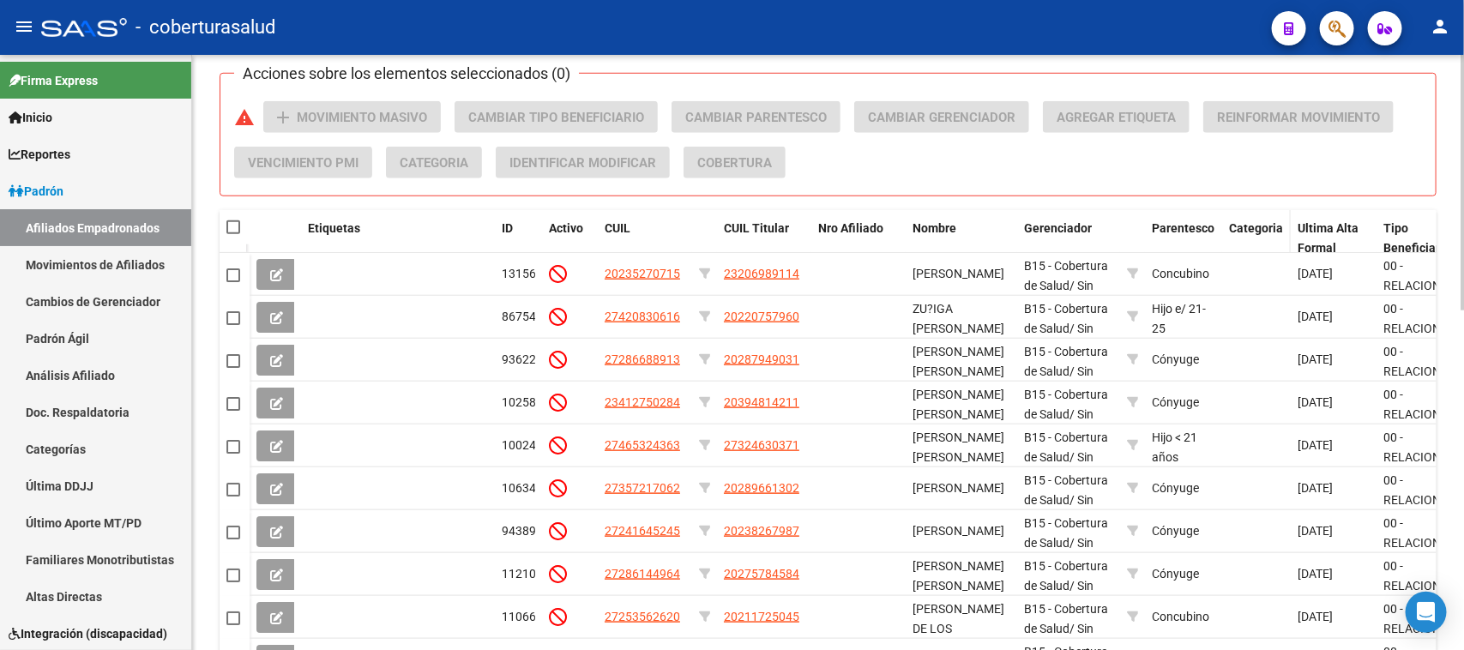
scroll to position [577, 0]
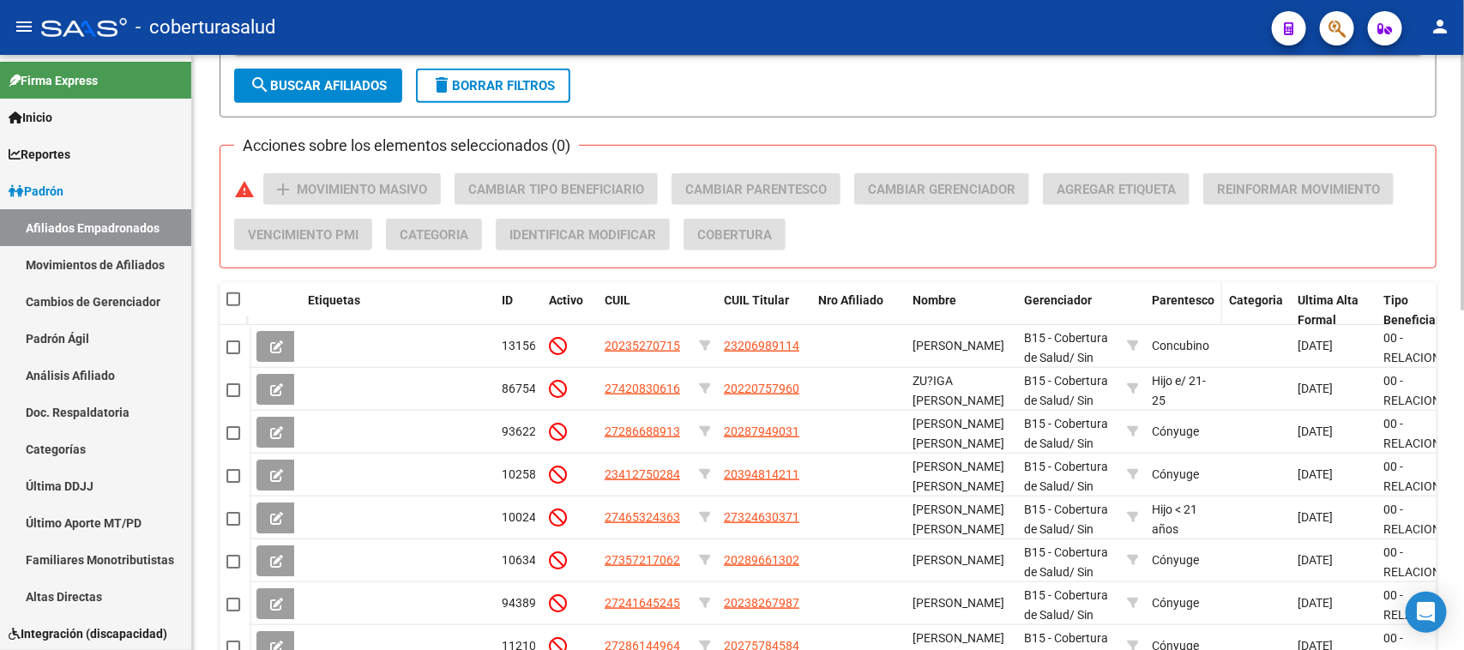
click at [1186, 293] on span "Parentesco" at bounding box center [1183, 300] width 63 height 14
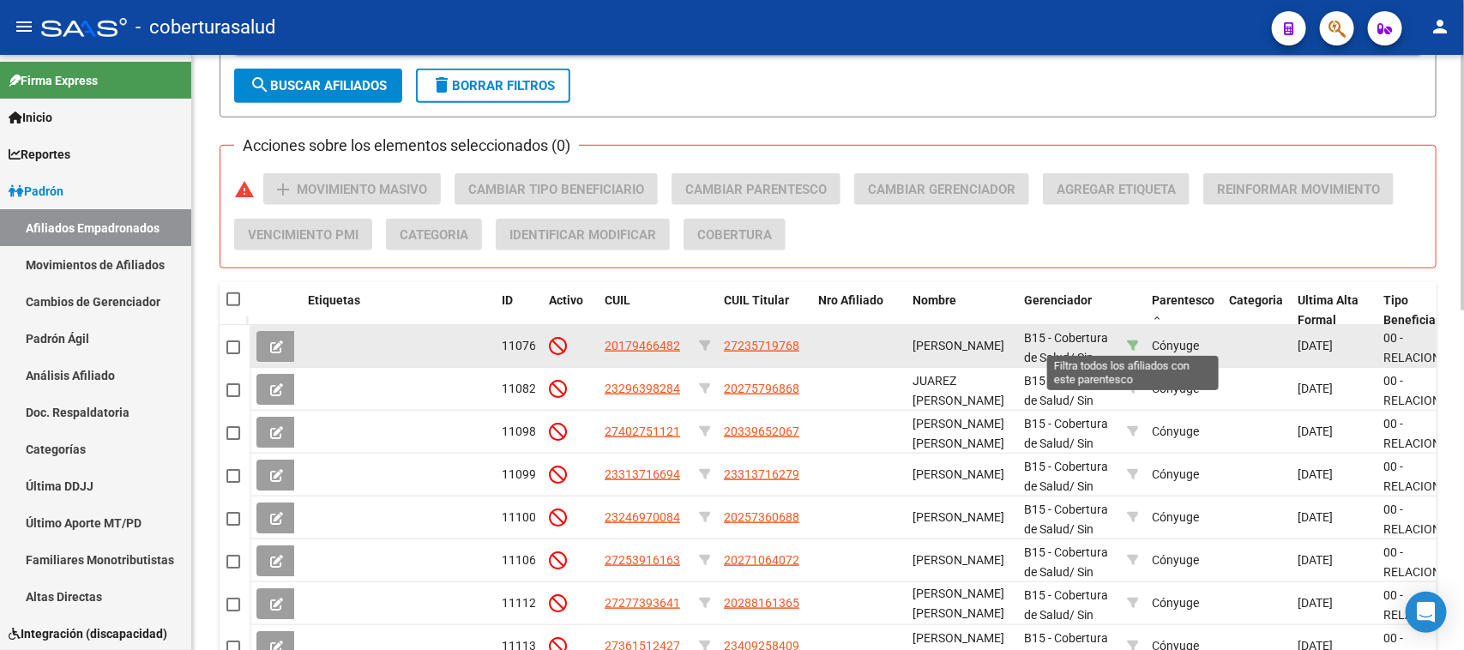
click at [1137, 344] on icon at bounding box center [1133, 346] width 12 height 12
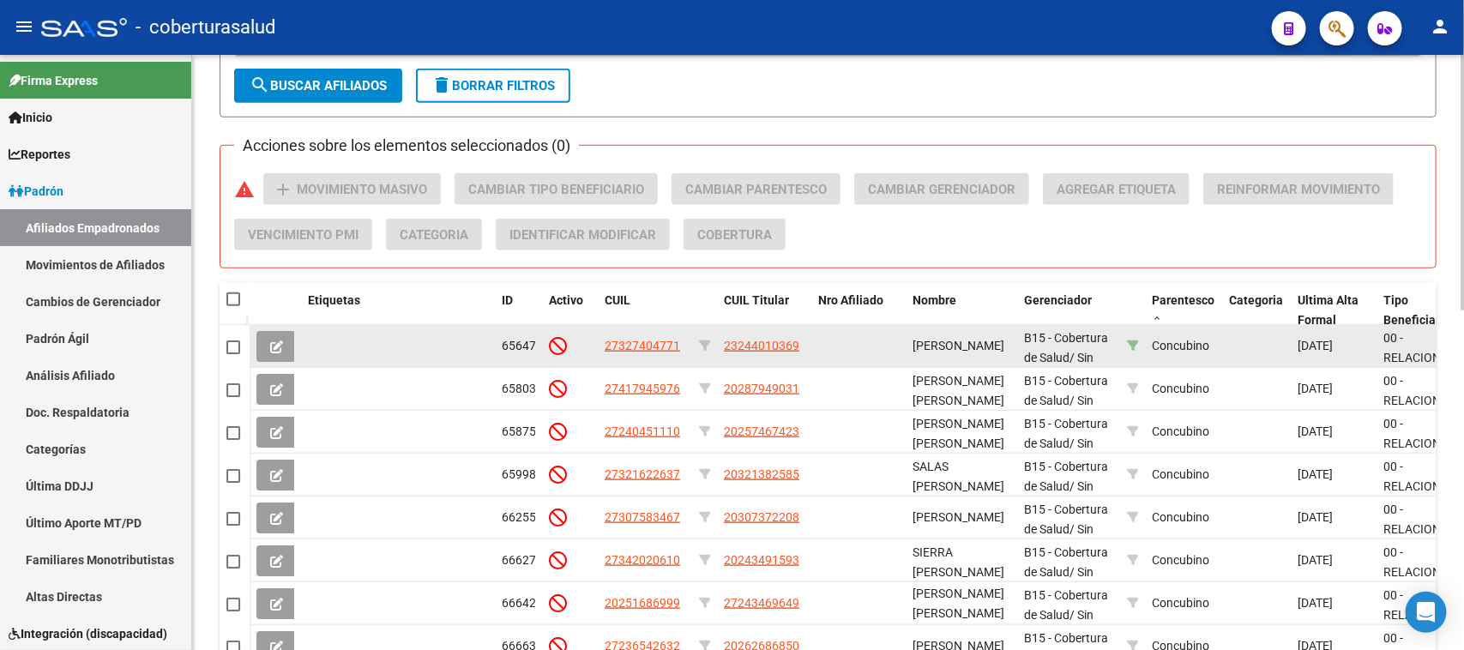
click at [1137, 344] on icon at bounding box center [1133, 346] width 12 height 12
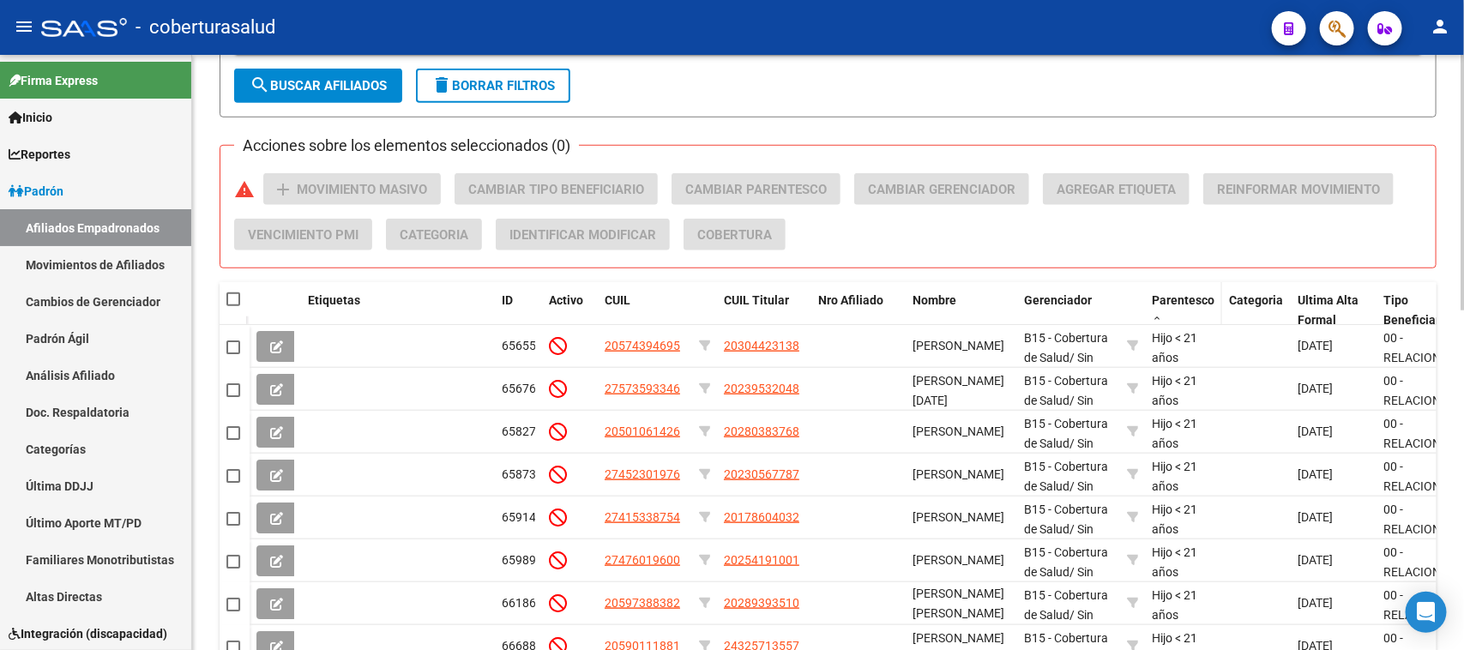
click at [1202, 296] on span "Parentesco" at bounding box center [1183, 300] width 63 height 14
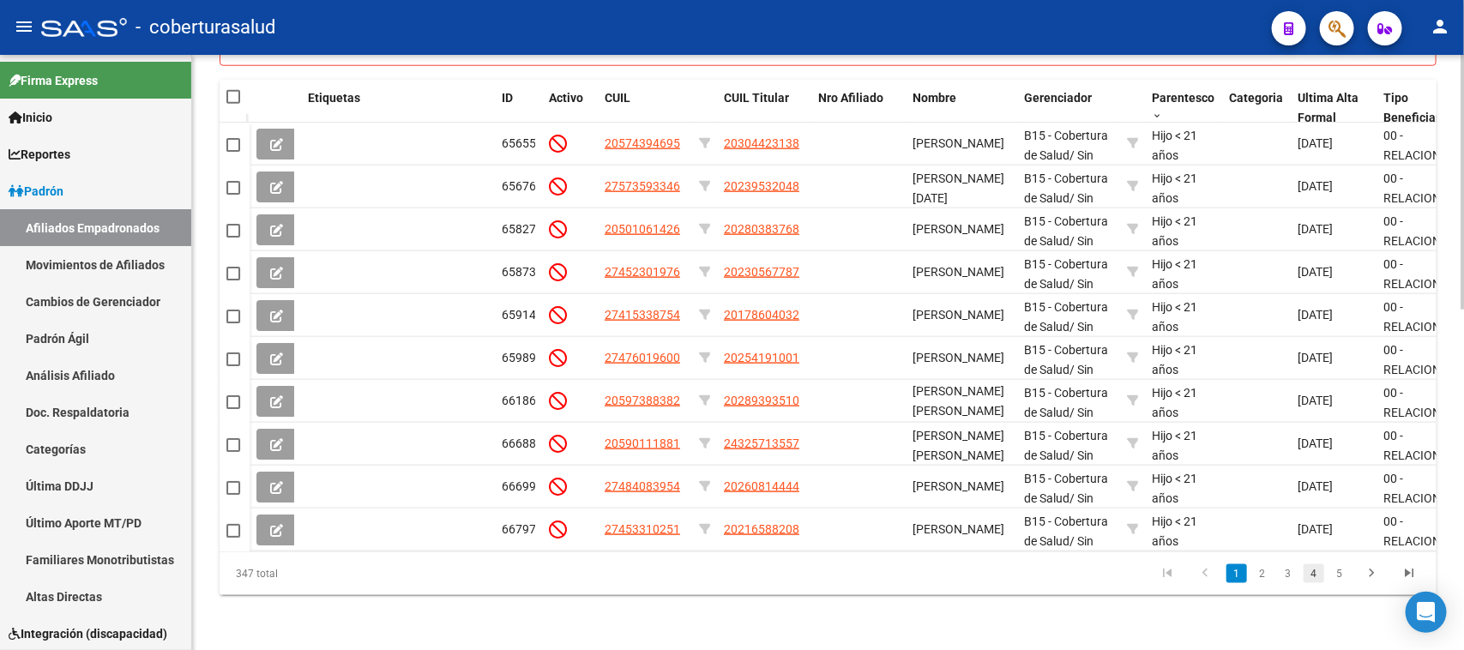
click at [1310, 564] on link "4" at bounding box center [1314, 573] width 21 height 19
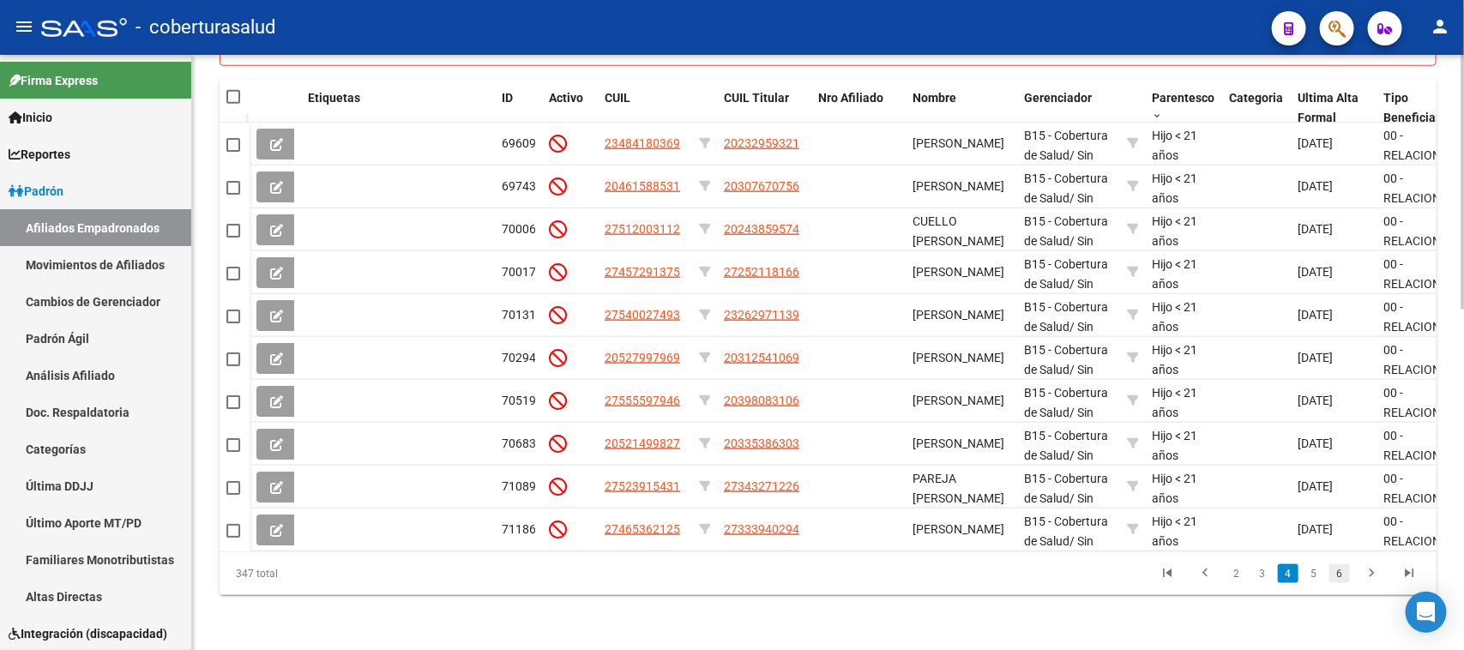
click at [1334, 569] on link "6" at bounding box center [1340, 573] width 21 height 19
click at [1340, 572] on link "8" at bounding box center [1340, 573] width 21 height 19
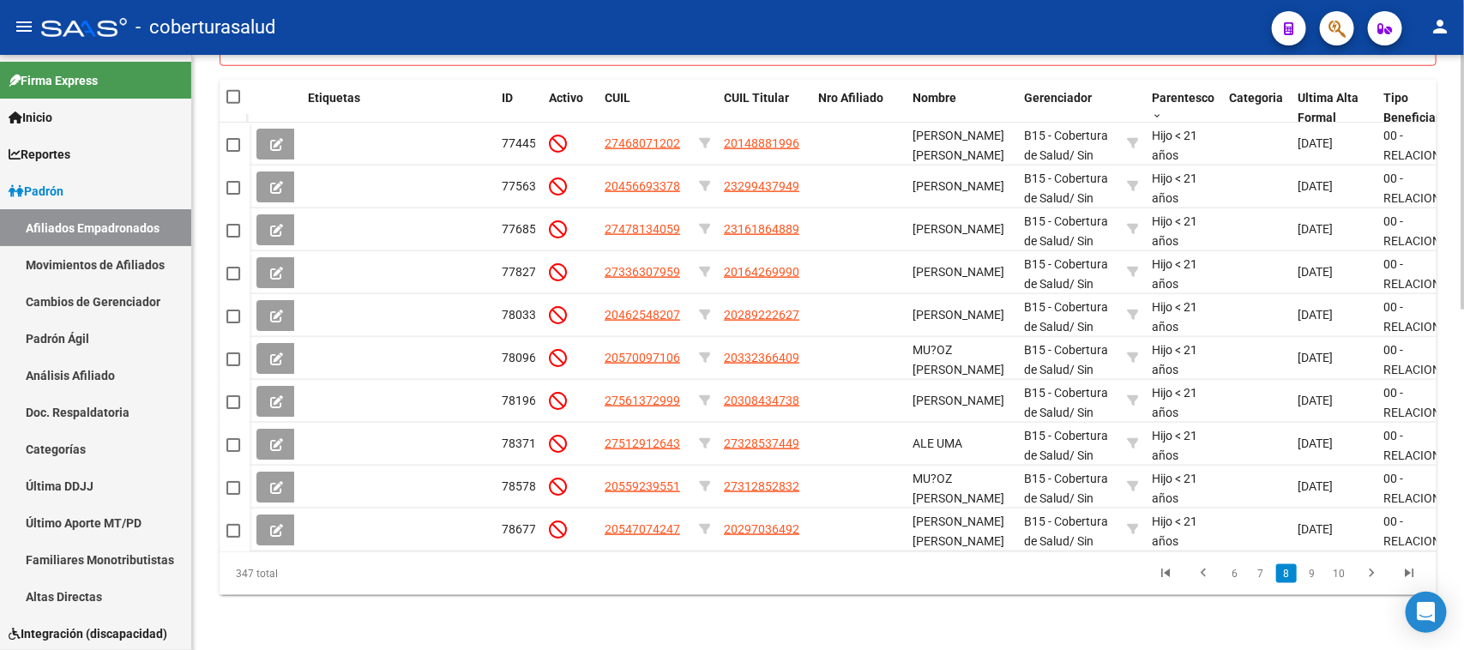
click at [1340, 572] on link "10" at bounding box center [1339, 573] width 22 height 19
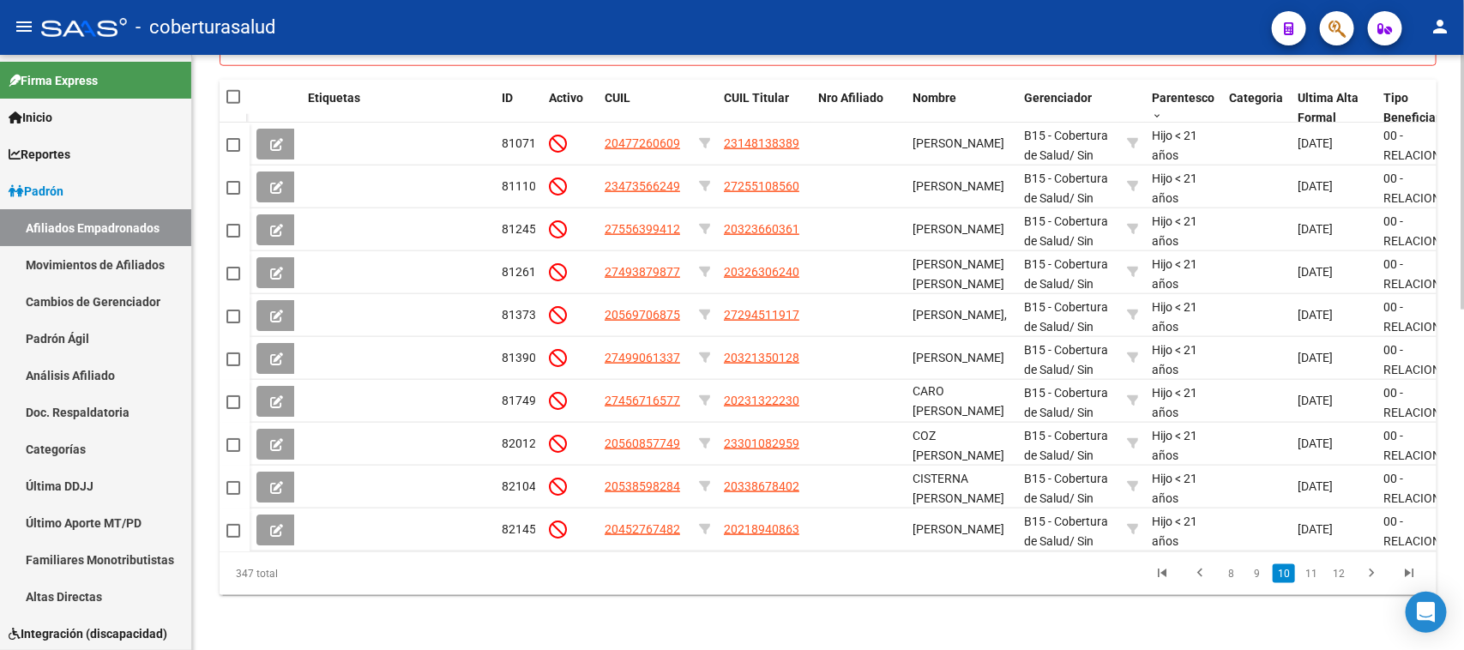
click at [1343, 580] on link "12" at bounding box center [1339, 573] width 22 height 19
click at [1343, 580] on link "14" at bounding box center [1339, 573] width 22 height 19
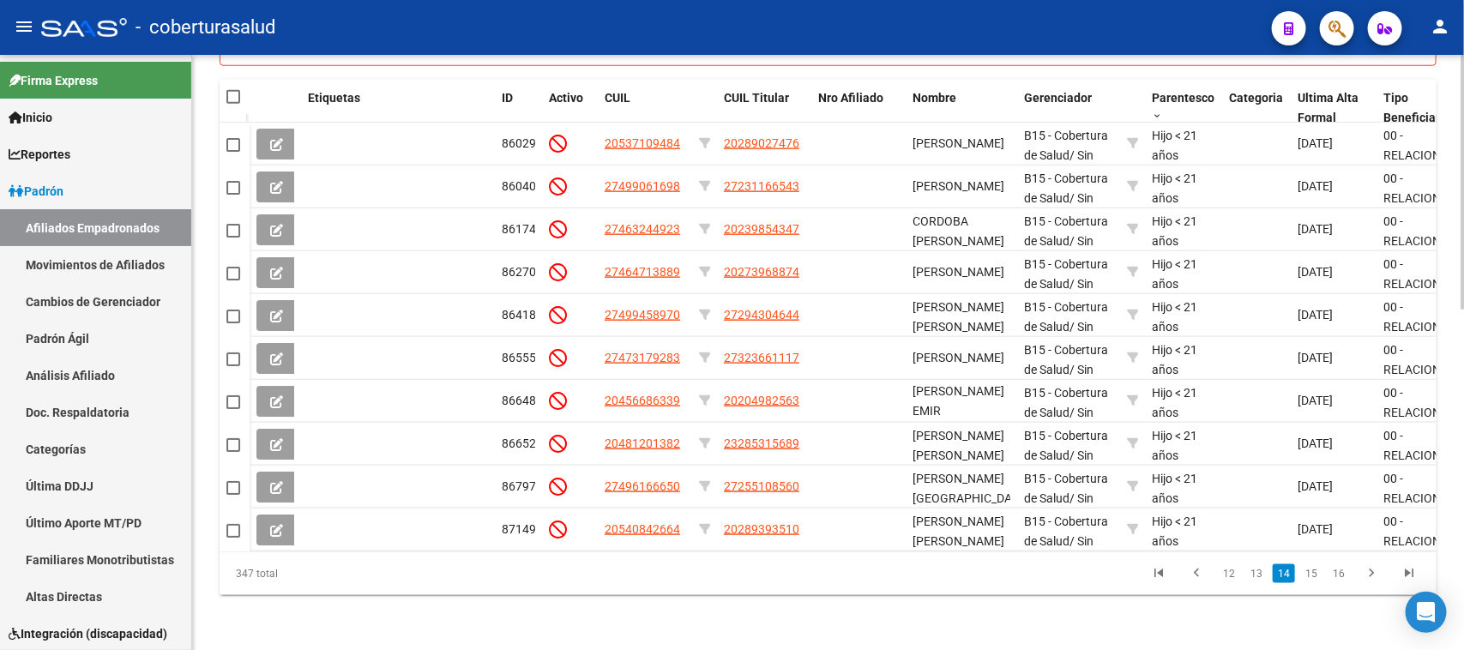
click at [1343, 580] on link "16" at bounding box center [1339, 573] width 22 height 19
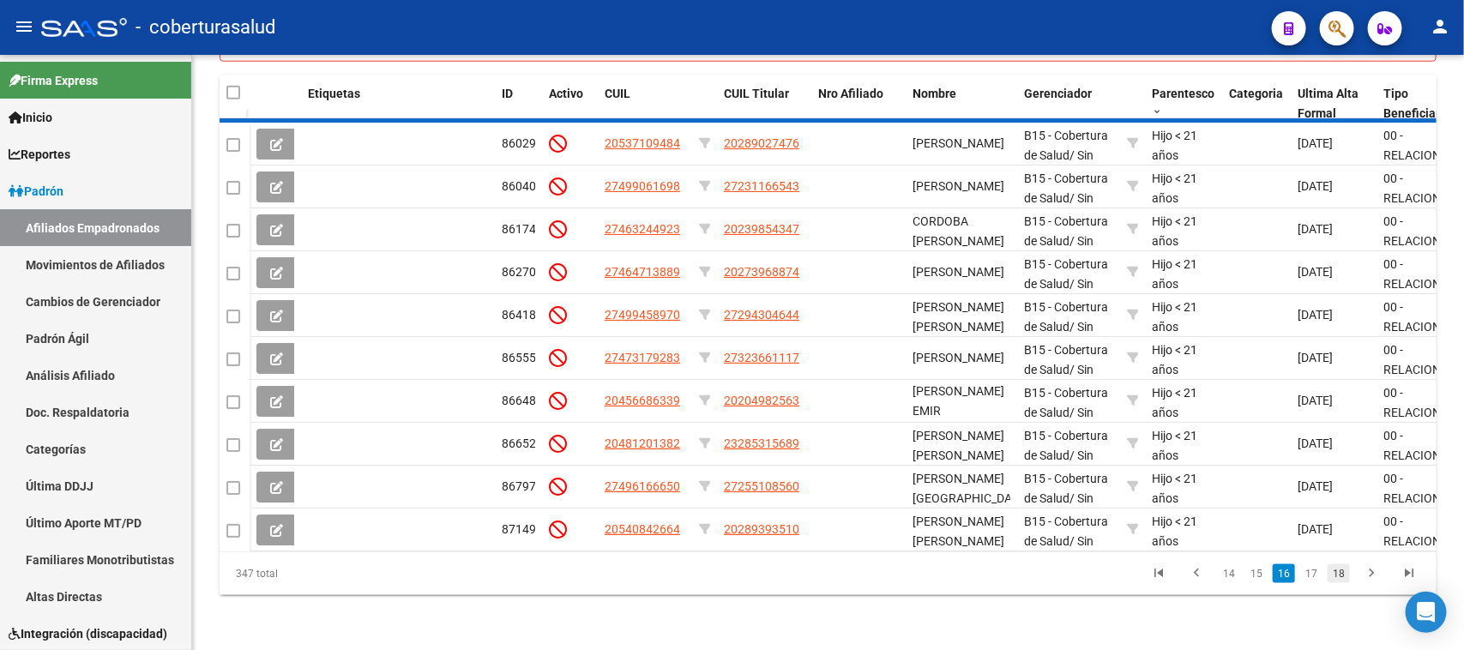
click at [1343, 580] on div "347 total 14 15 16 17 18" at bounding box center [828, 573] width 1217 height 43
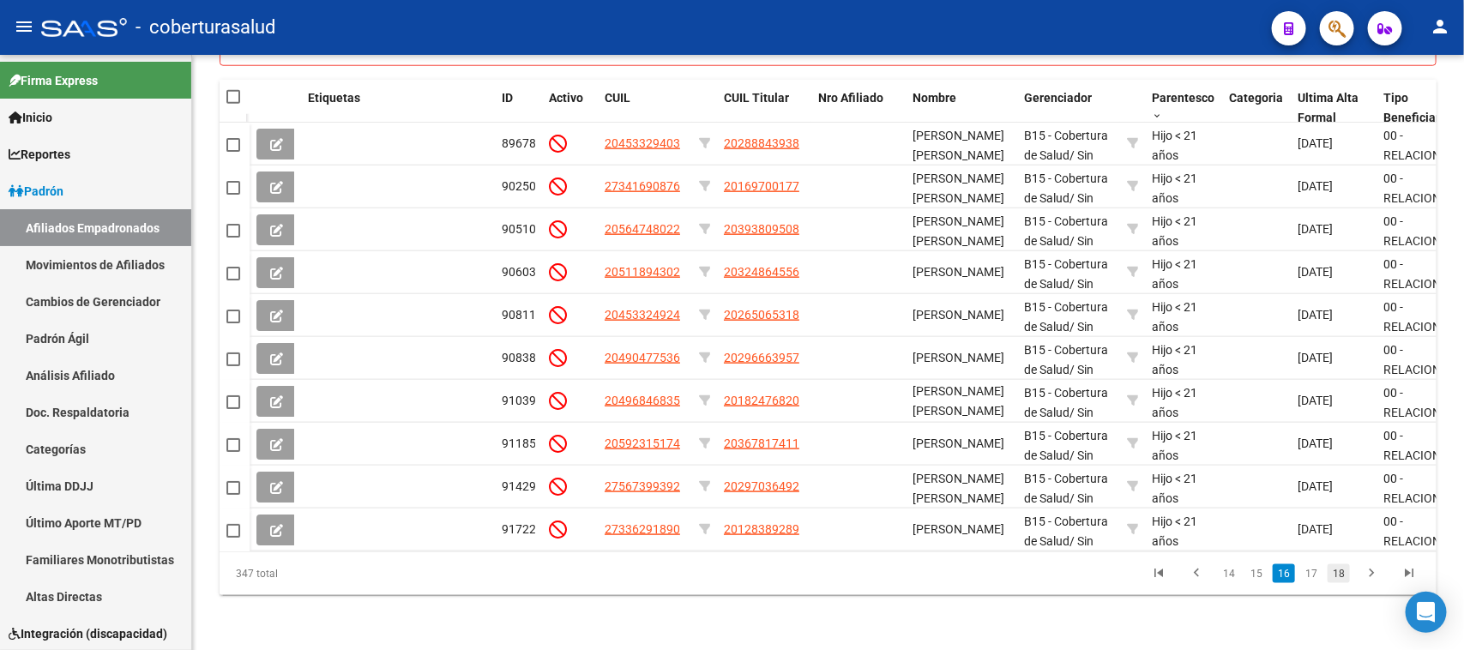
click at [1343, 580] on link "18" at bounding box center [1339, 573] width 22 height 19
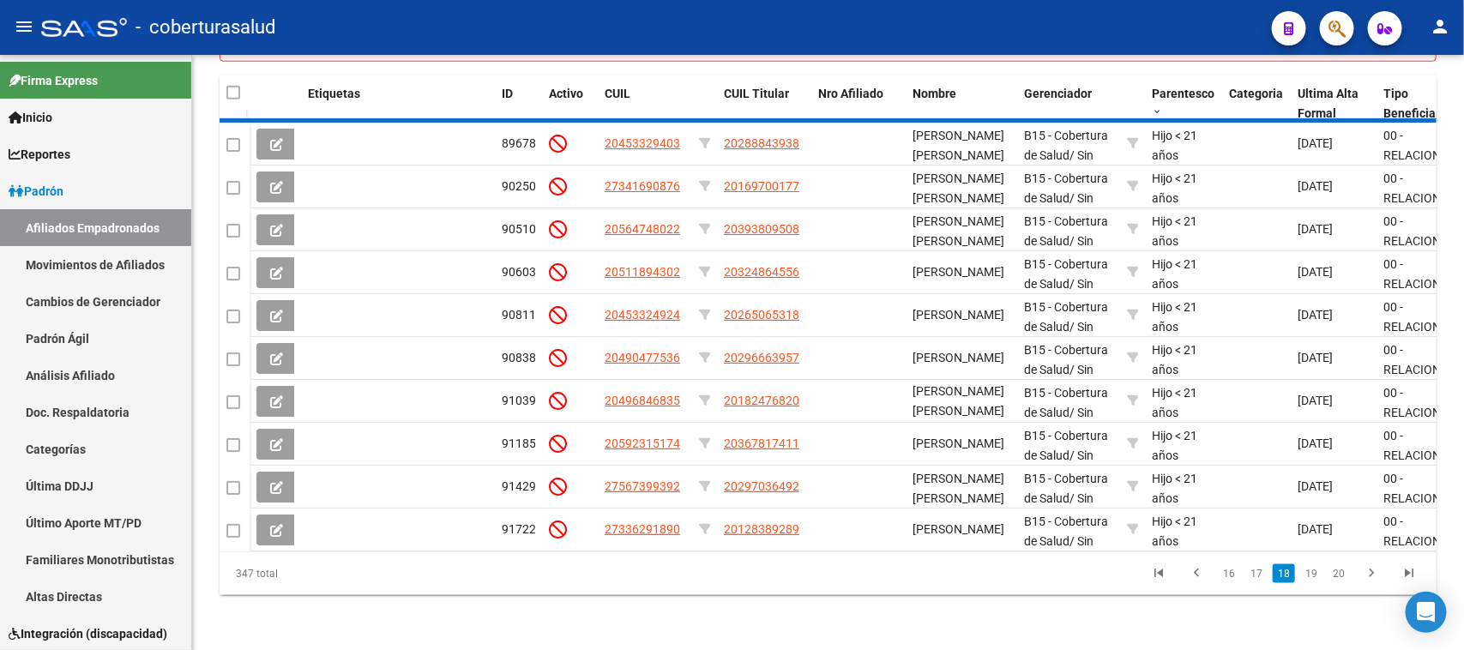
click at [1343, 580] on div "347 total 16 17 18 19 20" at bounding box center [828, 573] width 1217 height 43
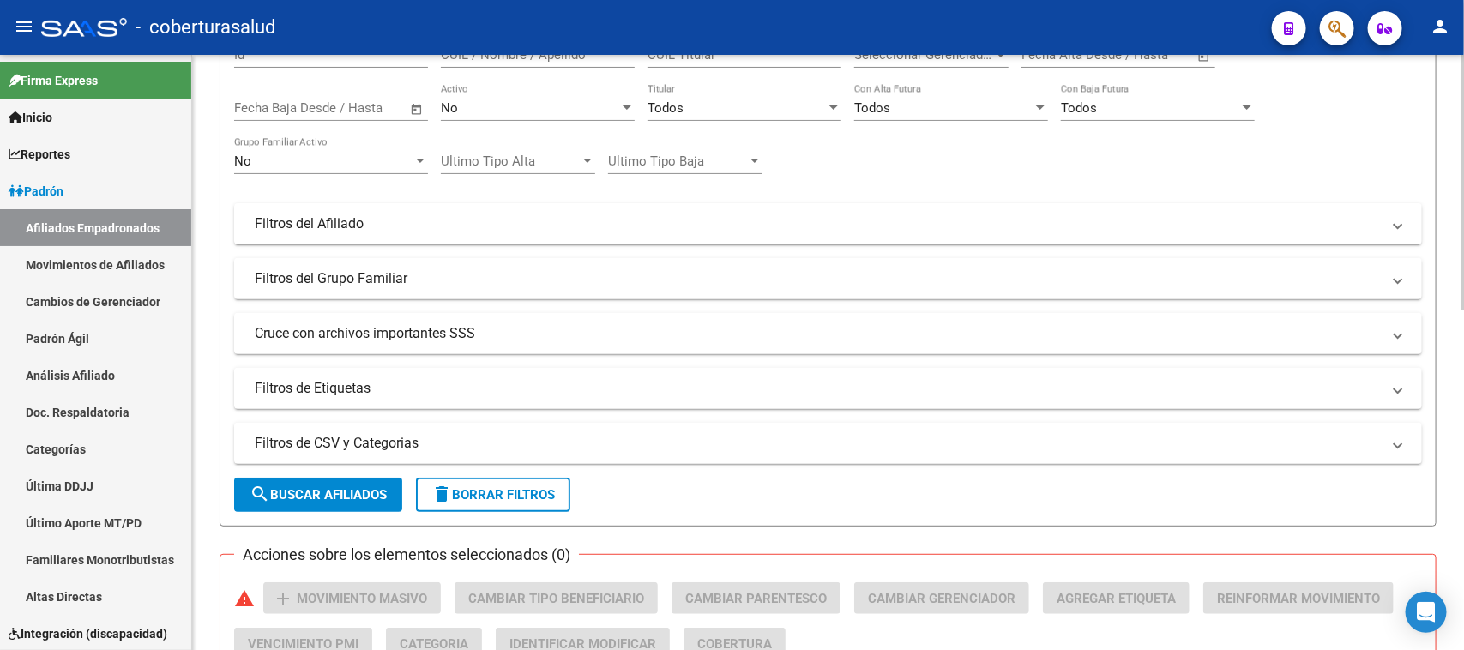
scroll to position [363, 0]
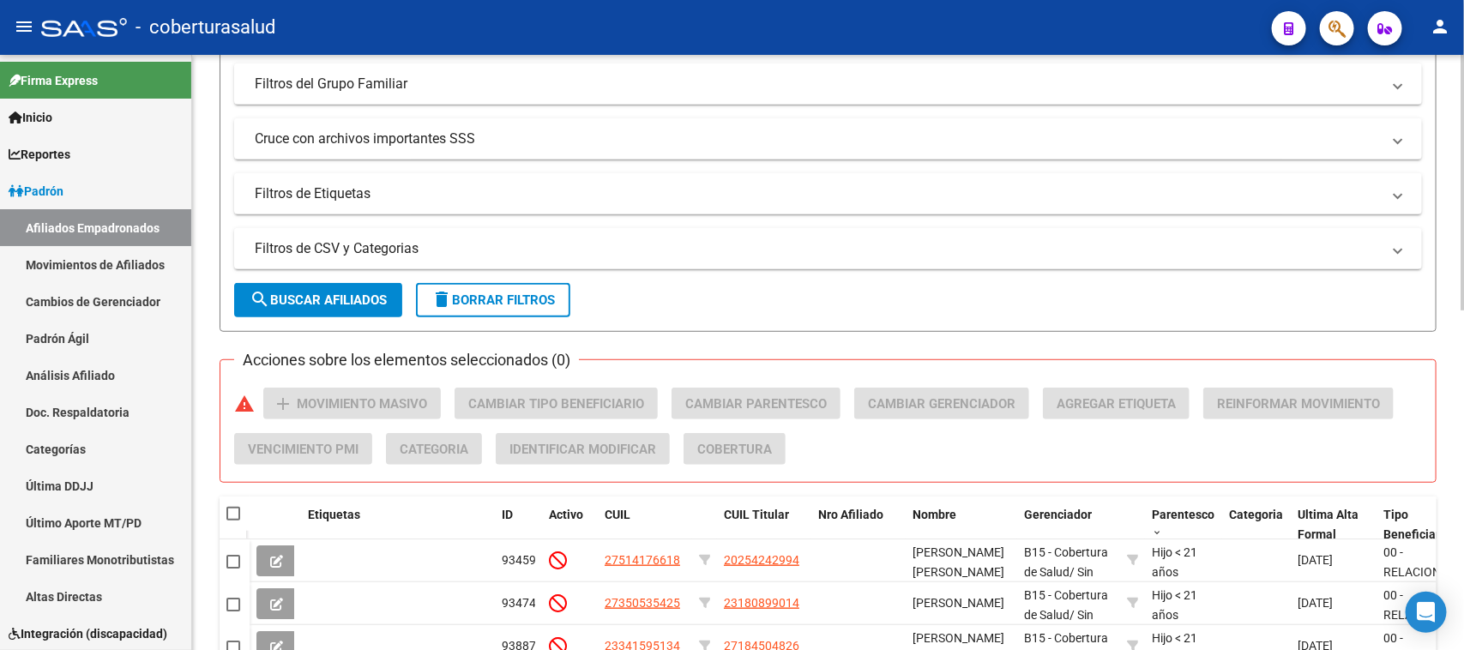
click at [513, 283] on button "delete Borrar Filtros" at bounding box center [493, 300] width 154 height 34
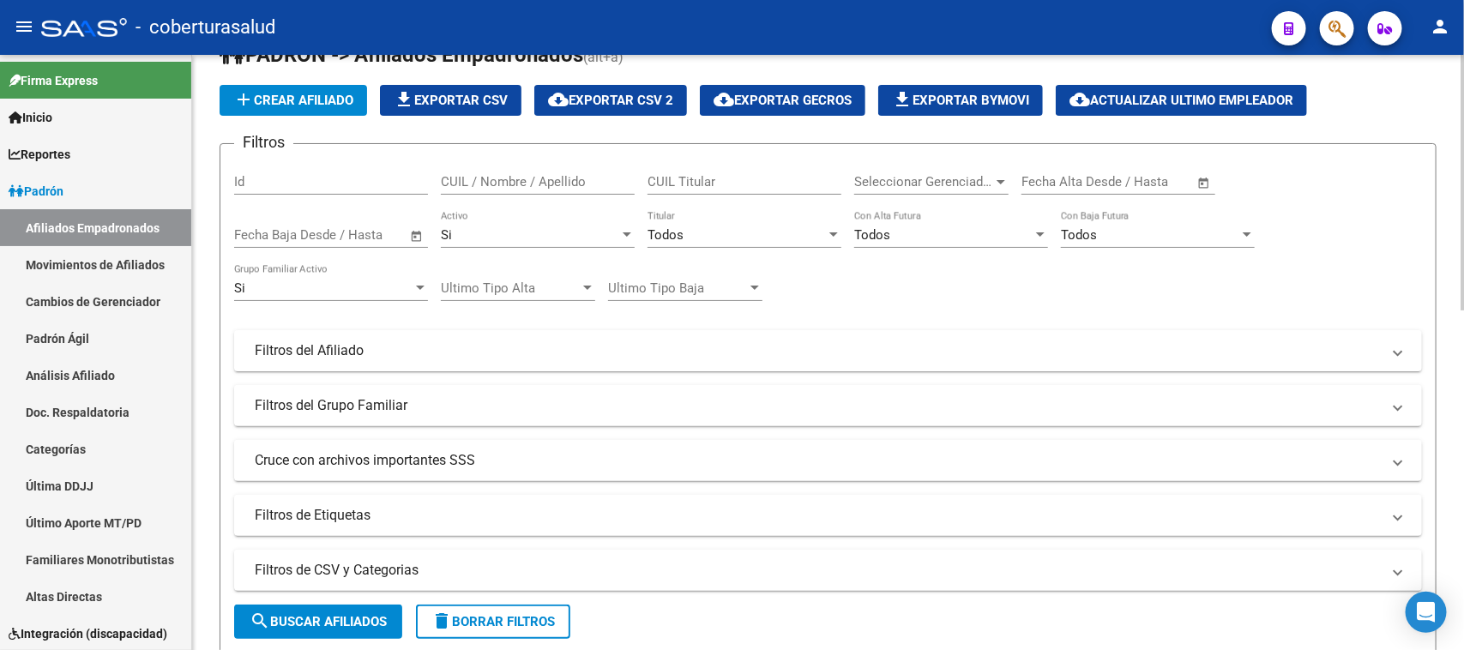
scroll to position [0, 0]
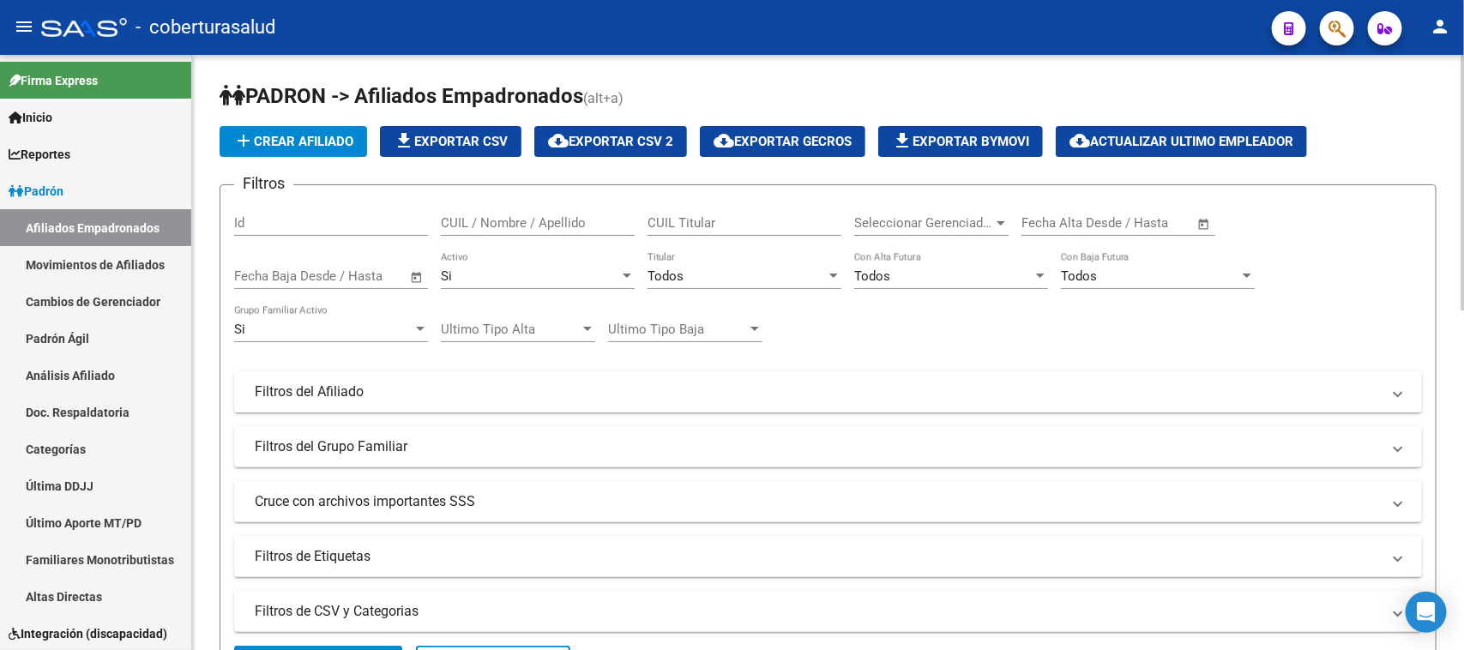
click at [594, 271] on div "Si" at bounding box center [530, 276] width 178 height 15
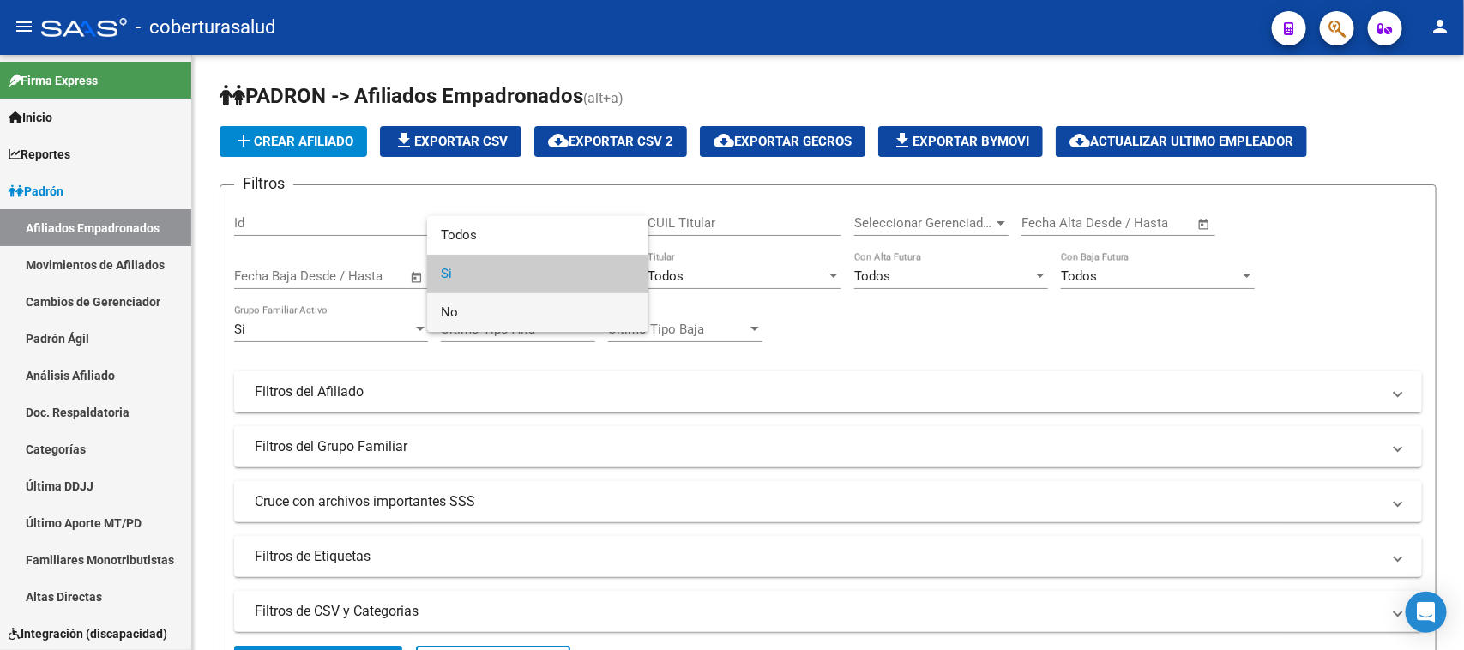
click at [479, 323] on span "No" at bounding box center [538, 312] width 194 height 39
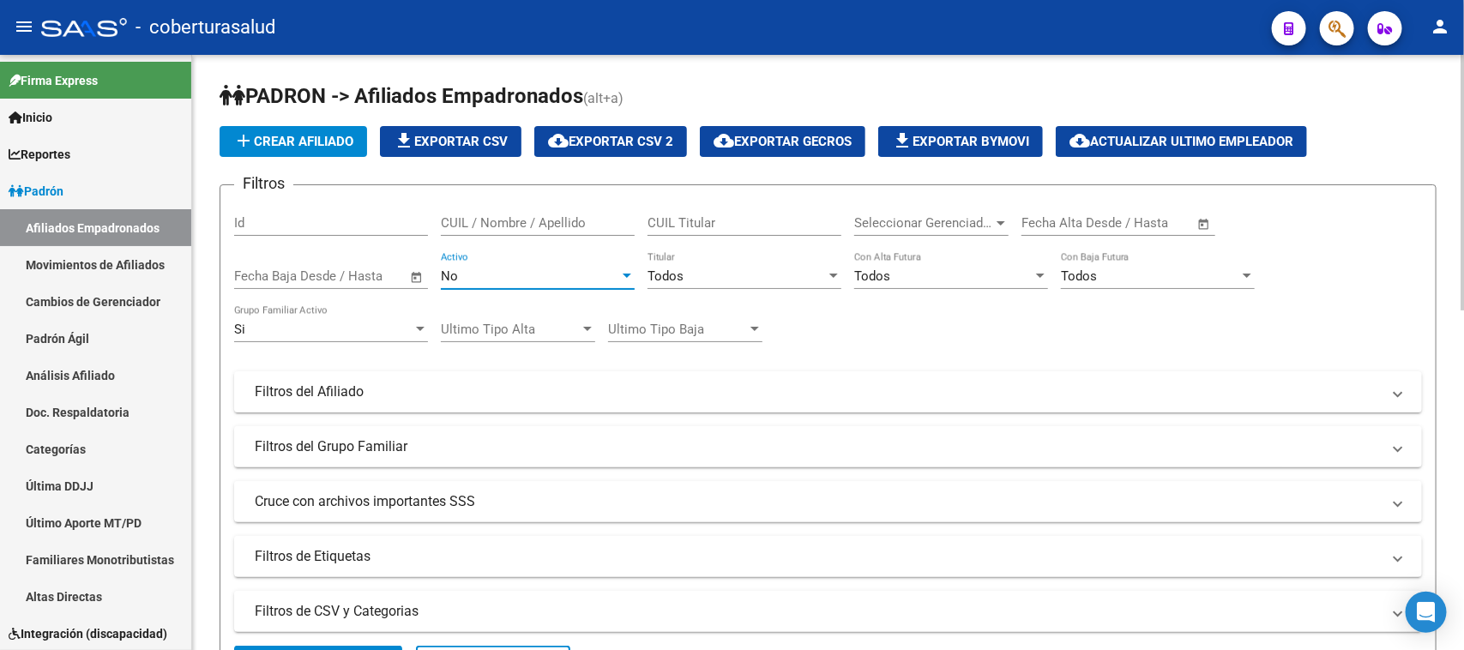
click at [335, 326] on div "Si" at bounding box center [323, 329] width 178 height 15
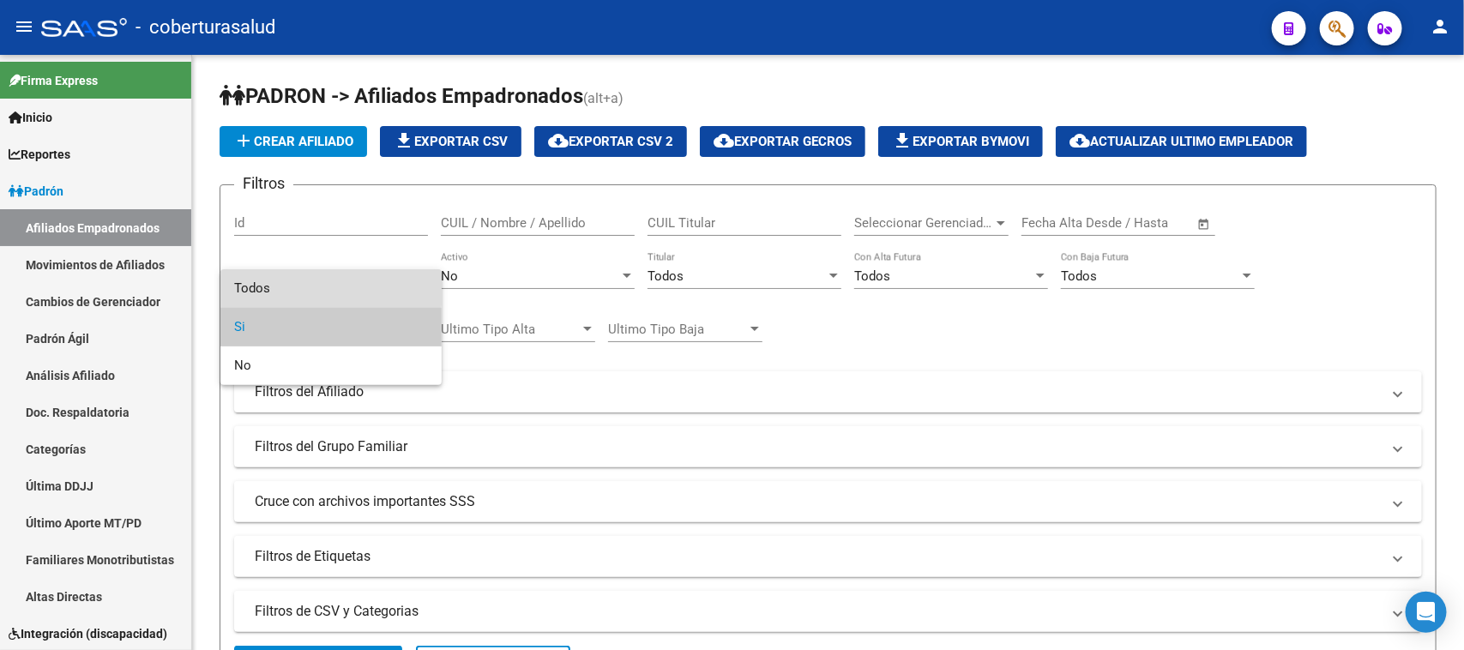
click at [328, 287] on span "Todos" at bounding box center [331, 288] width 194 height 39
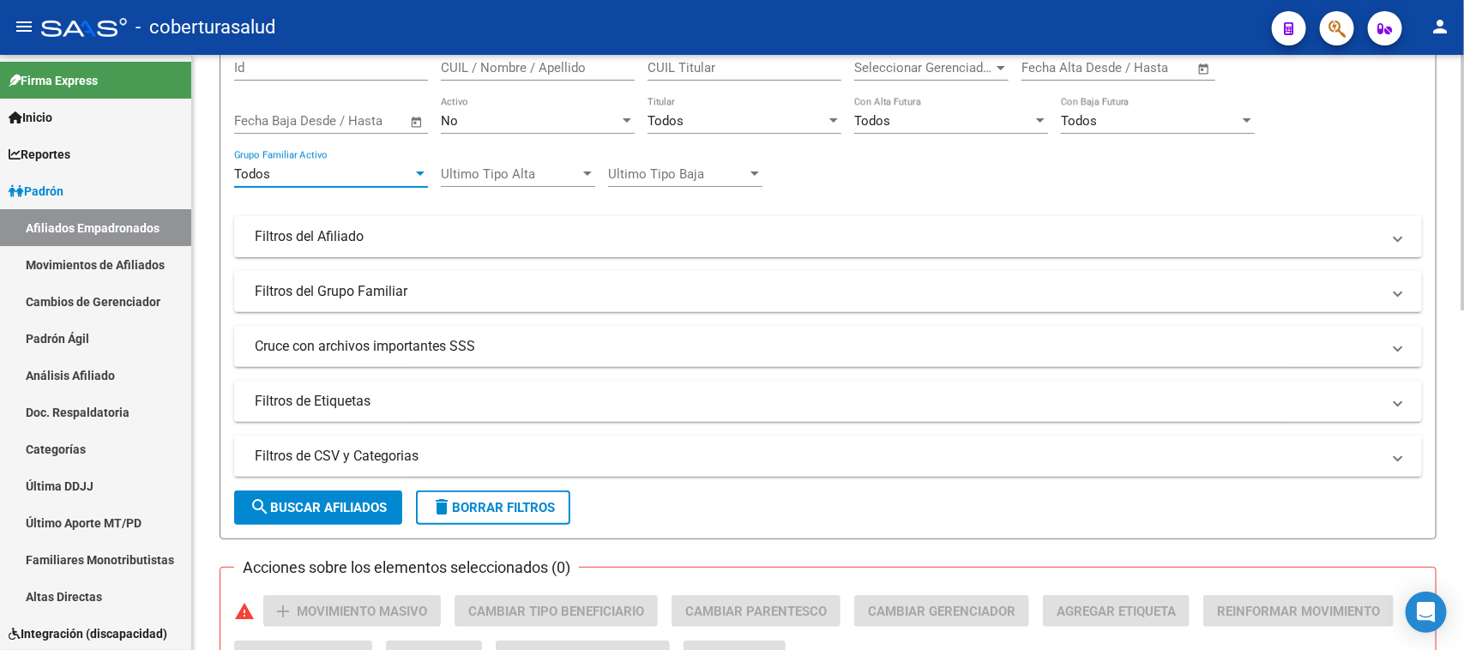
scroll to position [536, 0]
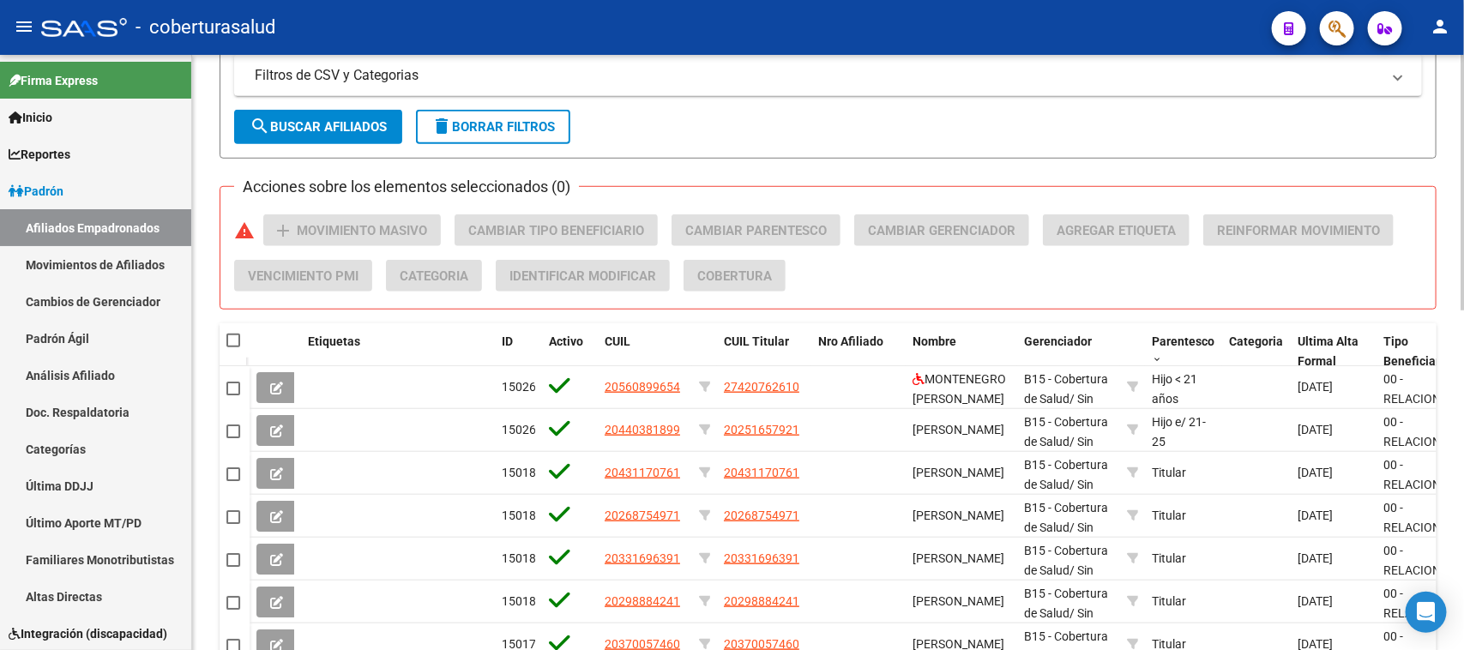
click at [307, 131] on button "search Buscar Afiliados" at bounding box center [318, 127] width 168 height 34
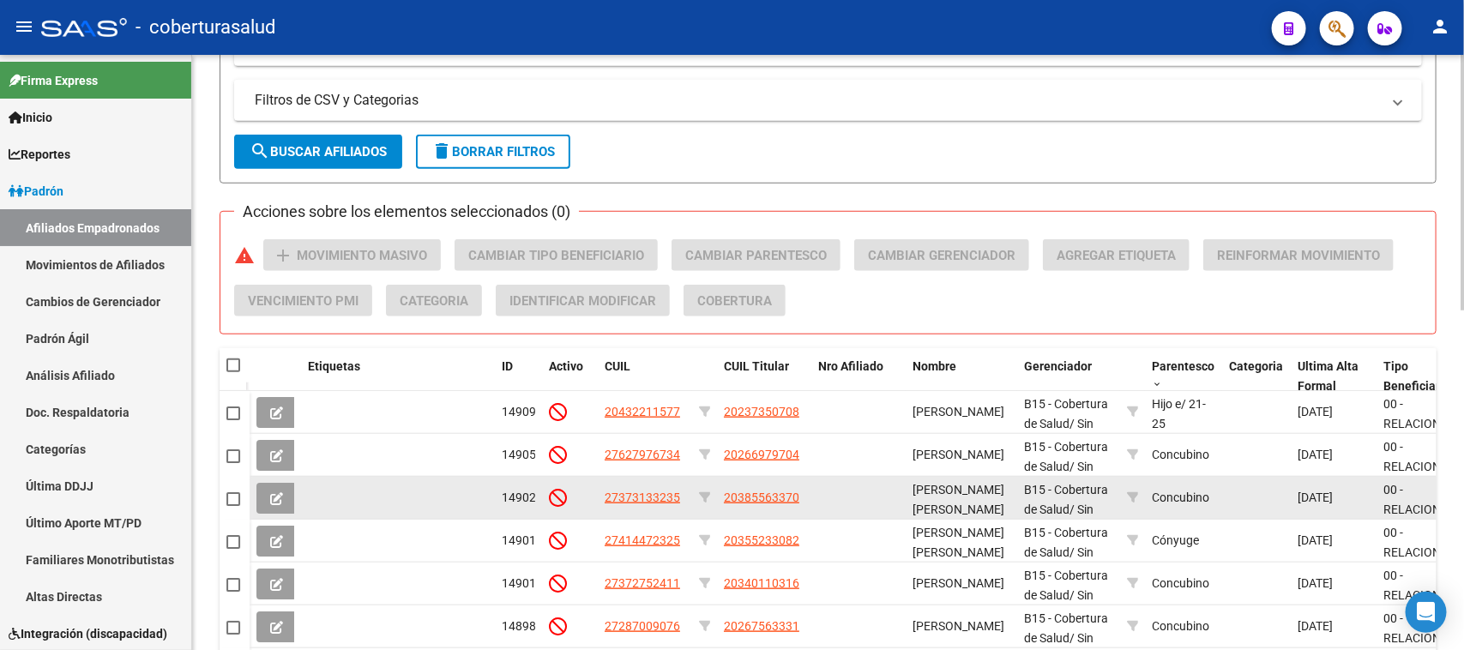
scroll to position [643, 0]
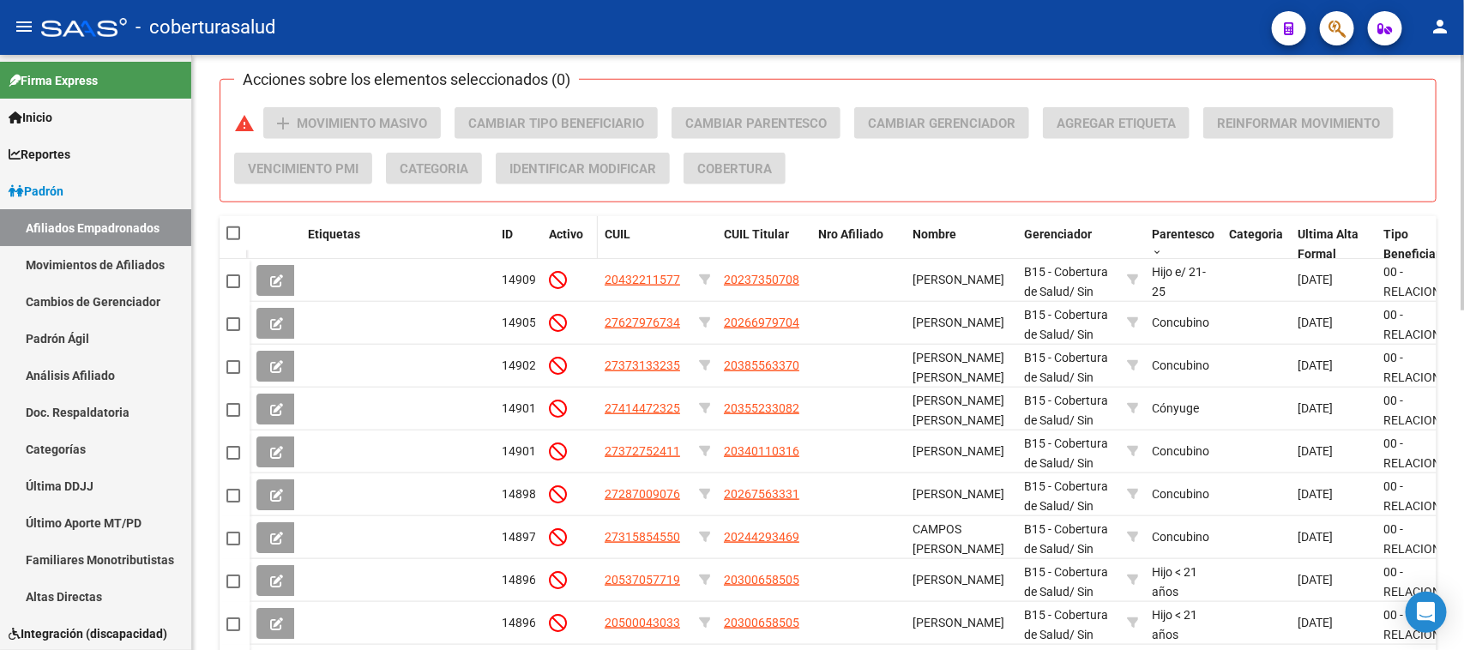
click at [566, 232] on span "Activo" at bounding box center [566, 234] width 34 height 14
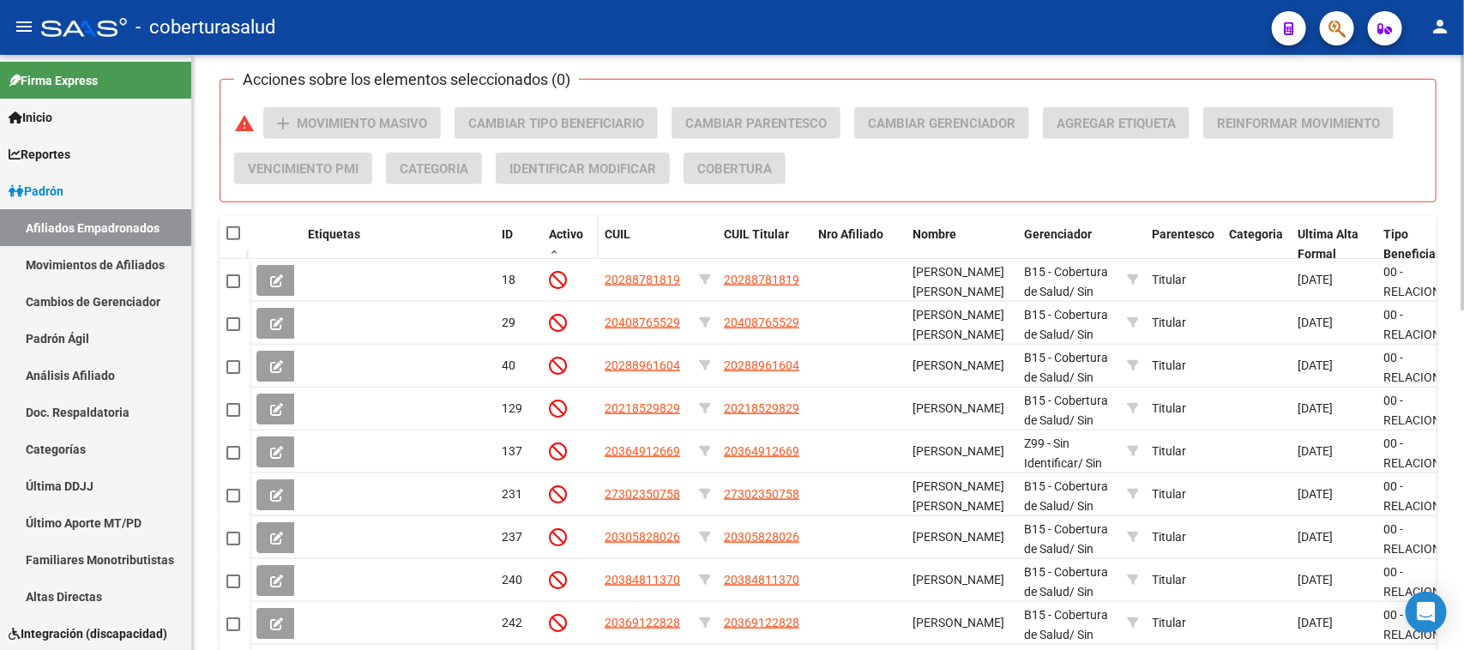
click at [566, 232] on span "Activo" at bounding box center [566, 234] width 34 height 14
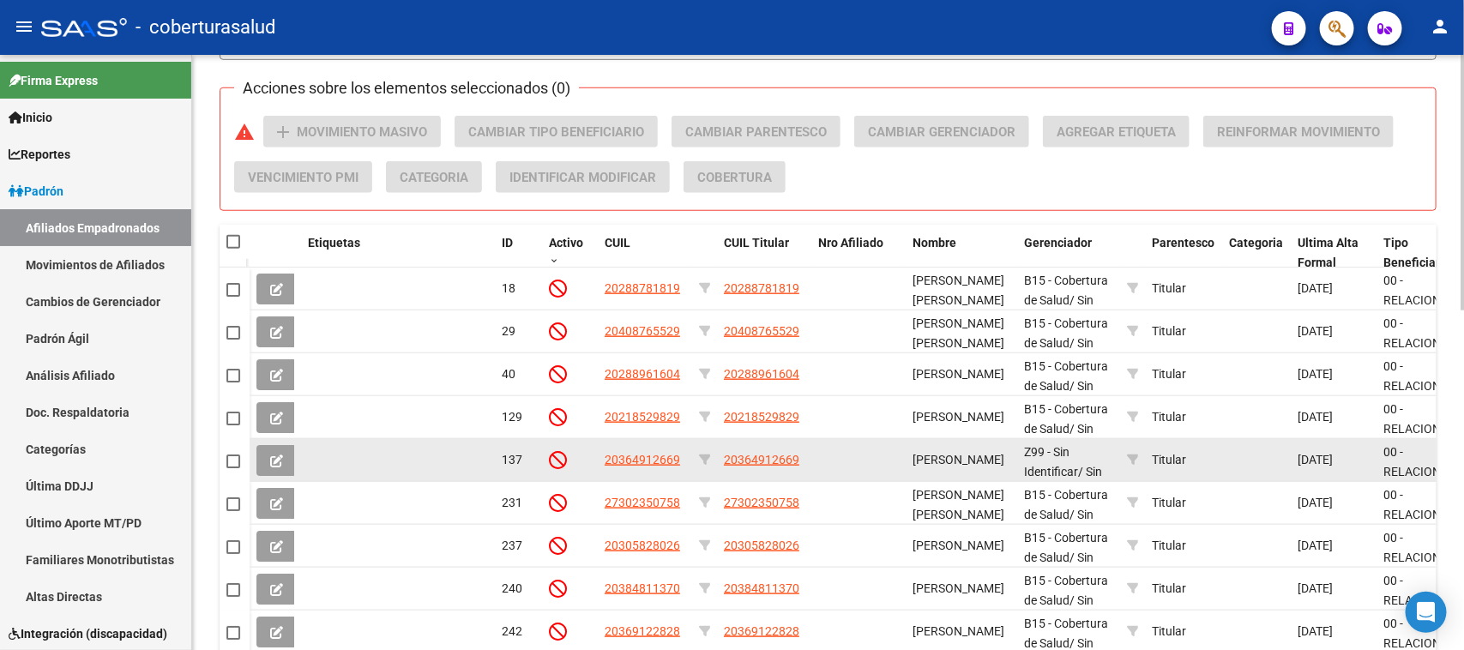
scroll to position [363, 0]
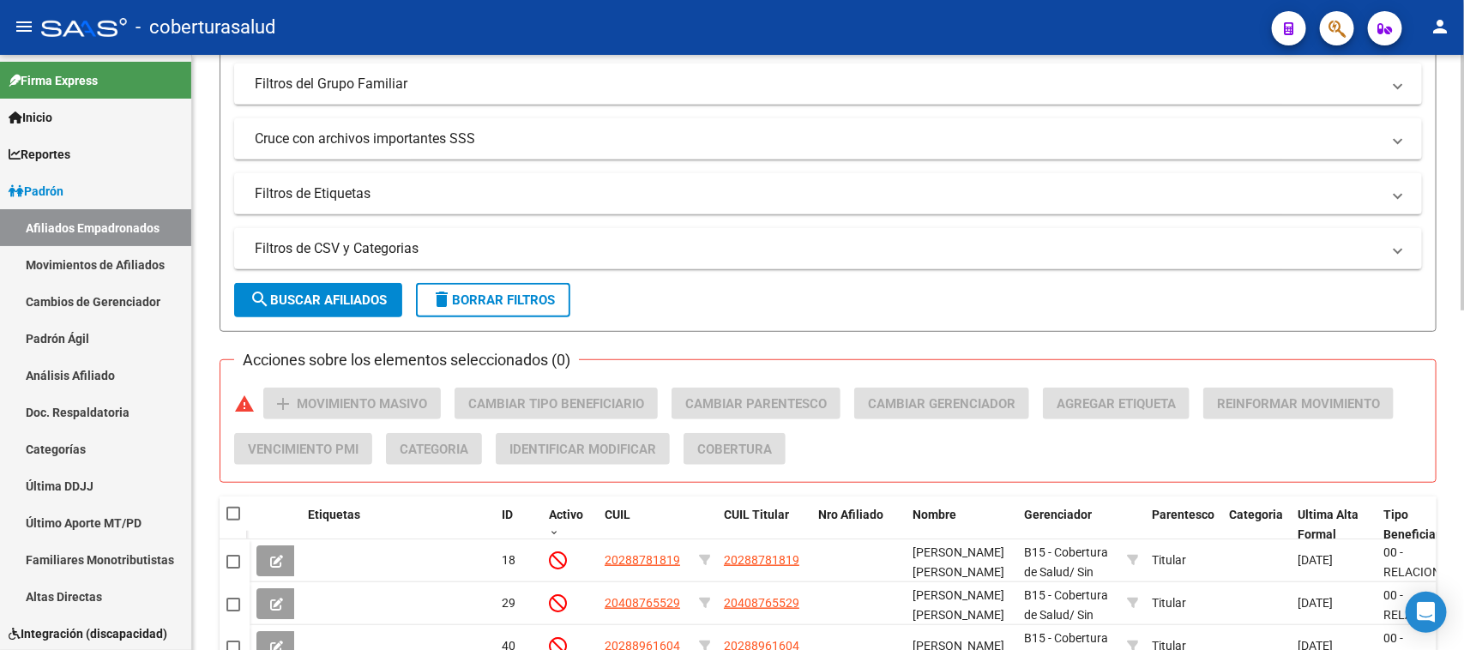
click at [352, 293] on span "search Buscar Afiliados" at bounding box center [318, 300] width 137 height 15
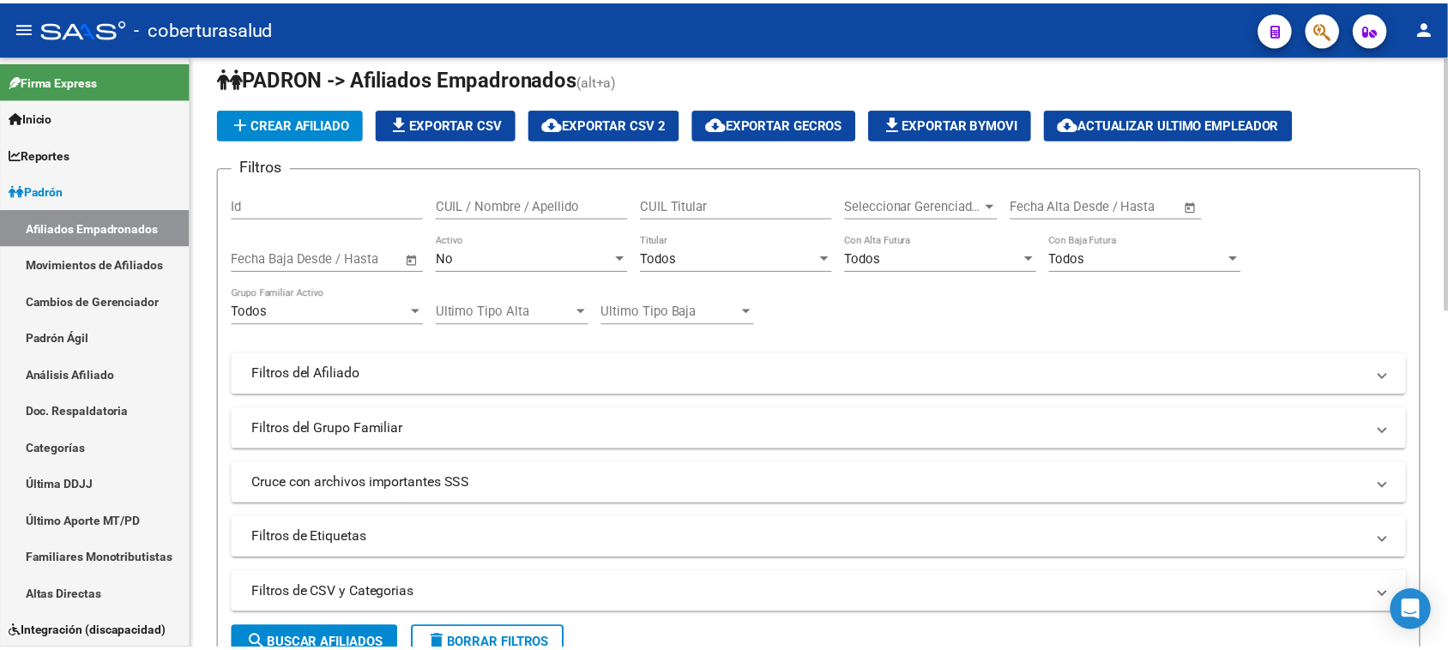
scroll to position [0, 0]
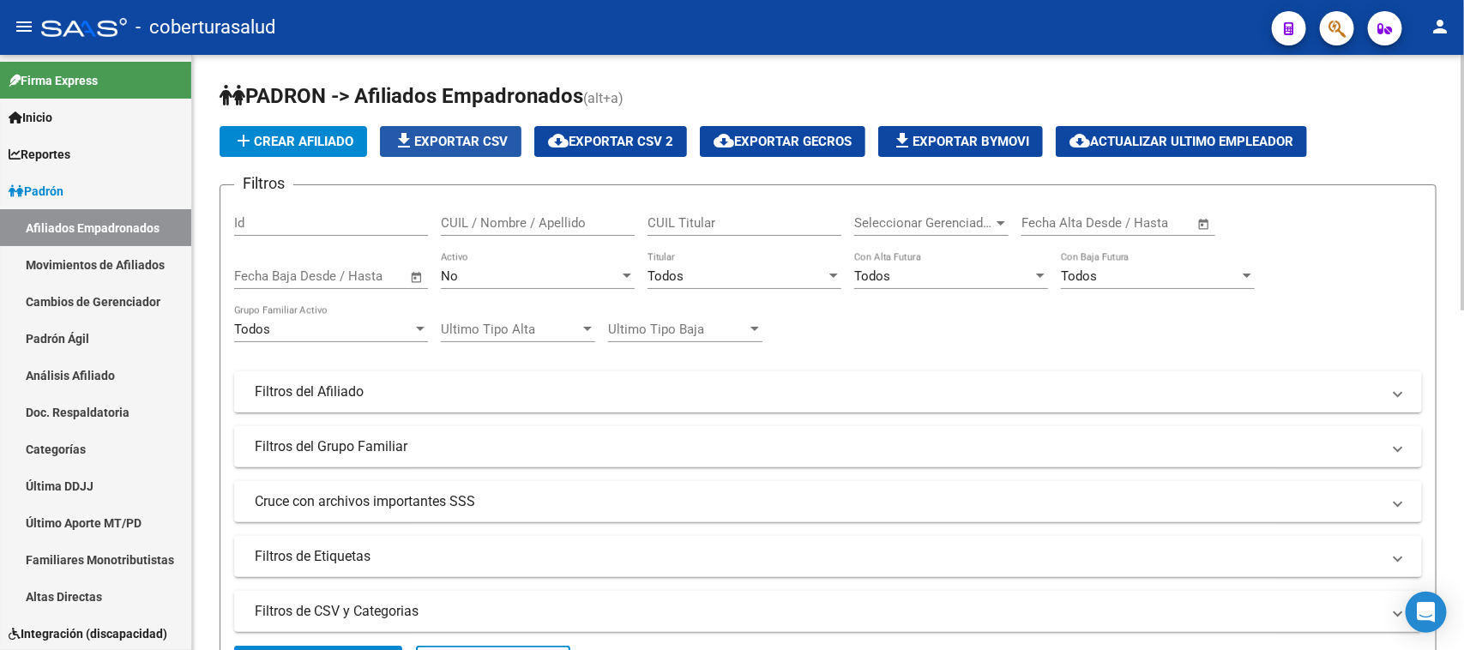
click at [466, 129] on button "file_download Exportar CSV" at bounding box center [451, 141] width 142 height 31
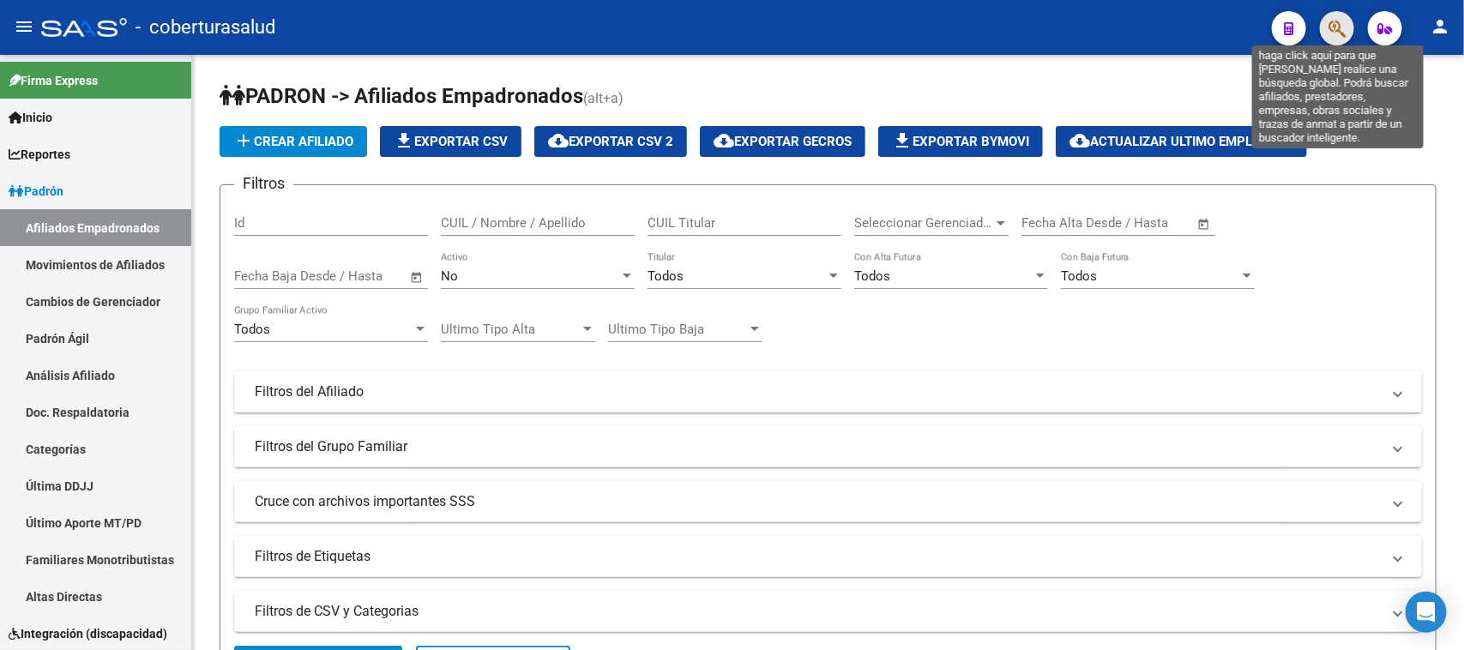
click at [1338, 33] on icon "button" at bounding box center [1337, 29] width 17 height 20
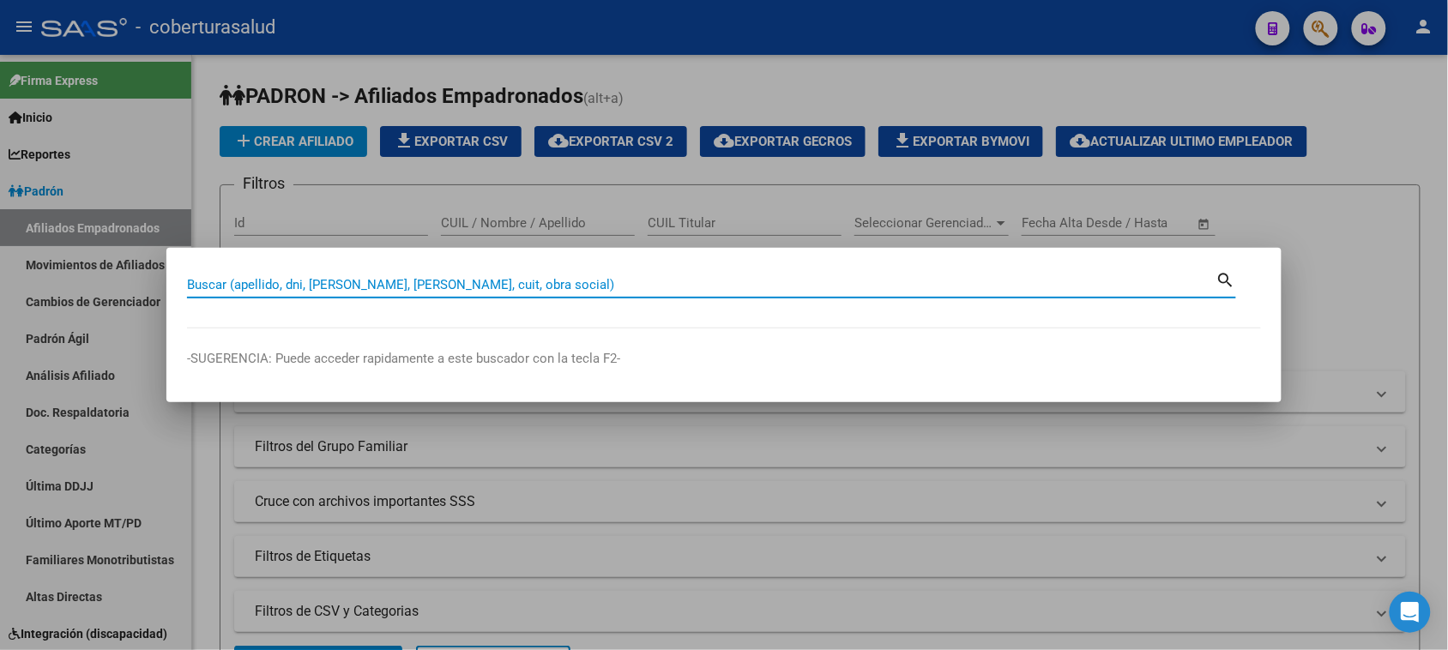
paste input "24252116628"
type input "24252116628"
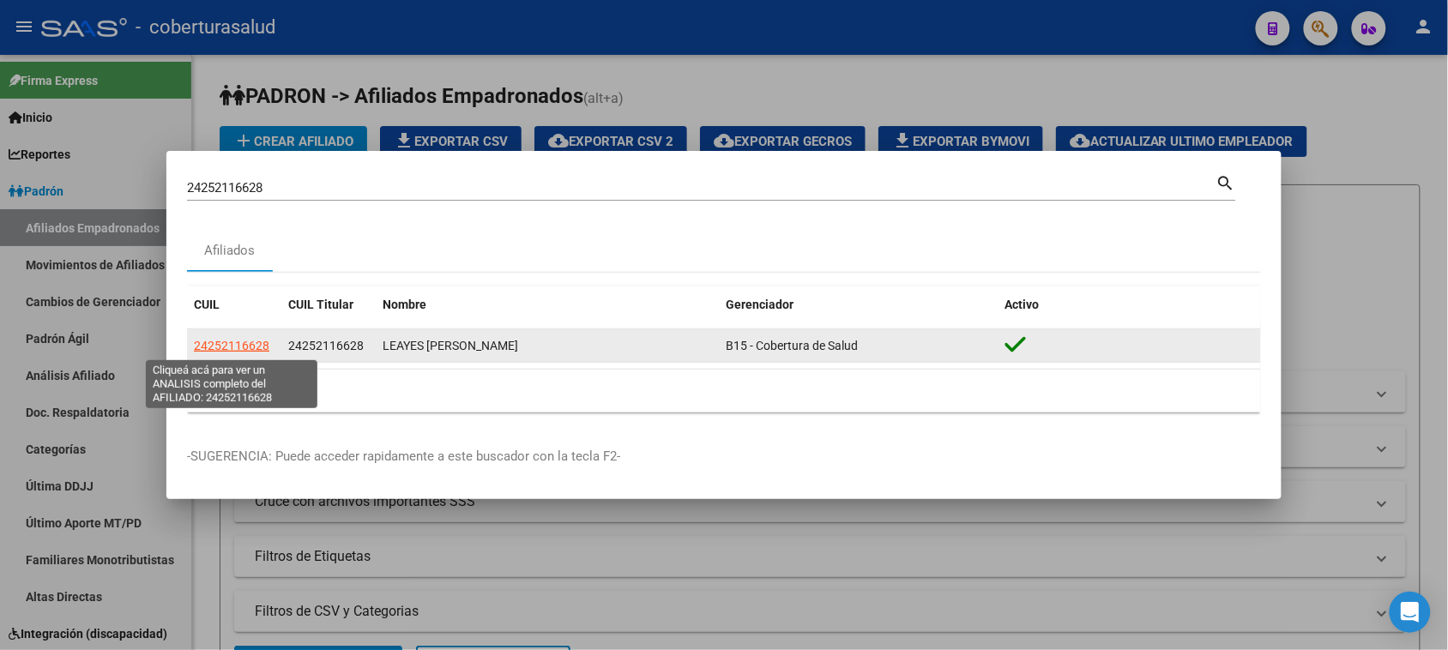
click at [243, 343] on span "24252116628" at bounding box center [231, 346] width 75 height 14
type textarea "24252116628"
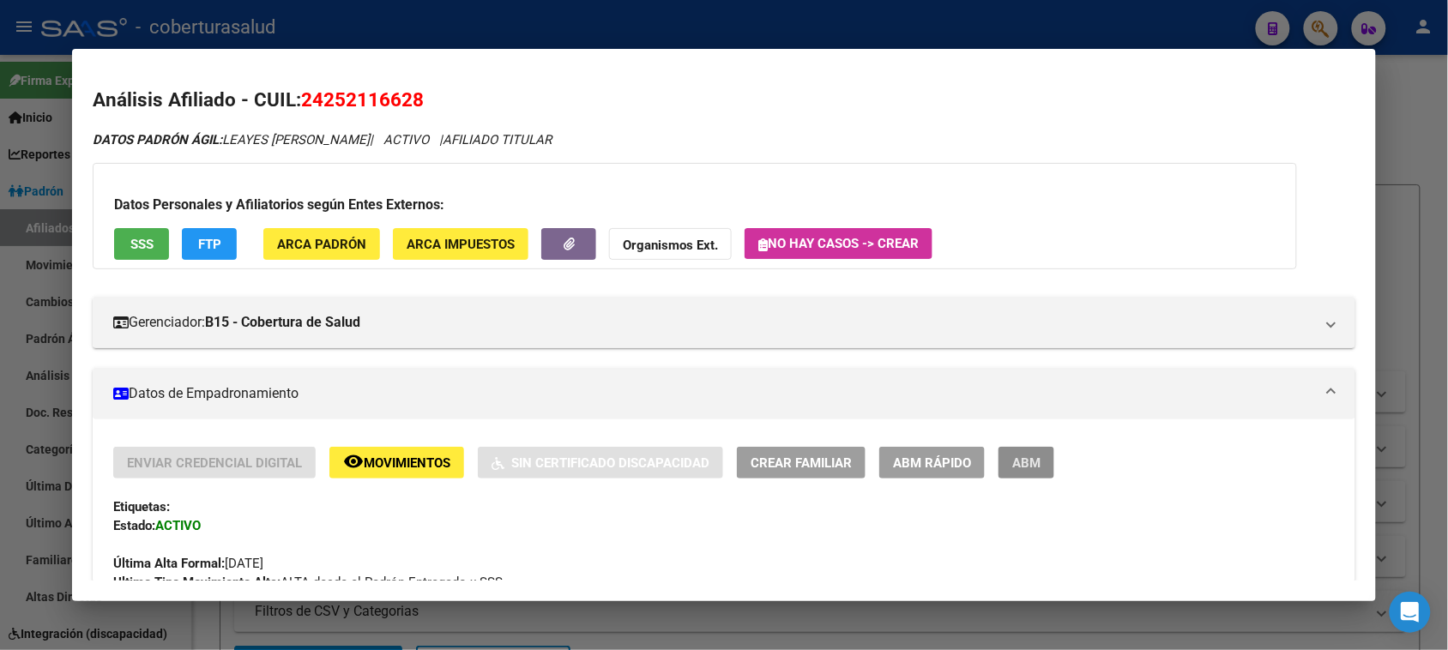
click at [1023, 456] on span "ABM" at bounding box center [1026, 463] width 28 height 15
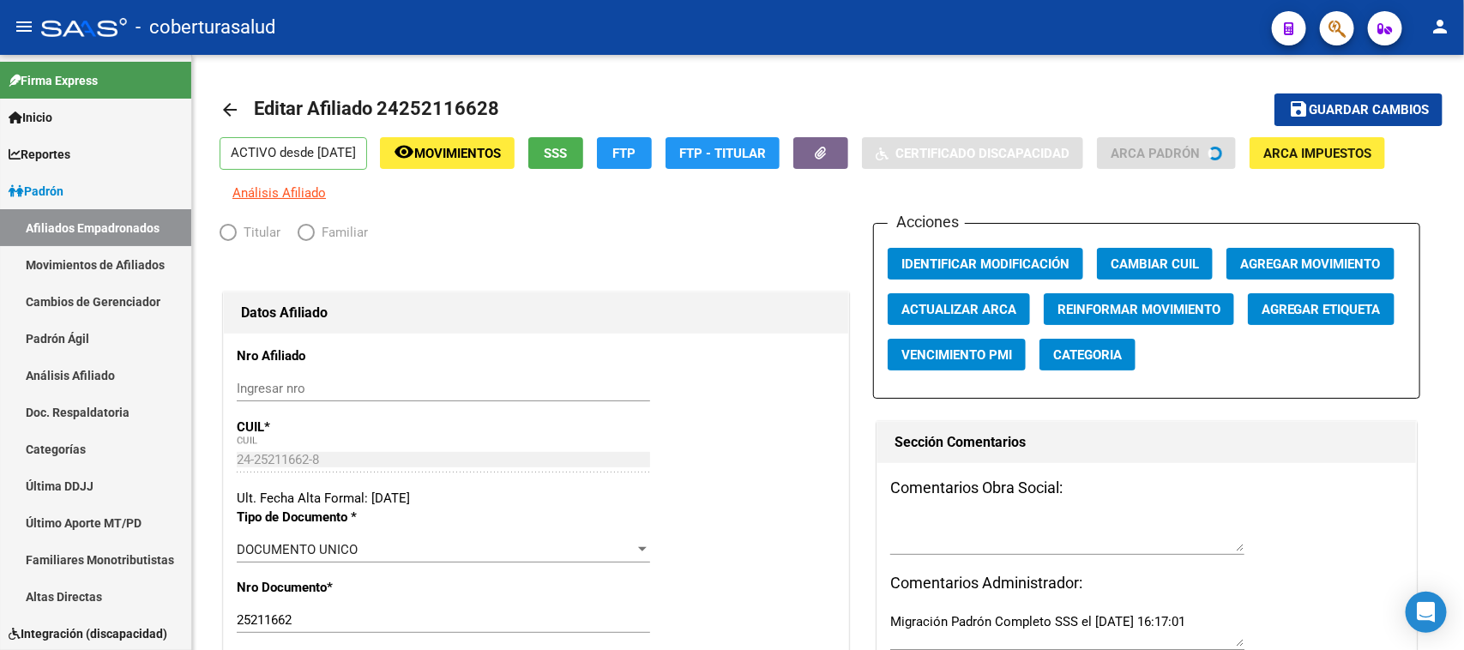
radio input "true"
type input "30-71833428-0"
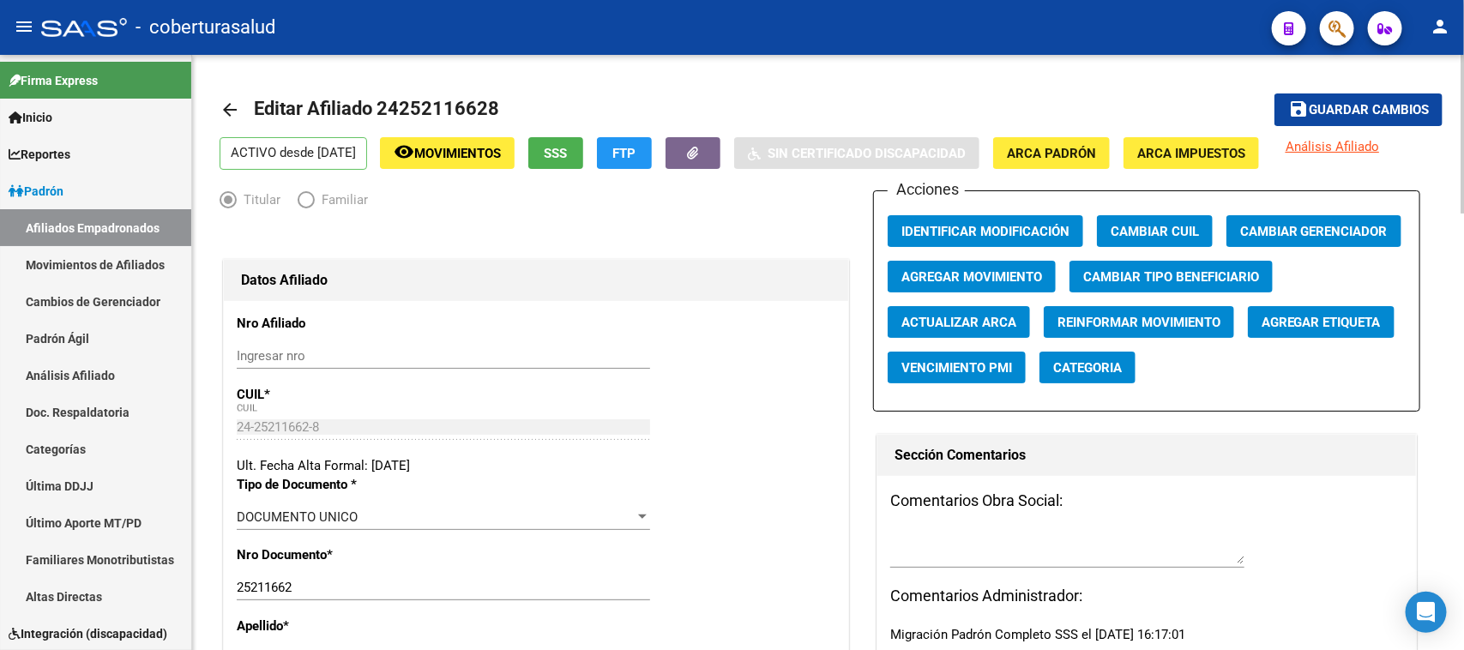
click at [974, 276] on span "Agregar Movimiento" at bounding box center [972, 276] width 141 height 15
